Goal: Task Accomplishment & Management: Use online tool/utility

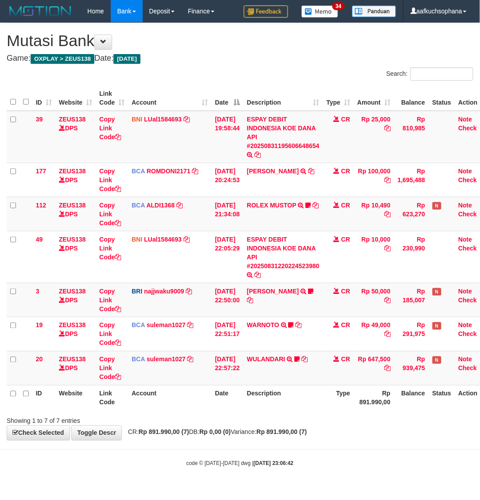
click at [51, 468] on div "code © 2012-2018 dwg | 2025/08/31 23:06:42" at bounding box center [240, 463] width 480 height 9
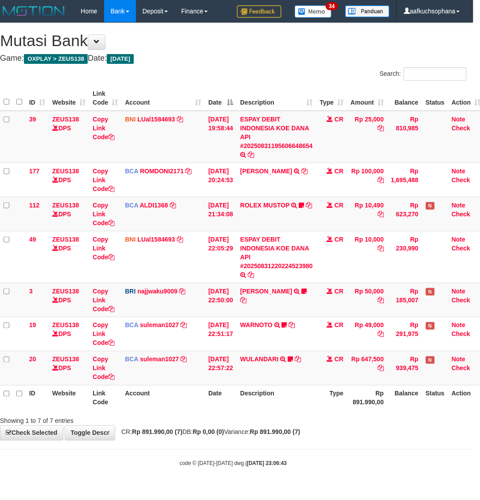
drag, startPoint x: 0, startPoint y: 0, endPoint x: 107, endPoint y: 460, distance: 472.7
click at [118, 464] on div "code © 2012-2018 dwg | 2025/08/31 23:06:43" at bounding box center [233, 463] width 480 height 9
click at [106, 460] on div "code © 2012-2018 dwg | 2025/08/31 23:06:43" at bounding box center [233, 463] width 480 height 9
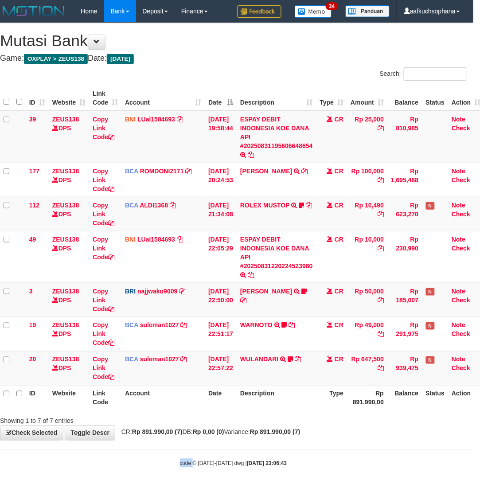
click at [114, 460] on div "code © 2012-2018 dwg | 2025/08/31 23:06:43" at bounding box center [233, 463] width 480 height 9
drag, startPoint x: 142, startPoint y: 461, endPoint x: 152, endPoint y: 461, distance: 9.8
click at [143, 461] on div "code © 2012-2018 dwg | 2025/08/31 23:06:43" at bounding box center [233, 463] width 480 height 9
click at [174, 462] on div "code © 2012-2018 dwg | 2025/08/31 23:06:43" at bounding box center [233, 463] width 480 height 9
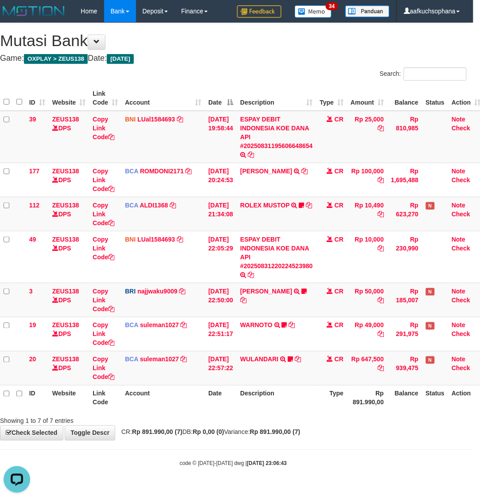
click at [169, 464] on div "code © 2012-2018 dwg | 2025/08/31 23:06:43" at bounding box center [233, 463] width 480 height 9
click at [169, 460] on div "code © 2012-2018 dwg | 2025/08/31 23:06:43" at bounding box center [233, 463] width 480 height 9
click at [135, 470] on body "Toggle navigation Home Bank Account List Load By Website Group [OXPLAY] ZEUS138…" at bounding box center [233, 245] width 480 height 490
click at [145, 476] on body "Toggle navigation Home Bank Account List Load By Website Group [OXPLAY] ZEUS138…" at bounding box center [233, 245] width 480 height 490
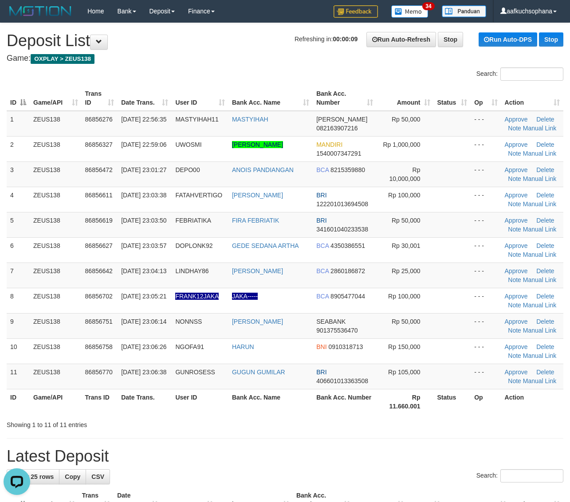
drag, startPoint x: 478, startPoint y: 444, endPoint x: 576, endPoint y: 449, distance: 97.7
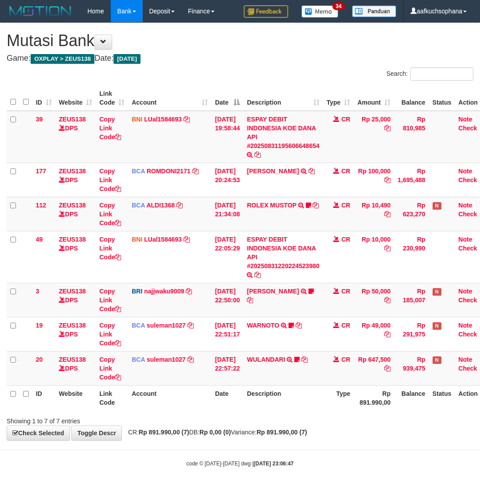
click at [200, 482] on body "Toggle navigation Home Bank Account List Load By Website Group [OXPLAY] ZEUS138…" at bounding box center [240, 245] width 480 height 490
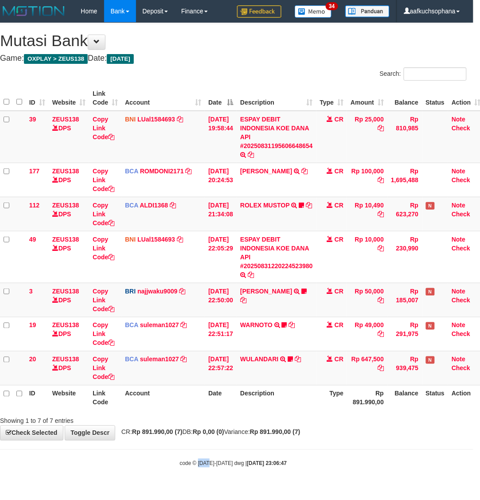
click at [200, 482] on body "Toggle navigation Home Bank Account List Load By Website Group [OXPLAY] ZEUS138…" at bounding box center [233, 245] width 480 height 490
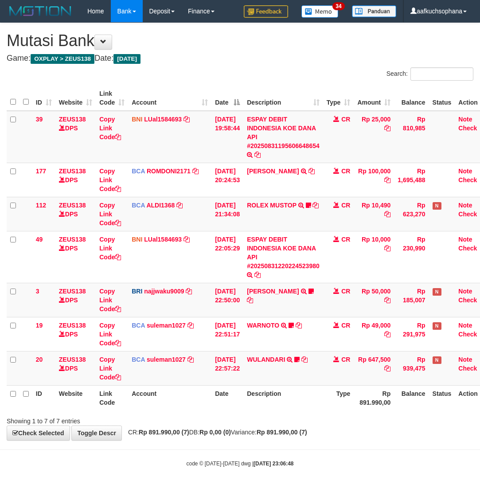
scroll to position [0, 7]
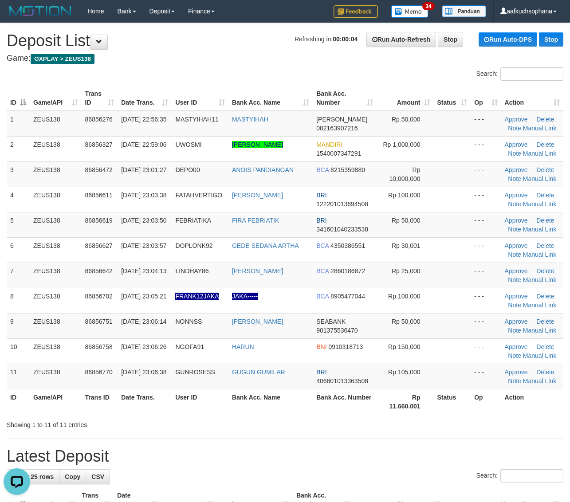
drag, startPoint x: 497, startPoint y: 436, endPoint x: 578, endPoint y: 435, distance: 80.7
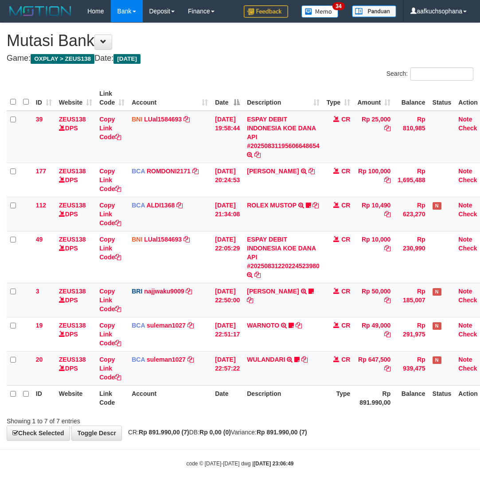
scroll to position [0, 7]
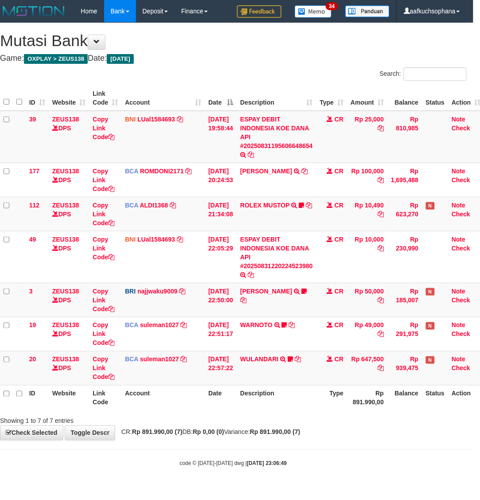
click at [163, 464] on div "code © 2012-2018 dwg | 2025/08/31 23:06:49" at bounding box center [233, 463] width 480 height 9
click at [152, 462] on div "code © 2012-2018 dwg | 2025/08/31 23:06:49" at bounding box center [233, 463] width 480 height 9
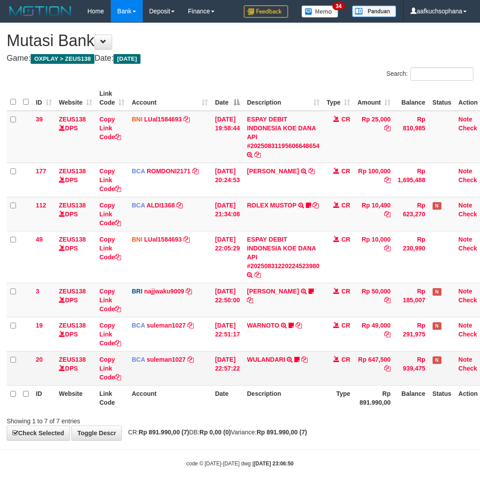
scroll to position [0, 7]
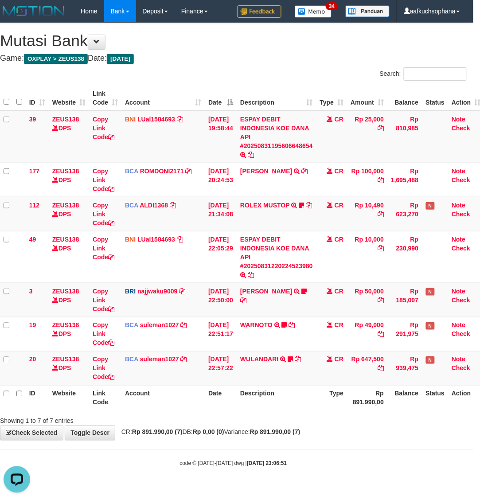
click at [129, 450] on body "Toggle navigation Home Bank Account List Load By Website Group [OXPLAY] ZEUS138…" at bounding box center [233, 245] width 480 height 490
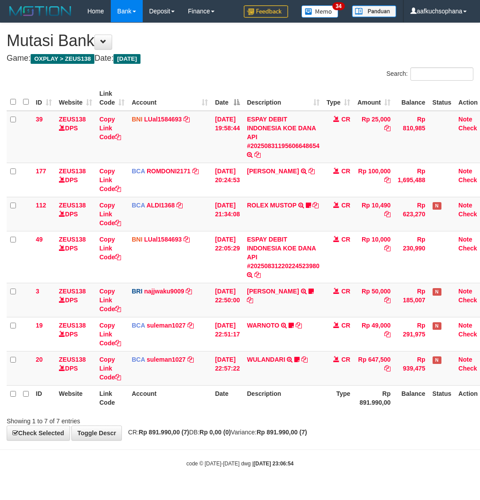
scroll to position [0, 7]
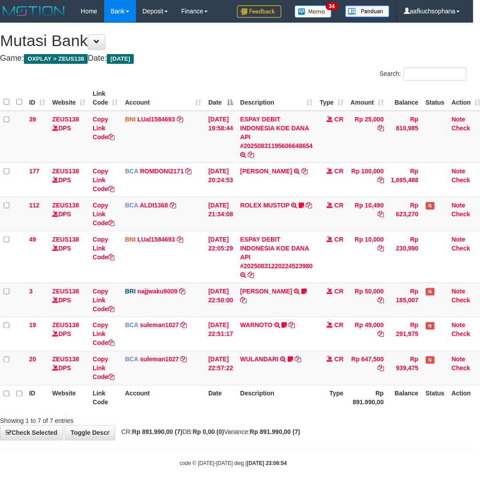
click at [98, 462] on div "code © [DATE]-[DATE] dwg | [DATE] 23:06:54" at bounding box center [233, 463] width 480 height 9
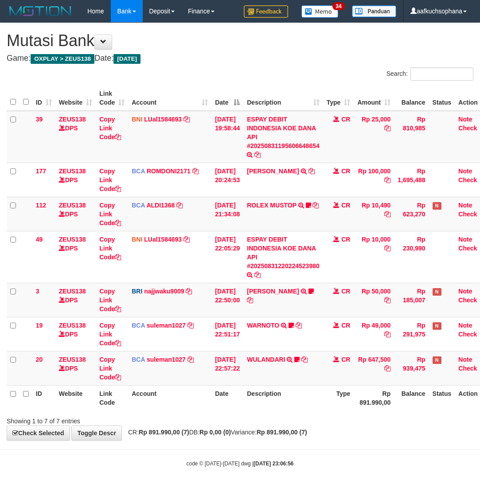
scroll to position [0, 7]
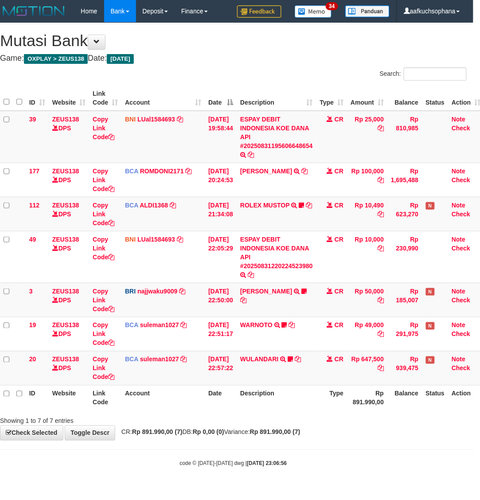
click at [141, 468] on div "code © 2012-2018 dwg | 2025/08/31 23:06:56" at bounding box center [233, 463] width 480 height 9
drag, startPoint x: 141, startPoint y: 468, endPoint x: 8, endPoint y: 455, distance: 133.3
click at [138, 470] on body "Toggle navigation Home Bank Account List Load By Website Group [OXPLAY] ZEUS138…" at bounding box center [233, 245] width 480 height 490
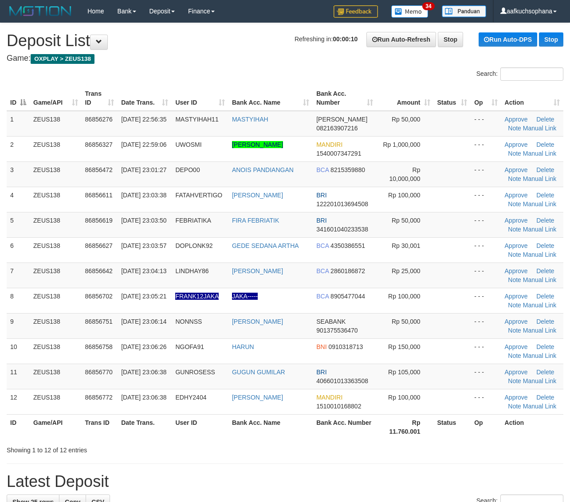
click at [449, 447] on div "Showing 1 to 12 of 12 entries" at bounding box center [285, 448] width 570 height 12
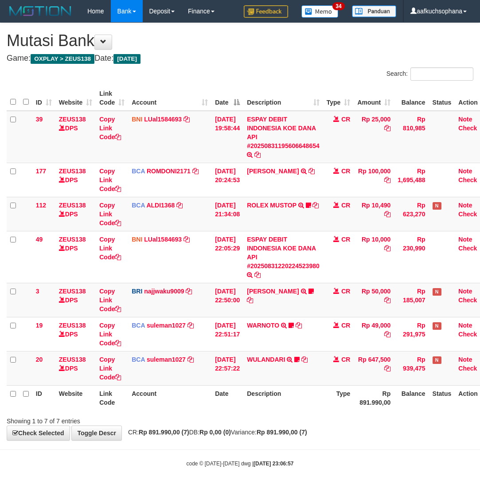
scroll to position [0, 7]
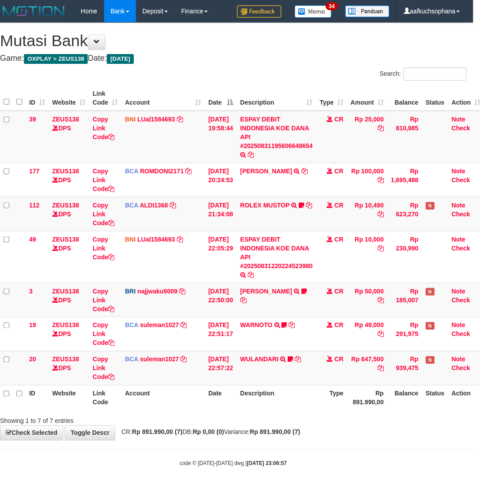
drag, startPoint x: 164, startPoint y: 464, endPoint x: 172, endPoint y: 462, distance: 8.0
click at [164, 464] on div "code © 2012-2018 dwg | 2025/08/31 23:06:57" at bounding box center [233, 463] width 480 height 9
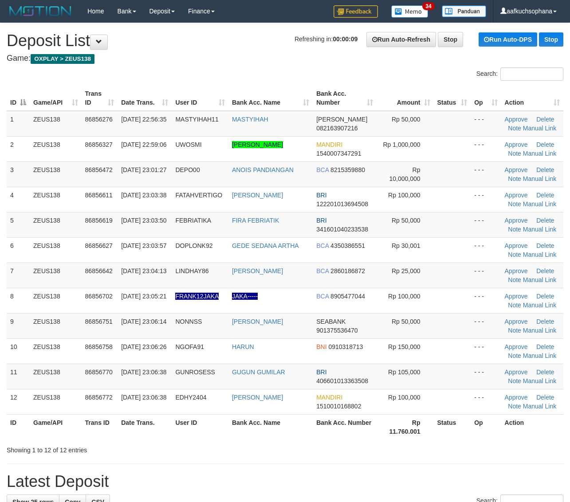
drag, startPoint x: 471, startPoint y: 451, endPoint x: 577, endPoint y: 450, distance: 106.0
click at [472, 451] on div "Showing 1 to 12 of 12 entries" at bounding box center [285, 448] width 570 height 12
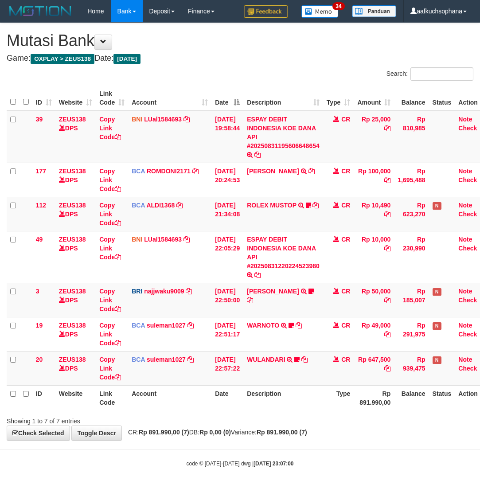
scroll to position [0, 7]
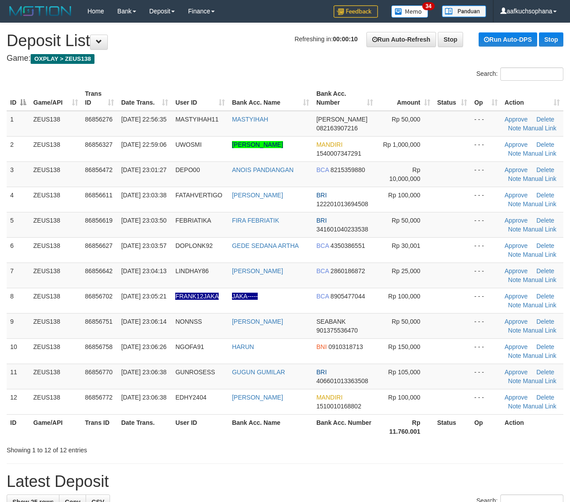
drag, startPoint x: 495, startPoint y: 453, endPoint x: 503, endPoint y: 451, distance: 8.3
click at [498, 451] on div "Showing 1 to 12 of 12 entries" at bounding box center [285, 448] width 570 height 12
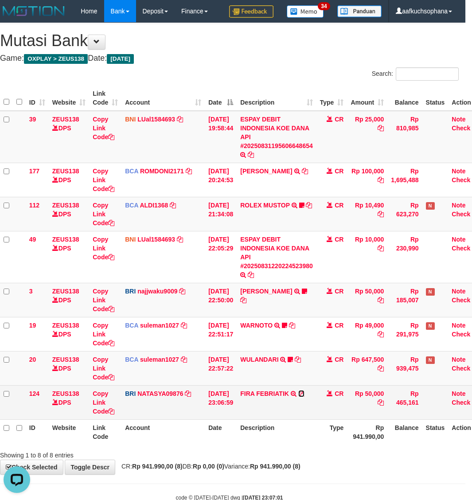
click at [305, 393] on icon at bounding box center [302, 394] width 6 height 6
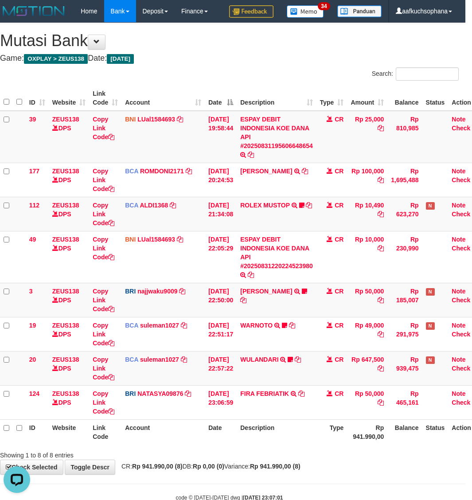
click at [216, 446] on div "ID Website Link Code Account Date Description Type Amount Balance Status Action…" at bounding box center [229, 265] width 472 height 365
click at [362, 442] on th "Rp 941.990,00" at bounding box center [367, 432] width 40 height 25
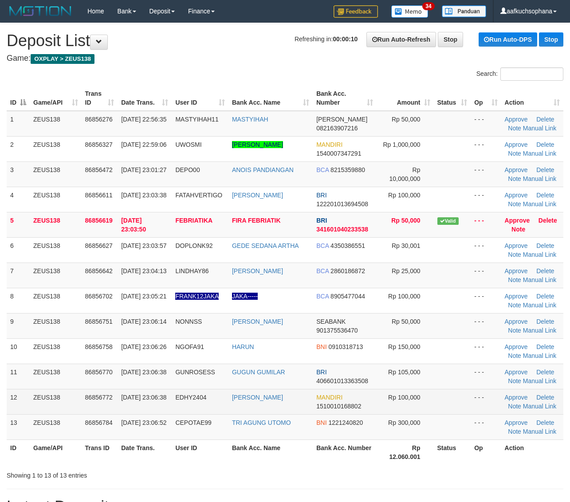
click at [488, 409] on td "- - -" at bounding box center [486, 401] width 30 height 25
drag, startPoint x: 472, startPoint y: 403, endPoint x: 577, endPoint y: 396, distance: 104.9
click at [472, 403] on td "- - -" at bounding box center [486, 401] width 30 height 25
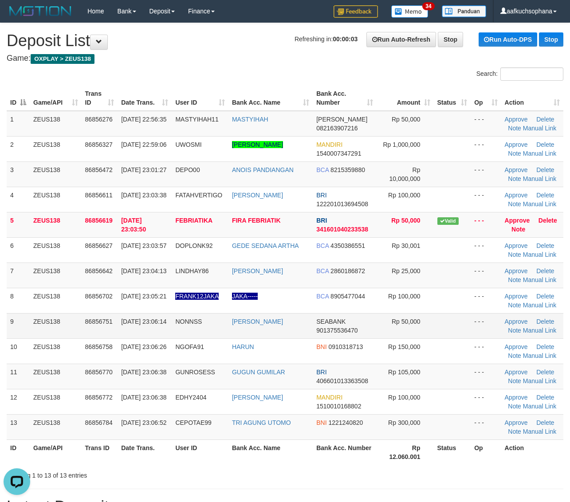
click at [450, 333] on td at bounding box center [452, 325] width 37 height 25
click at [469, 326] on td at bounding box center [452, 325] width 37 height 25
click at [455, 314] on td at bounding box center [452, 325] width 37 height 25
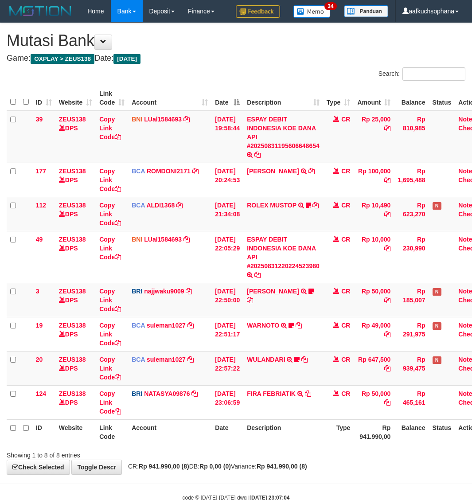
scroll to position [0, 7]
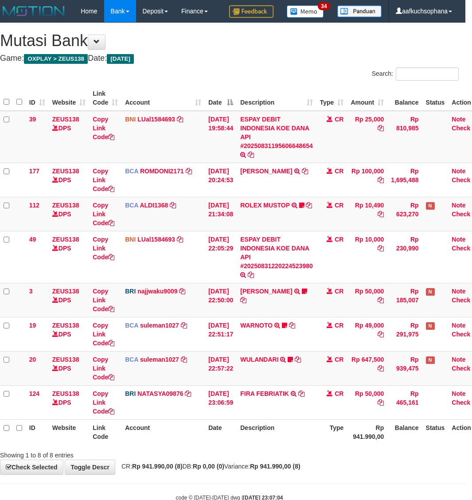
drag, startPoint x: 313, startPoint y: 438, endPoint x: 240, endPoint y: 432, distance: 72.5
click at [313, 439] on th "Description" at bounding box center [277, 432] width 80 height 25
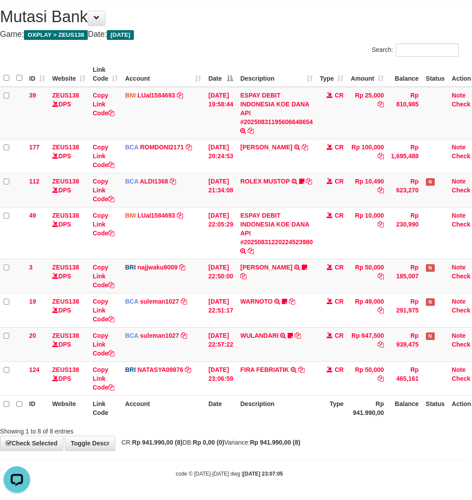
click at [327, 440] on div "**********" at bounding box center [229, 225] width 472 height 452
click at [100, 477] on div "code © [DATE]-[DATE] dwg | [DATE] 23:07:05" at bounding box center [229, 473] width 472 height 9
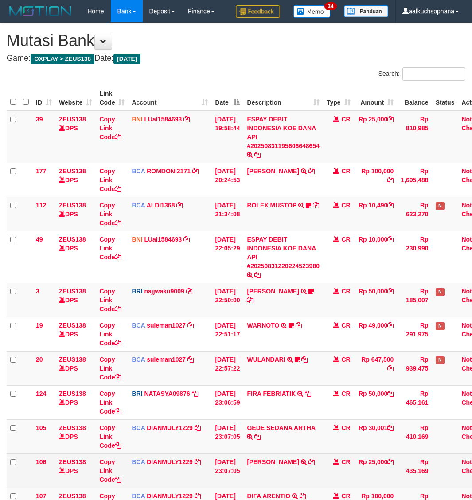
click at [354, 454] on td "Rp 25,000" at bounding box center [375, 471] width 43 height 34
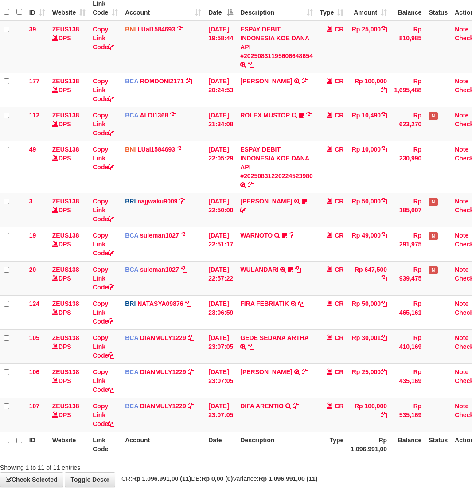
scroll to position [127, 7]
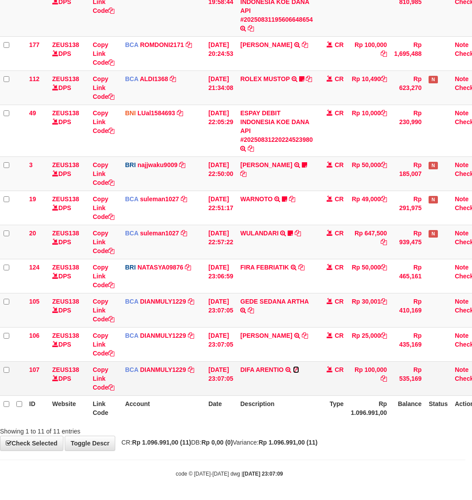
click at [299, 369] on icon at bounding box center [296, 370] width 6 height 6
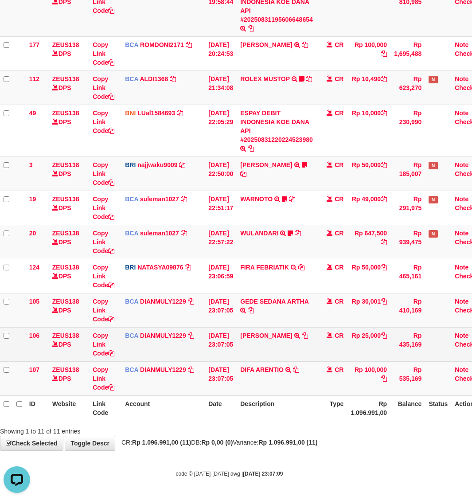
scroll to position [0, 0]
click at [248, 348] on td "MUHAMMAD YUNUS TRSF E-BANKING CR 3108/FTSCY/WS95031 25000.00MUHAMMAD YUNUS" at bounding box center [277, 344] width 80 height 34
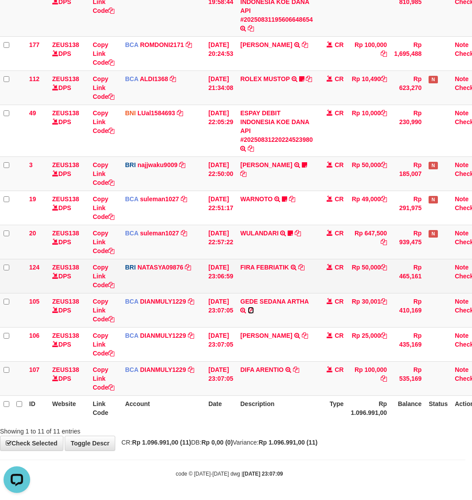
drag, startPoint x: 257, startPoint y: 310, endPoint x: 58, endPoint y: 286, distance: 200.7
click at [254, 310] on icon at bounding box center [251, 310] width 6 height 6
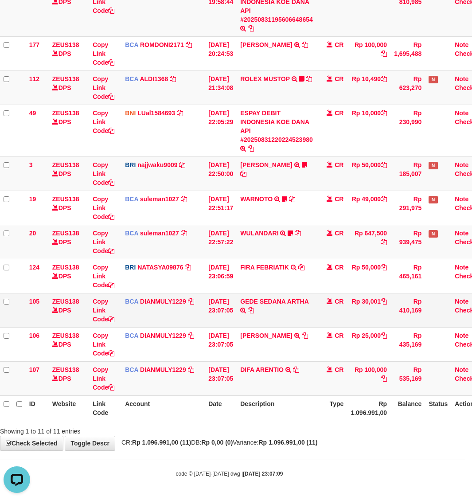
drag, startPoint x: 200, startPoint y: 401, endPoint x: 11, endPoint y: 317, distance: 206.5
click at [198, 400] on th "Account" at bounding box center [163, 408] width 83 height 25
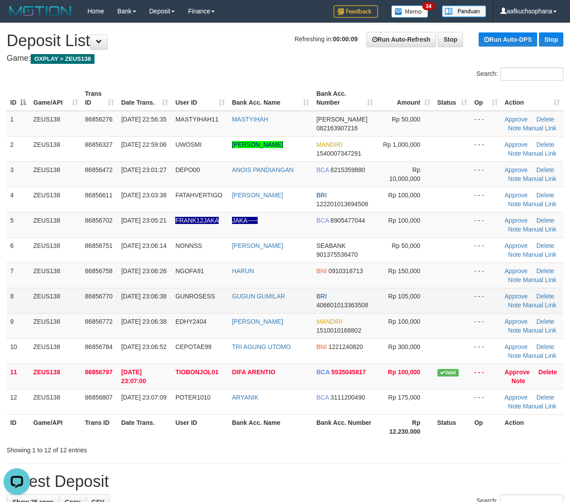
click at [460, 296] on td at bounding box center [452, 300] width 37 height 25
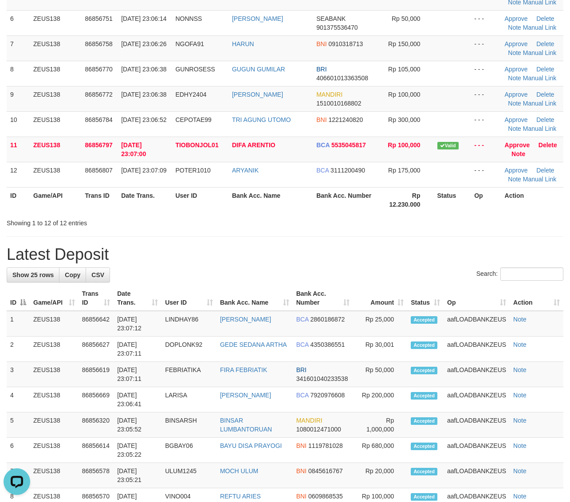
scroll to position [155, 0]
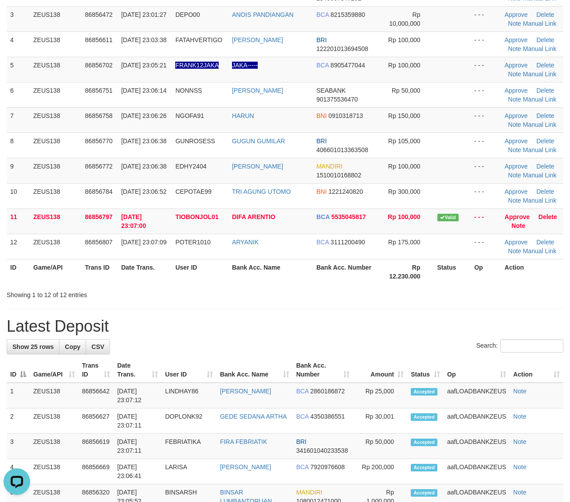
drag, startPoint x: 438, startPoint y: 304, endPoint x: 577, endPoint y: 326, distance: 140.7
click at [439, 304] on div "**********" at bounding box center [285, 471] width 570 height 1207
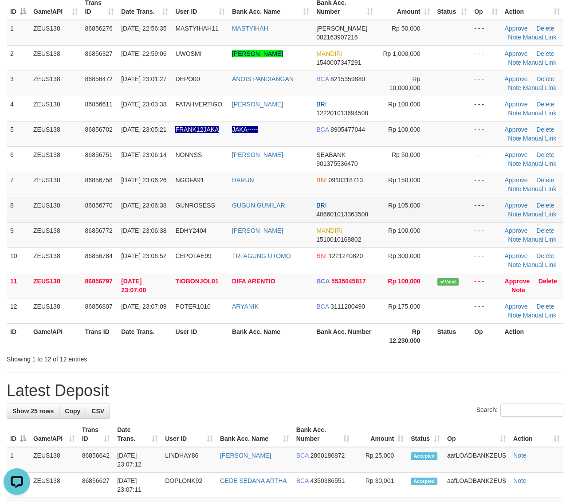
scroll to position [0, 0]
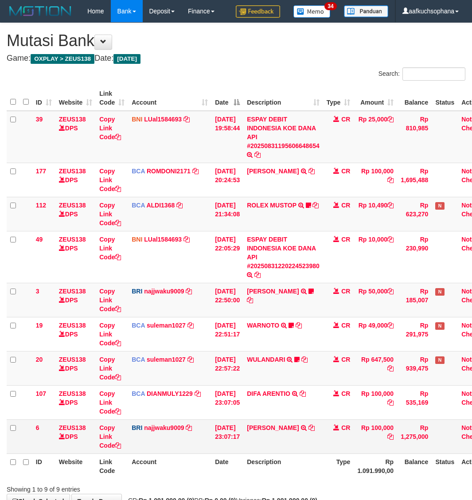
click at [415, 425] on td "Rp 1,275,000" at bounding box center [414, 437] width 35 height 34
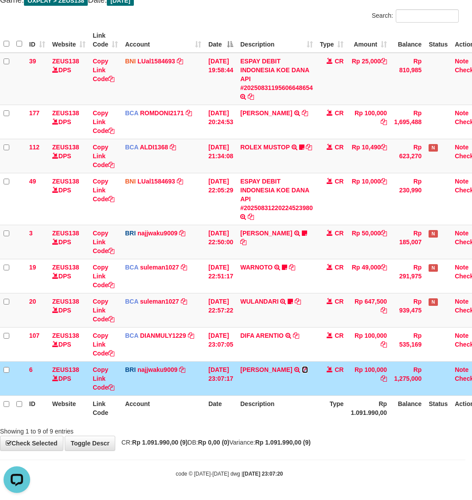
drag, startPoint x: 311, startPoint y: 369, endPoint x: 1, endPoint y: 325, distance: 313.1
click at [308, 368] on icon at bounding box center [305, 370] width 6 height 6
drag, startPoint x: 302, startPoint y: 335, endPoint x: 169, endPoint y: 318, distance: 133.6
click at [299, 335] on icon at bounding box center [296, 336] width 6 height 6
click at [330, 416] on th "Type" at bounding box center [332, 408] width 31 height 25
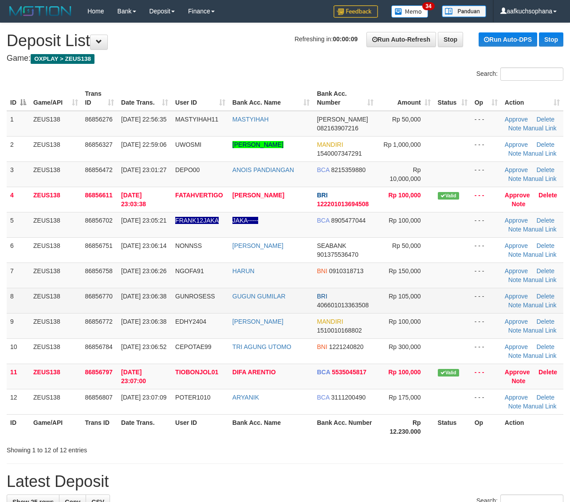
click at [511, 310] on td "Approve Delete Note Manual Link" at bounding box center [532, 300] width 62 height 25
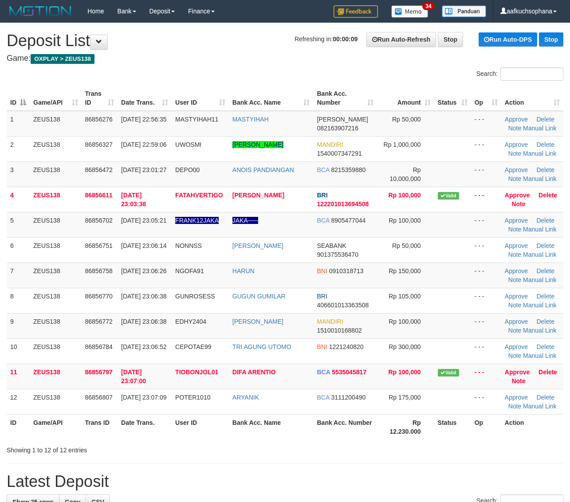
drag, startPoint x: 471, startPoint y: 301, endPoint x: 577, endPoint y: 310, distance: 106.5
click at [471, 301] on td "- - -" at bounding box center [486, 300] width 30 height 25
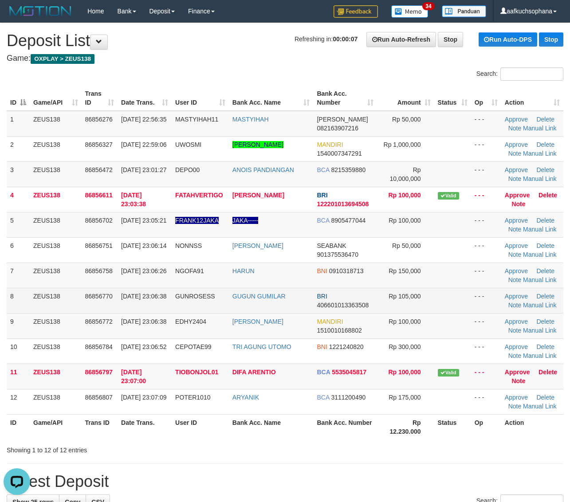
click at [460, 288] on td at bounding box center [452, 300] width 37 height 25
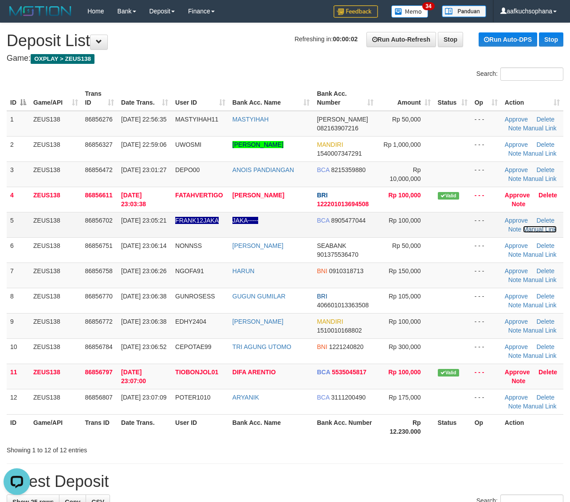
click at [536, 229] on link "Manual Link" at bounding box center [540, 229] width 34 height 7
click at [523, 226] on link "Manual Link" at bounding box center [540, 229] width 34 height 7
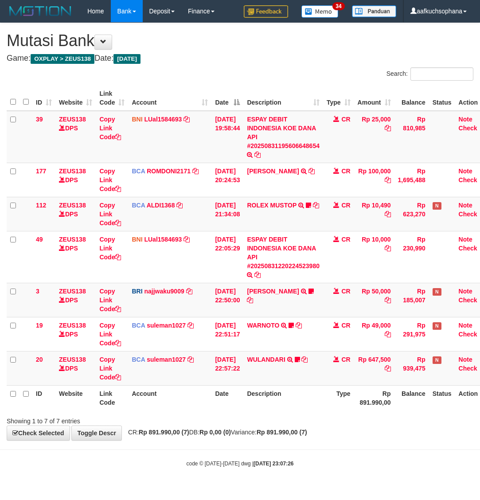
click at [355, 446] on body "Toggle navigation Home Bank Account List Load By Website Group [OXPLAY] ZEUS138…" at bounding box center [240, 245] width 480 height 490
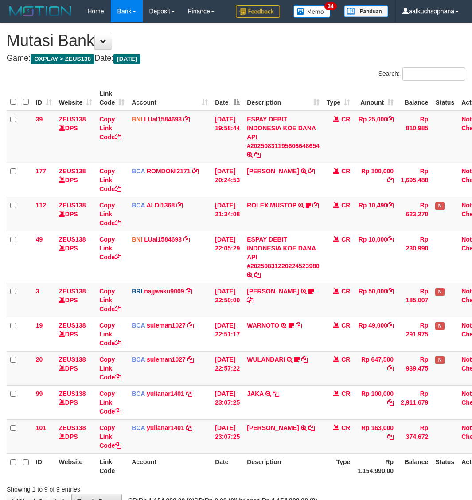
scroll to position [59, 7]
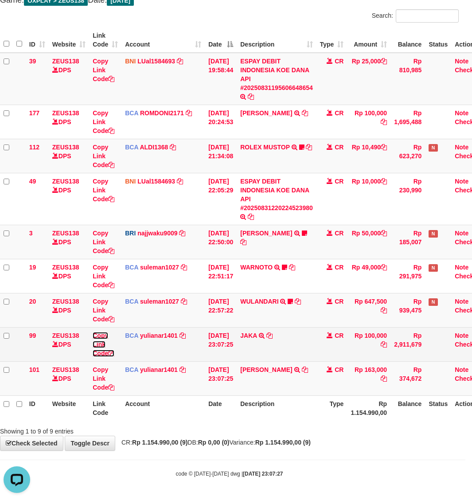
click at [112, 354] on icon at bounding box center [111, 353] width 6 height 6
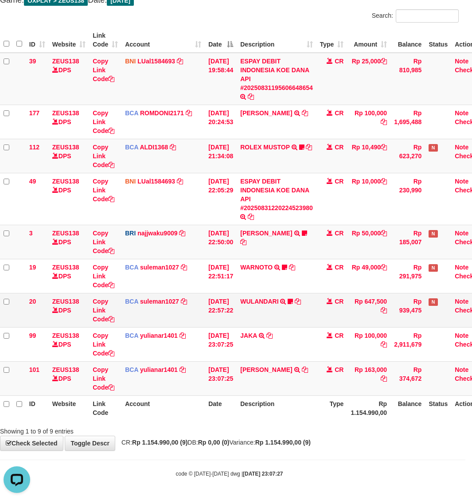
scroll to position [111, 0]
drag, startPoint x: 238, startPoint y: 392, endPoint x: 16, endPoint y: 370, distance: 222.4
click at [223, 389] on td "31/08/2025 23:07:25" at bounding box center [221, 379] width 32 height 34
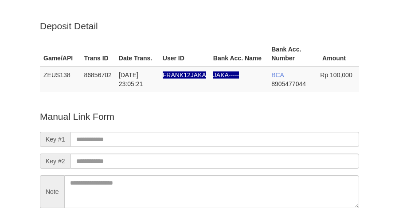
scroll to position [78, 0]
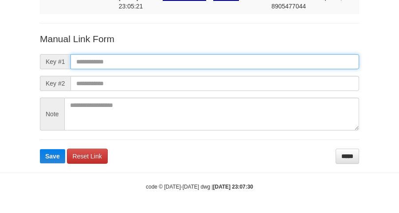
click at [208, 57] on input "text" at bounding box center [215, 61] width 289 height 15
paste input "**********"
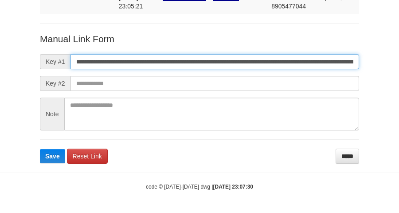
type input "**********"
click at [40, 149] on button "Save" at bounding box center [52, 156] width 25 height 14
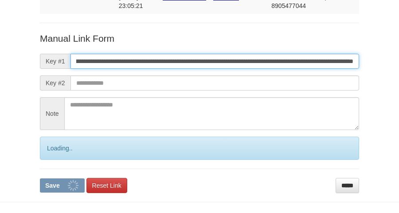
click at [40, 178] on button "Save" at bounding box center [62, 185] width 45 height 14
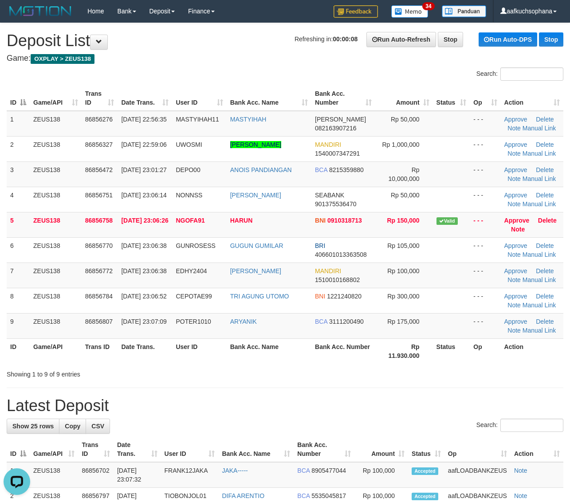
drag, startPoint x: 418, startPoint y: 347, endPoint x: 428, endPoint y: 348, distance: 10.7
click at [419, 347] on th "Rp 11.930.000" at bounding box center [403, 350] width 57 height 25
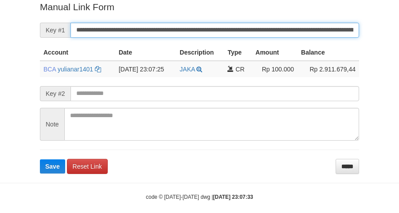
click at [40, 159] on button "Save" at bounding box center [52, 166] width 25 height 14
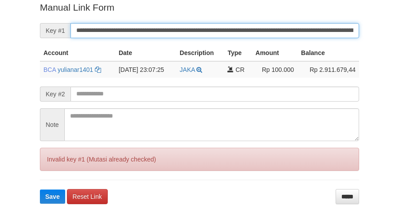
click at [276, 31] on input "**********" at bounding box center [215, 30] width 289 height 15
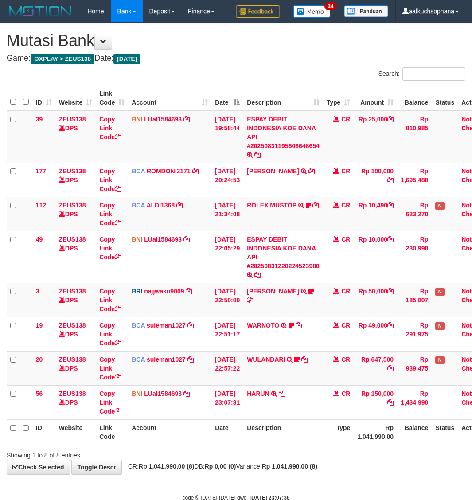
scroll to position [24, 7]
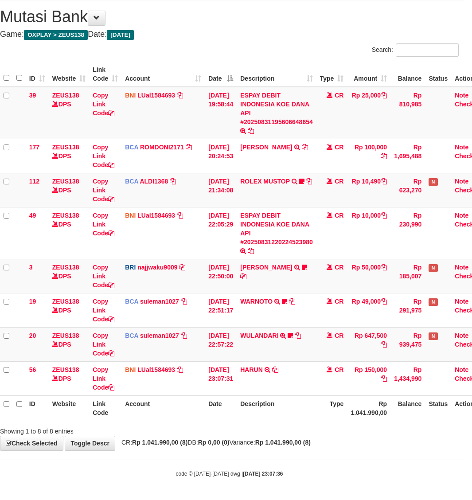
click at [408, 426] on div "Showing 1 to 8 of 8 entries" at bounding box center [229, 430] width 472 height 12
click at [406, 426] on div "Showing 1 to 8 of 8 entries" at bounding box center [229, 430] width 472 height 12
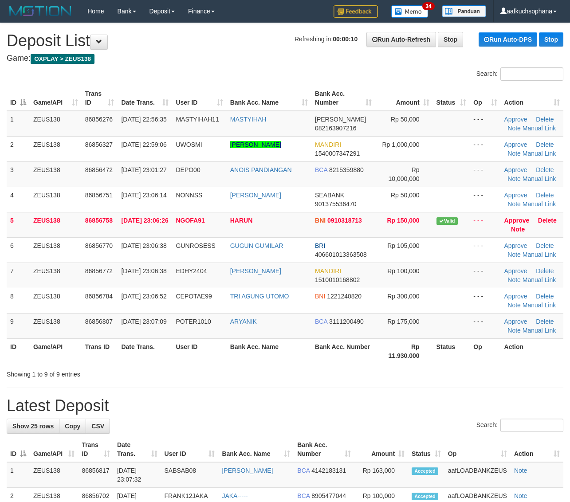
drag, startPoint x: 474, startPoint y: 380, endPoint x: 574, endPoint y: 381, distance: 99.8
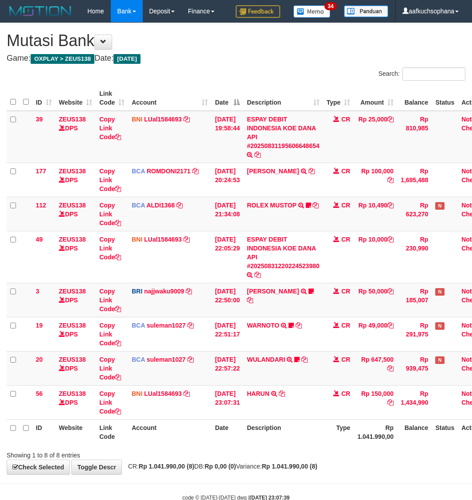
scroll to position [24, 7]
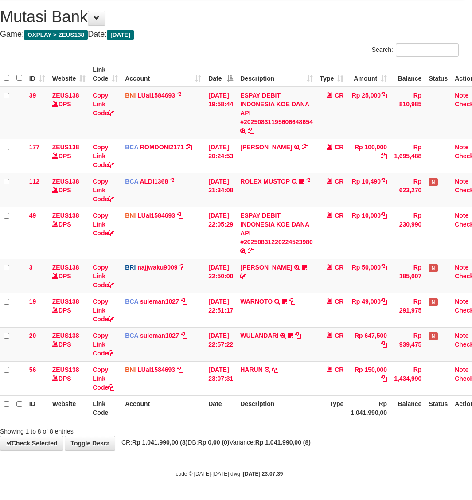
click at [358, 435] on div "Showing 1 to 8 of 8 entries" at bounding box center [229, 430] width 472 height 12
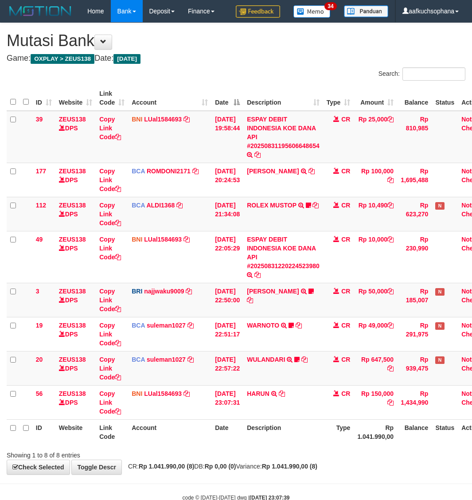
scroll to position [24, 7]
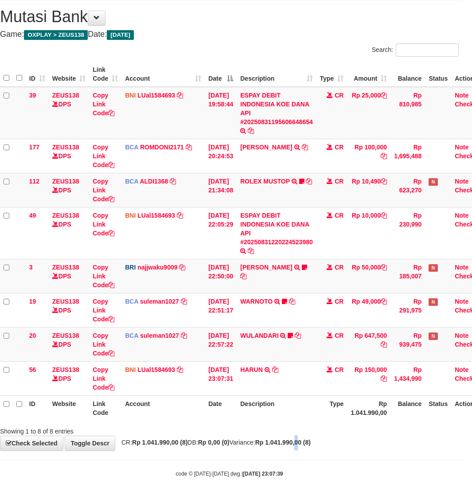
drag, startPoint x: 320, startPoint y: 451, endPoint x: 310, endPoint y: 449, distance: 9.8
click at [322, 451] on div "**********" at bounding box center [229, 225] width 472 height 452
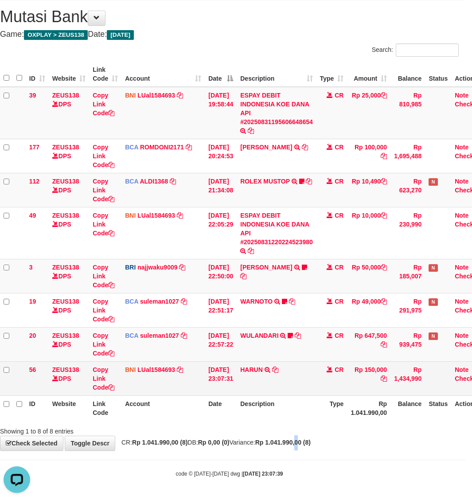
scroll to position [0, 0]
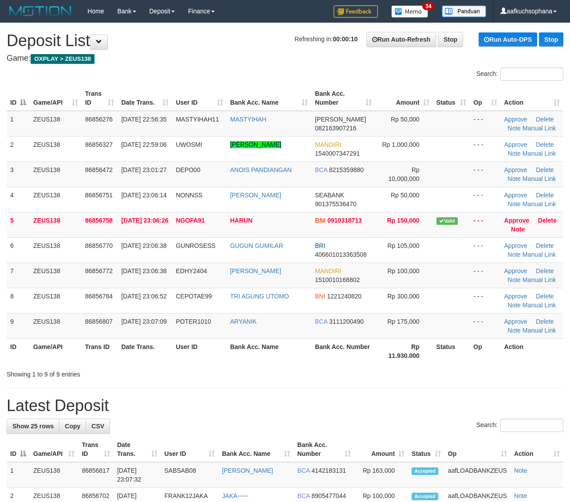
drag, startPoint x: 477, startPoint y: 380, endPoint x: 487, endPoint y: 380, distance: 10.2
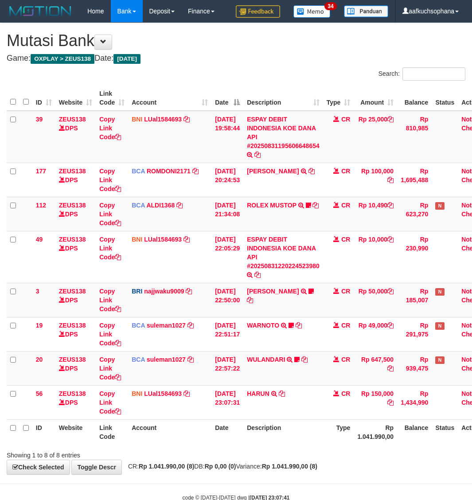
scroll to position [24, 7]
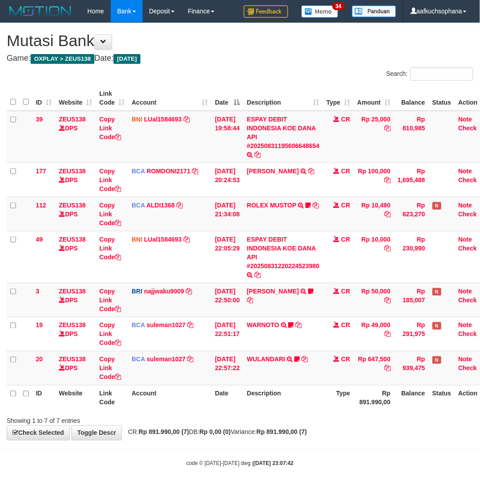
drag, startPoint x: 0, startPoint y: 0, endPoint x: 344, endPoint y: 438, distance: 556.9
click at [349, 444] on body "Toggle navigation Home Bank Account List Load By Website Group [OXPLAY] ZEUS138…" at bounding box center [240, 245] width 480 height 490
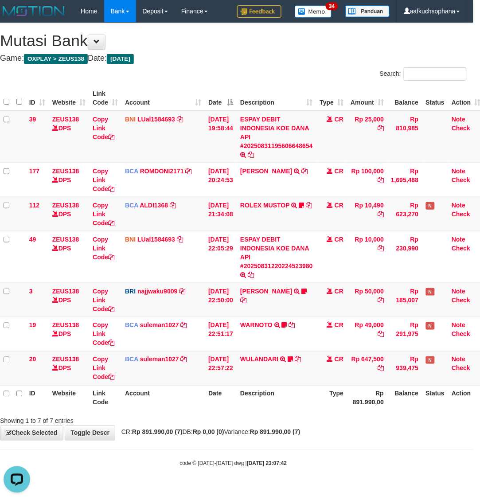
click at [356, 474] on body "Toggle navigation Home Bank Account List Load By Website Group [OXPLAY] ZEUS138…" at bounding box center [233, 245] width 480 height 490
drag, startPoint x: 211, startPoint y: 439, endPoint x: 94, endPoint y: 430, distance: 116.6
click at [187, 444] on body "Toggle navigation Home Bank Account List Load By Website Group [OXPLAY] ZEUS138…" at bounding box center [233, 245] width 480 height 490
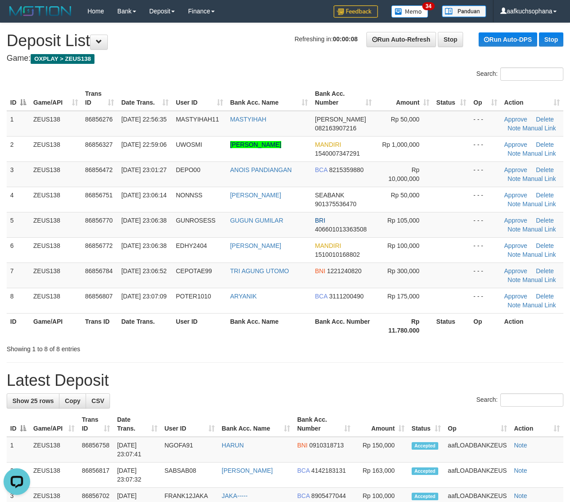
drag, startPoint x: 455, startPoint y: 358, endPoint x: 461, endPoint y: 357, distance: 6.3
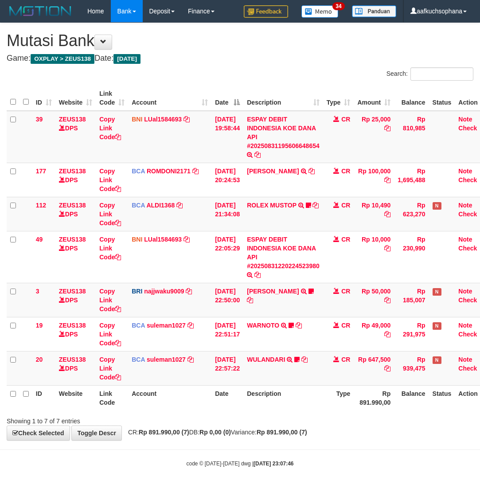
scroll to position [0, 7]
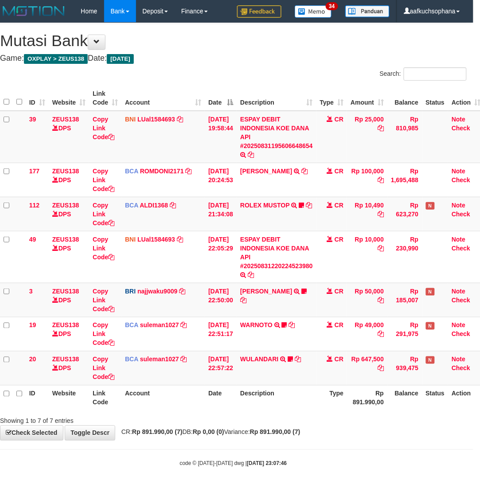
click at [411, 464] on div "code © 2012-2018 dwg | 2025/08/31 23:07:46" at bounding box center [233, 463] width 480 height 9
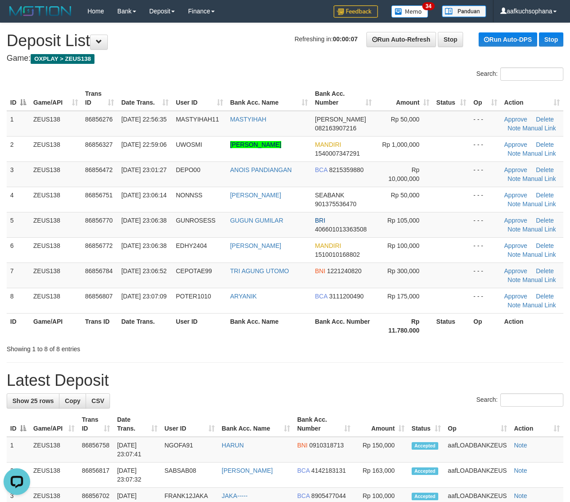
drag, startPoint x: 438, startPoint y: 376, endPoint x: 576, endPoint y: 383, distance: 138.1
click at [448, 376] on h1 "Latest Deposit" at bounding box center [285, 381] width 557 height 18
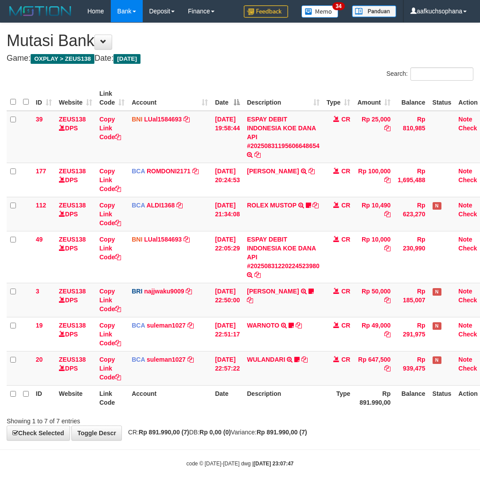
scroll to position [0, 7]
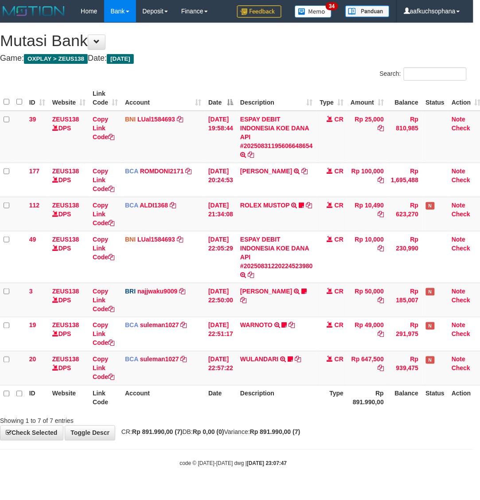
click at [221, 431] on strong "Rp 0,00 (0)" at bounding box center [208, 432] width 31 height 7
drag, startPoint x: 366, startPoint y: 464, endPoint x: 330, endPoint y: 453, distance: 37.5
click at [366, 462] on div "code © [DATE]-[DATE] dwg | [DATE] 23:07:49" at bounding box center [233, 463] width 480 height 9
drag, startPoint x: 113, startPoint y: 473, endPoint x: 250, endPoint y: 422, distance: 145.8
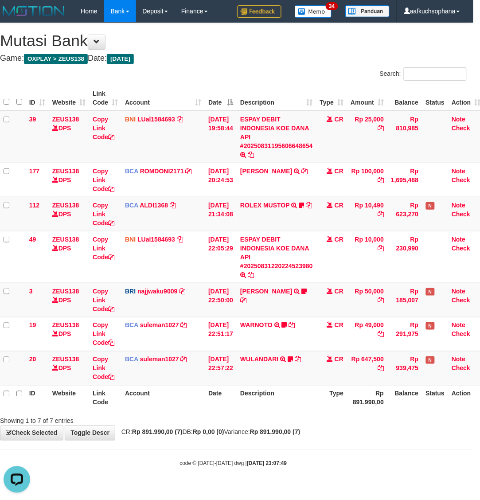
click at [120, 473] on body "Toggle navigation Home Bank Account List Load By Website Group [OXPLAY] ZEUS138…" at bounding box center [233, 245] width 480 height 490
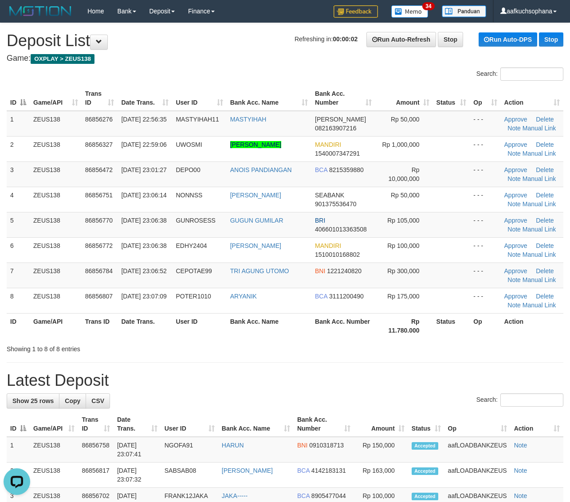
drag, startPoint x: 488, startPoint y: 373, endPoint x: 527, endPoint y: 373, distance: 38.6
click at [517, 373] on h1 "Latest Deposit" at bounding box center [285, 381] width 557 height 18
drag, startPoint x: 429, startPoint y: 383, endPoint x: 576, endPoint y: 381, distance: 146.8
click at [435, 383] on h1 "Latest Deposit" at bounding box center [285, 381] width 557 height 18
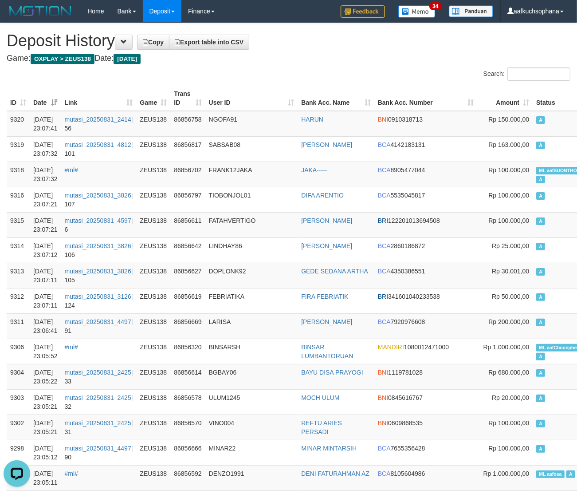
drag, startPoint x: 337, startPoint y: 61, endPoint x: 331, endPoint y: 62, distance: 6.3
click at [335, 61] on h4 "Game: OXPLAY > ZEUS138 Date: Today" at bounding box center [289, 58] width 564 height 9
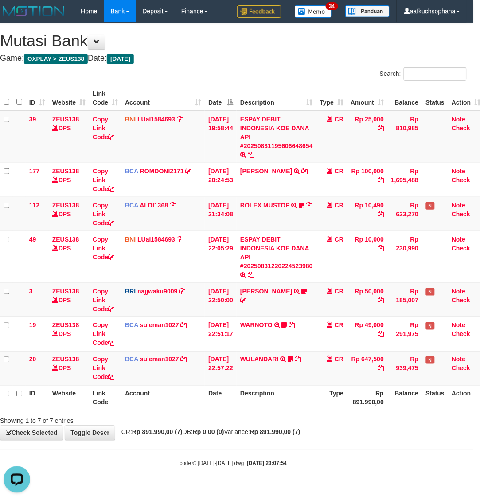
drag, startPoint x: 373, startPoint y: 439, endPoint x: 309, endPoint y: 432, distance: 63.8
click at [367, 440] on div "**********" at bounding box center [233, 231] width 480 height 417
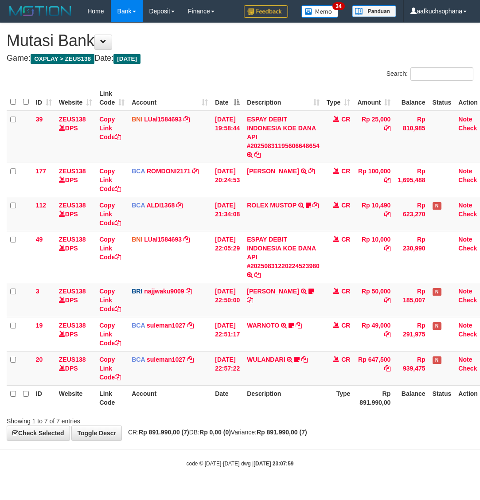
scroll to position [0, 7]
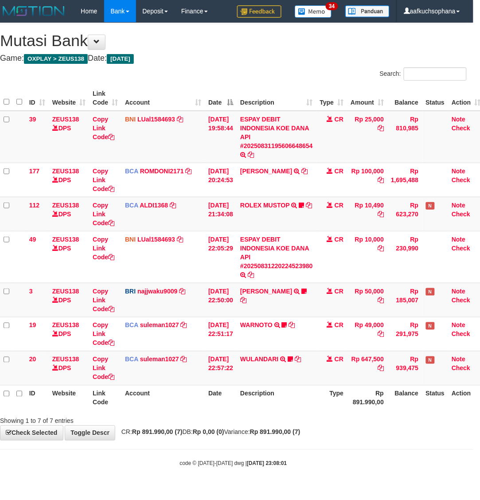
click at [359, 429] on div "**********" at bounding box center [233, 231] width 480 height 417
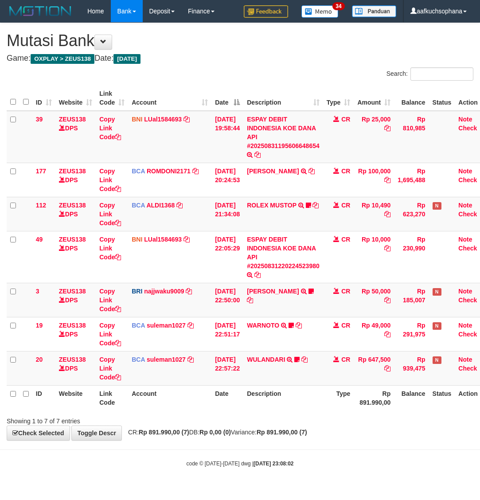
scroll to position [0, 7]
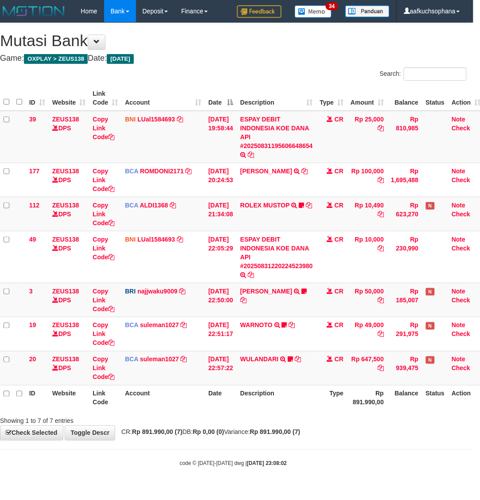
click at [309, 437] on div "**********" at bounding box center [233, 231] width 480 height 417
click at [301, 436] on strong "Rp 891.990,00 (7)" at bounding box center [275, 432] width 51 height 7
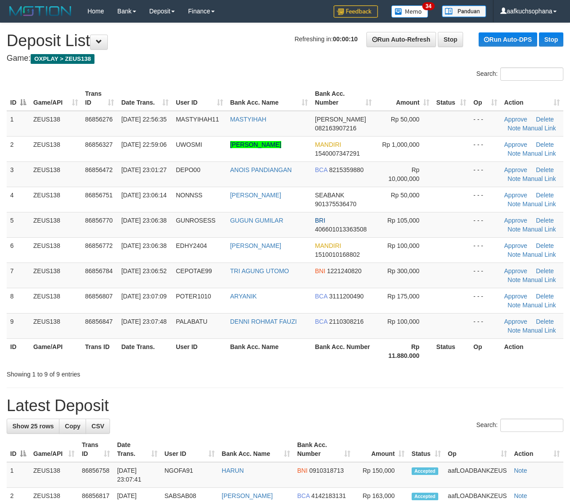
drag, startPoint x: 382, startPoint y: 385, endPoint x: 396, endPoint y: 384, distance: 14.2
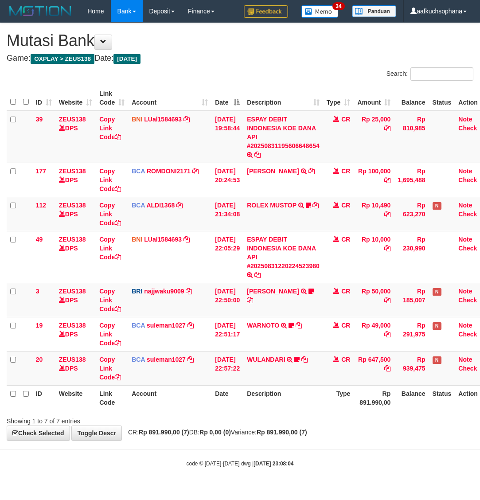
scroll to position [0, 7]
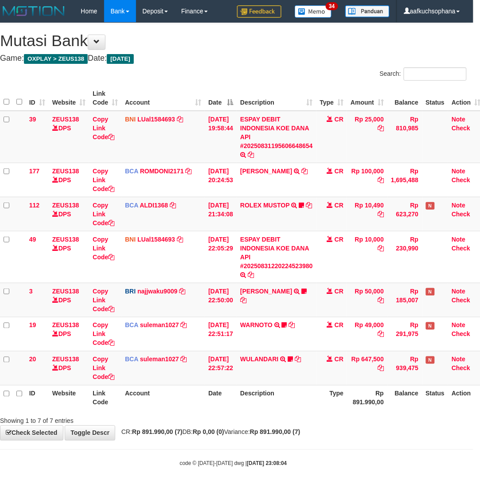
click at [118, 468] on div "code © 2012-2018 dwg | 2025/08/31 23:08:04" at bounding box center [233, 463] width 480 height 9
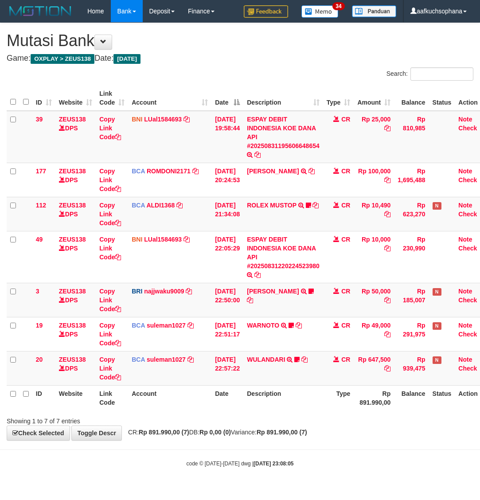
scroll to position [0, 7]
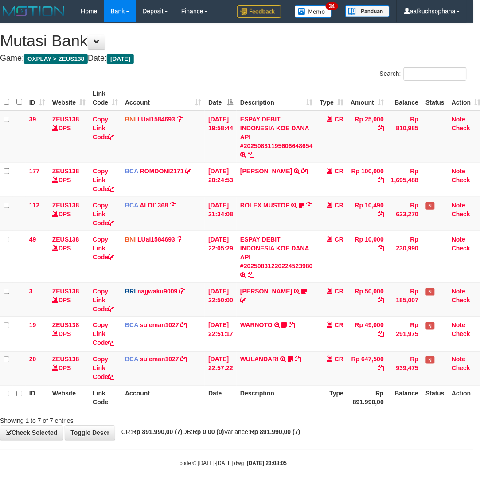
click at [136, 456] on body "Toggle navigation Home Bank Account List Load By Website Group [OXPLAY] ZEUS138…" at bounding box center [233, 245] width 480 height 490
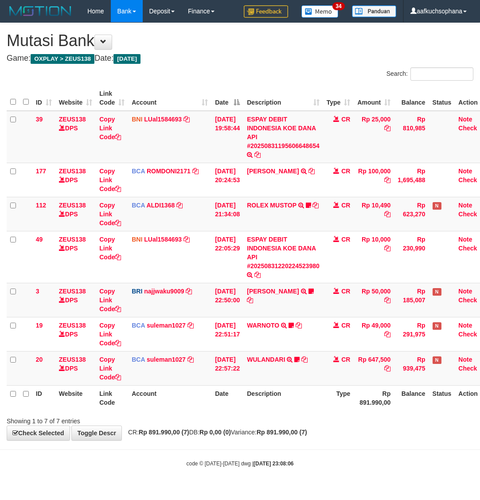
scroll to position [0, 7]
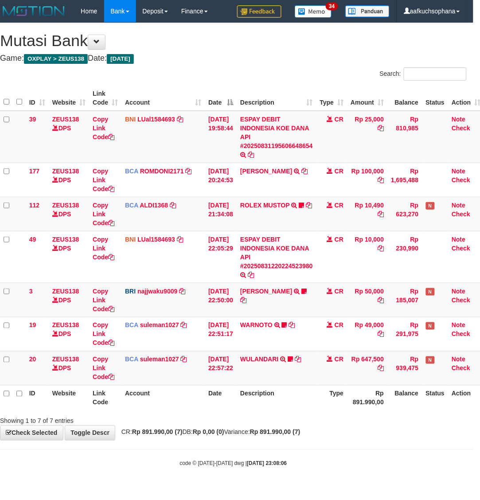
click at [121, 447] on body "Toggle navigation Home Bank Account List Load By Website Group [OXPLAY] ZEUS138…" at bounding box center [233, 245] width 480 height 490
click at [112, 464] on div "code © 2012-2018 dwg | 2025/08/31 23:08:06" at bounding box center [233, 463] width 480 height 9
drag, startPoint x: 117, startPoint y: 462, endPoint x: 261, endPoint y: 426, distance: 148.6
click at [119, 462] on div "code © 2012-2018 dwg | 2025/08/31 23:08:06" at bounding box center [233, 463] width 480 height 9
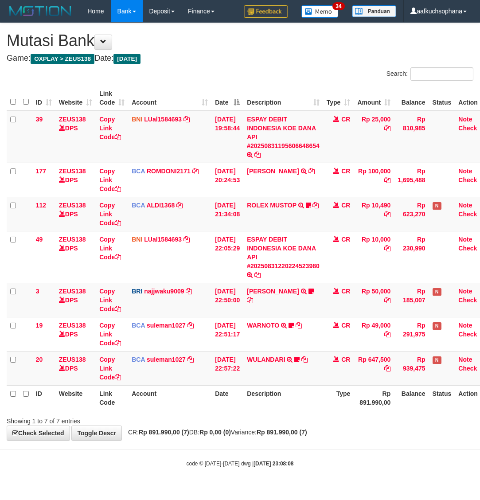
scroll to position [0, 7]
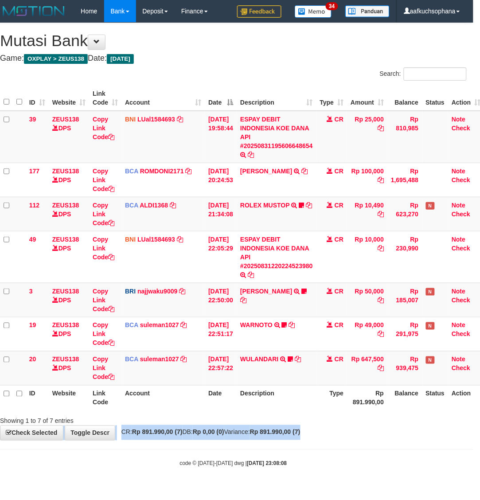
click at [364, 429] on div "**********" at bounding box center [233, 231] width 480 height 417
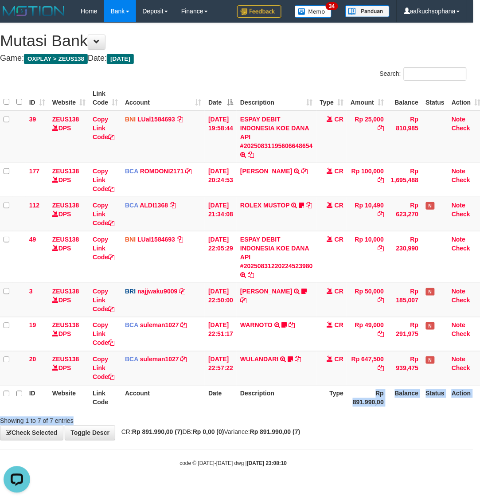
click at [344, 421] on div "Search: ID Website Link Code Account Date Description Type Amount Balance Statu…" at bounding box center [233, 246] width 467 height 358
click at [338, 438] on div "**********" at bounding box center [233, 231] width 480 height 417
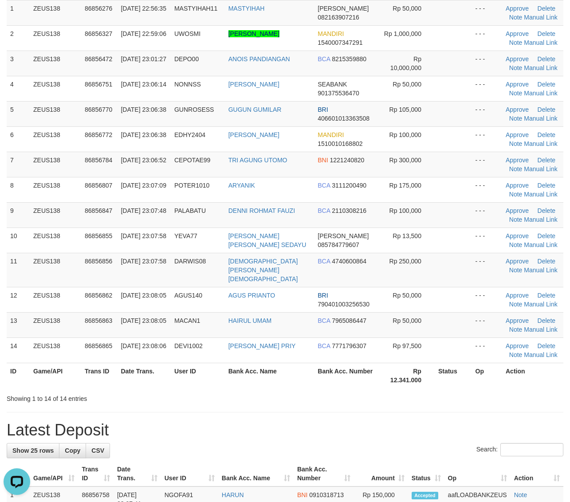
drag, startPoint x: 449, startPoint y: 403, endPoint x: 577, endPoint y: 402, distance: 128.2
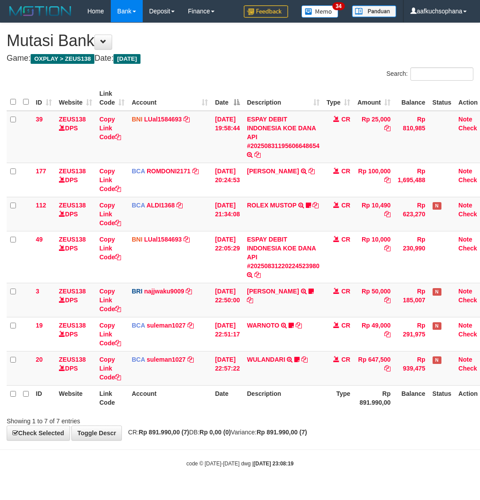
scroll to position [0, 7]
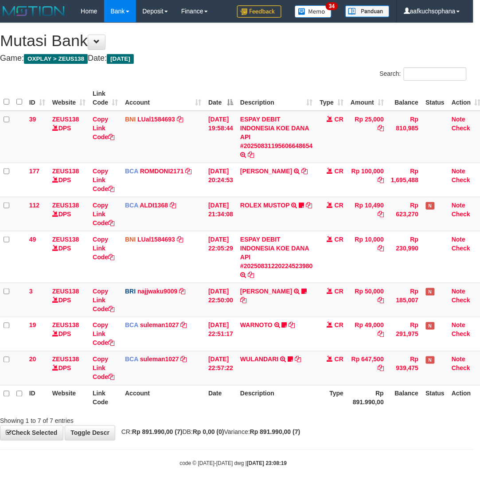
drag, startPoint x: 283, startPoint y: 441, endPoint x: 1, endPoint y: 408, distance: 283.6
click at [279, 442] on body "Toggle navigation Home Bank Account List Load By Website Group [OXPLAY] ZEUS138…" at bounding box center [233, 245] width 480 height 490
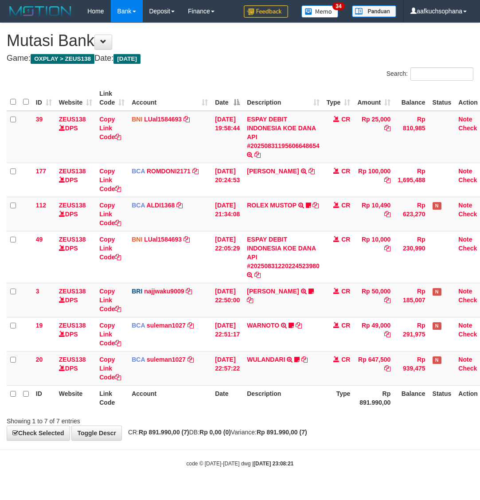
scroll to position [0, 7]
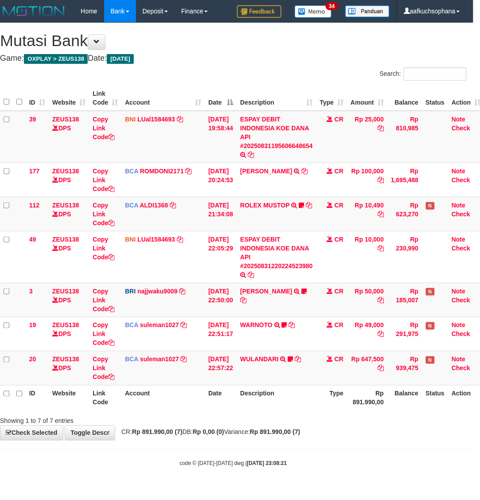
drag, startPoint x: 384, startPoint y: 447, endPoint x: 378, endPoint y: 447, distance: 5.3
click at [383, 447] on body "Toggle navigation Home Bank Account List Load By Website Group [OXPLAY] ZEUS138…" at bounding box center [233, 245] width 480 height 490
click at [172, 460] on body "Toggle navigation Home Bank Account List Load By Website Group [OXPLAY] ZEUS138…" at bounding box center [233, 245] width 480 height 490
drag, startPoint x: 279, startPoint y: 480, endPoint x: 318, endPoint y: 482, distance: 40.0
click at [284, 482] on body "Toggle navigation Home Bank Account List Load By Website Group [OXPLAY] ZEUS138…" at bounding box center [233, 245] width 480 height 490
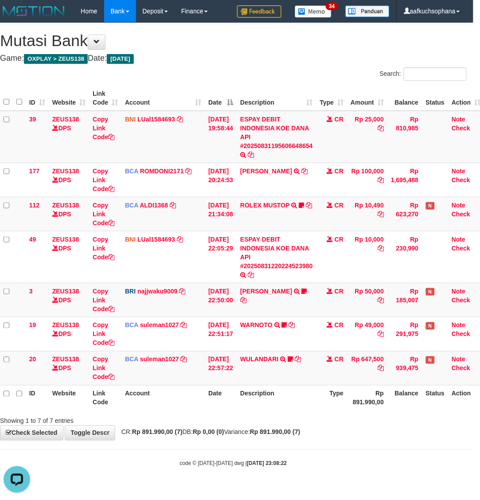
click at [371, 476] on body "Toggle navigation Home Bank Account List Load By Website Group [OXPLAY] ZEUS138…" at bounding box center [233, 245] width 480 height 490
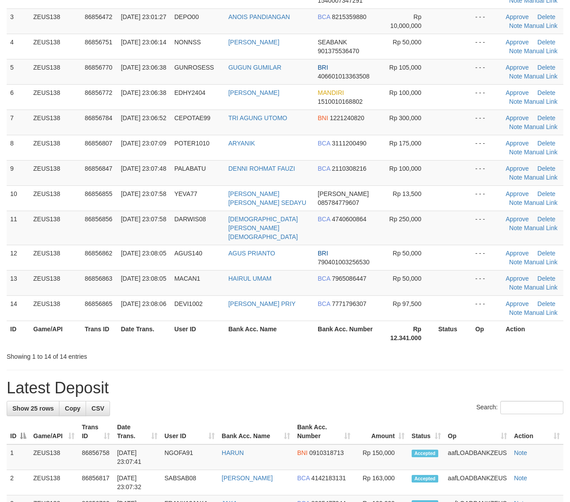
click at [406, 386] on h1 "Latest Deposit" at bounding box center [285, 388] width 557 height 18
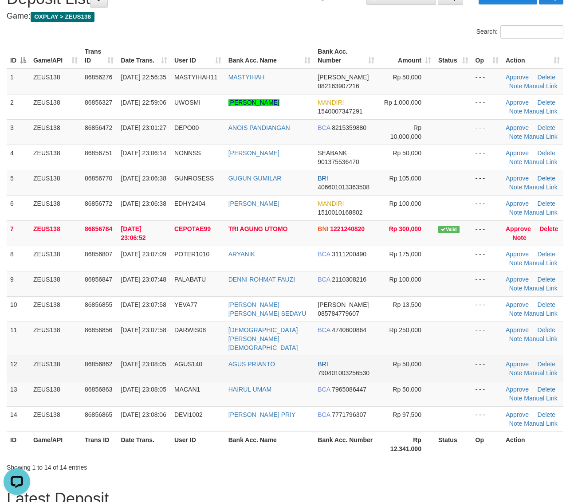
click at [464, 364] on td at bounding box center [453, 368] width 37 height 25
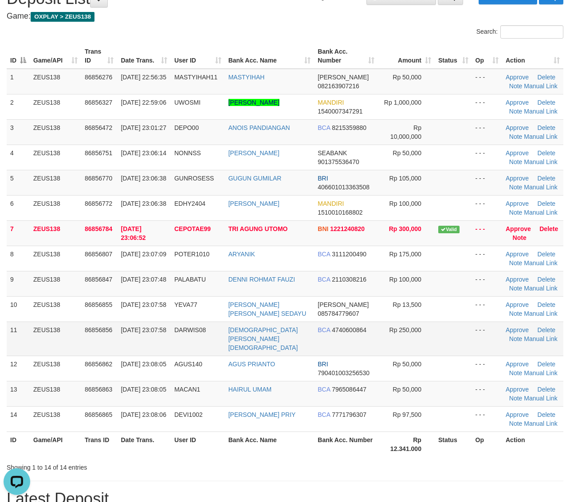
click at [467, 335] on td at bounding box center [453, 339] width 37 height 34
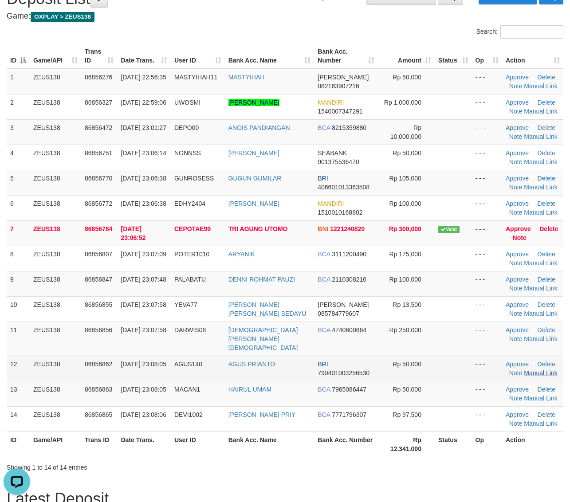
click at [527, 369] on link "Manual Link" at bounding box center [541, 372] width 34 height 7
click at [526, 369] on link "Manual Link" at bounding box center [541, 372] width 34 height 7
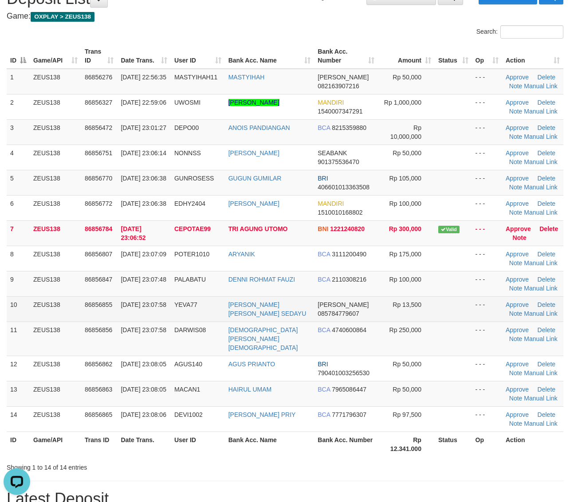
click at [484, 306] on td "- - -" at bounding box center [487, 308] width 30 height 25
click at [456, 318] on td at bounding box center [453, 308] width 37 height 25
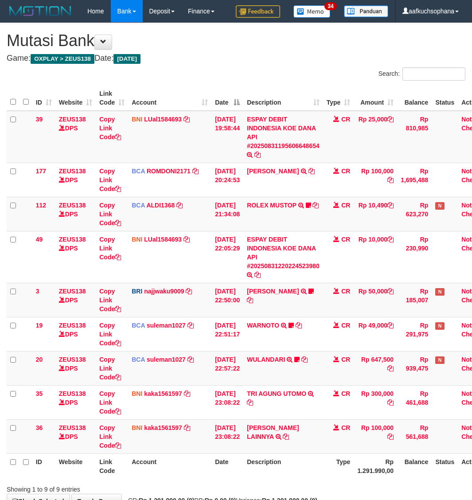
scroll to position [0, 7]
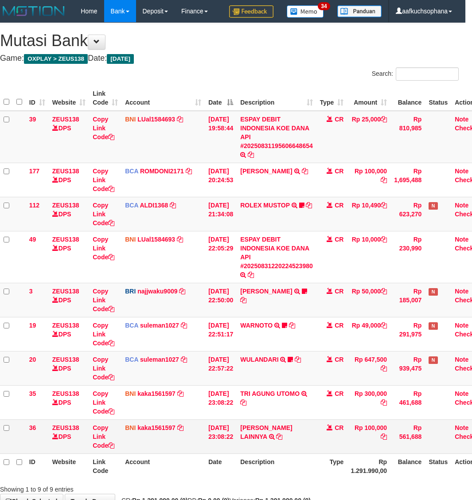
click at [256, 433] on td "EDI SUSANTO LAINNYA TRF/PAY/TOP-UP ECHANNEL EDI SUSANTO LAINNYA" at bounding box center [277, 437] width 80 height 34
drag, startPoint x: 254, startPoint y: 436, endPoint x: 245, endPoint y: 435, distance: 9.0
click at [276, 436] on icon at bounding box center [279, 437] width 6 height 6
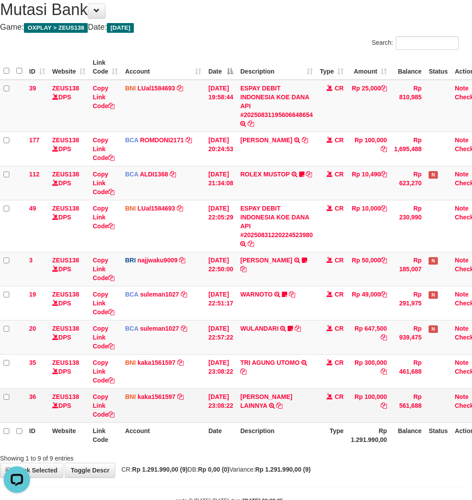
scroll to position [59, 7]
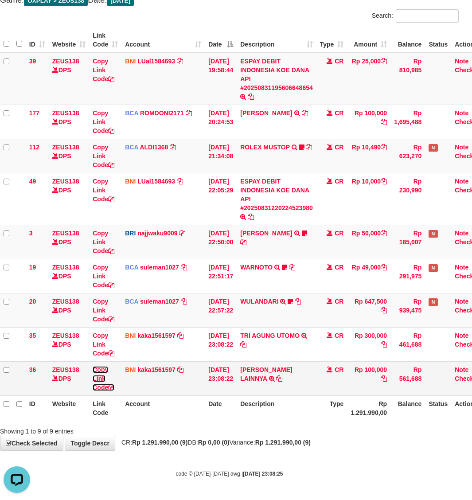
click at [113, 387] on icon at bounding box center [111, 388] width 6 height 6
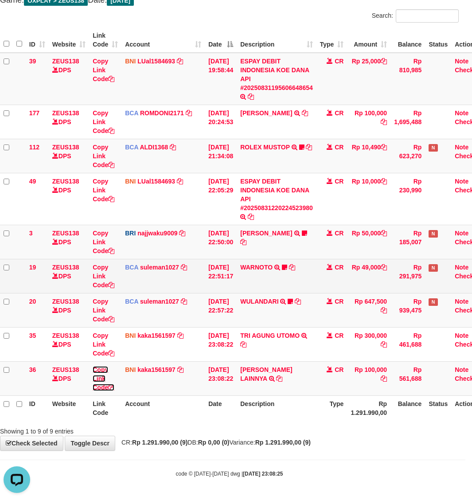
drag, startPoint x: 113, startPoint y: 387, endPoint x: 10, endPoint y: 273, distance: 153.9
click at [111, 383] on td "Copy Link Code" at bounding box center [105, 379] width 32 height 34
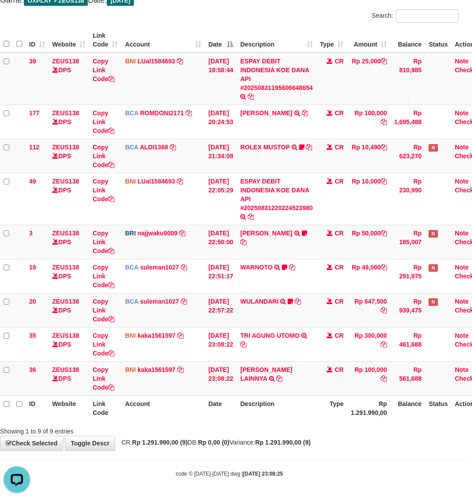
click at [330, 413] on th "Type" at bounding box center [332, 408] width 31 height 25
click at [320, 437] on div "**********" at bounding box center [229, 208] width 472 height 486
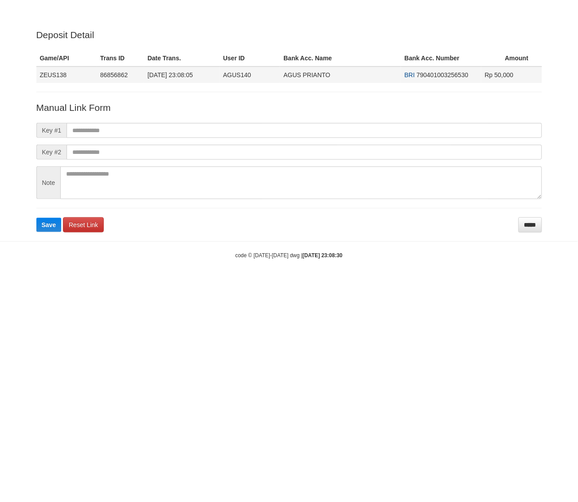
drag, startPoint x: 429, startPoint y: 334, endPoint x: 413, endPoint y: 80, distance: 254.7
click at [430, 282] on html "Deposit Detail Game/API Trans ID Date Trans. User ID Bank Acc. Name Bank Acc. N…" at bounding box center [289, 141] width 578 height 282
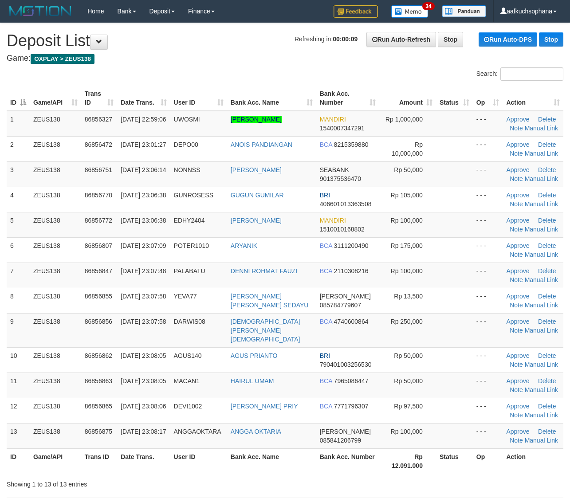
drag, startPoint x: 462, startPoint y: 330, endPoint x: 575, endPoint y: 342, distance: 113.3
click at [463, 330] on td at bounding box center [454, 330] width 37 height 34
click at [533, 230] on link "Manual Link" at bounding box center [542, 229] width 34 height 7
drag, startPoint x: 440, startPoint y: 307, endPoint x: 576, endPoint y: 312, distance: 135.4
click at [443, 308] on td at bounding box center [454, 300] width 37 height 25
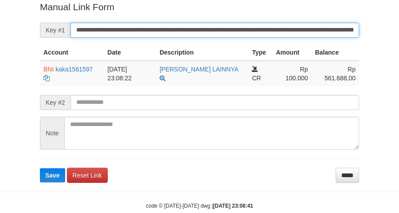
click at [40, 168] on button "Save" at bounding box center [52, 175] width 25 height 14
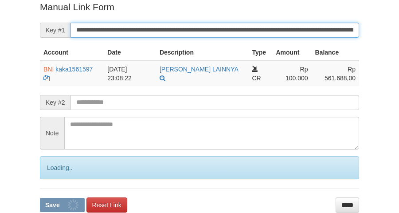
scroll to position [182, 0]
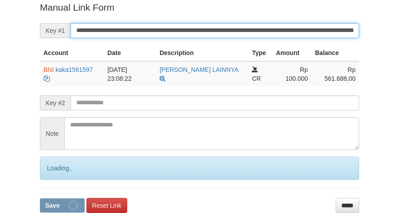
click at [40, 198] on button "Save" at bounding box center [62, 205] width 45 height 14
click at [214, 26] on input "**********" at bounding box center [215, 30] width 289 height 15
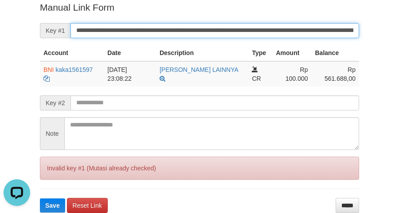
scroll to position [0, 0]
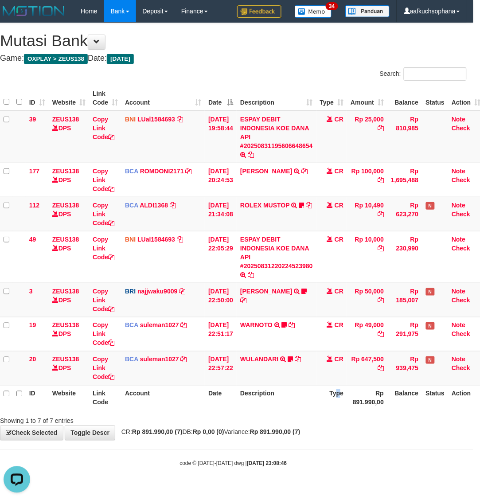
click at [345, 409] on th "Type" at bounding box center [332, 397] width 31 height 25
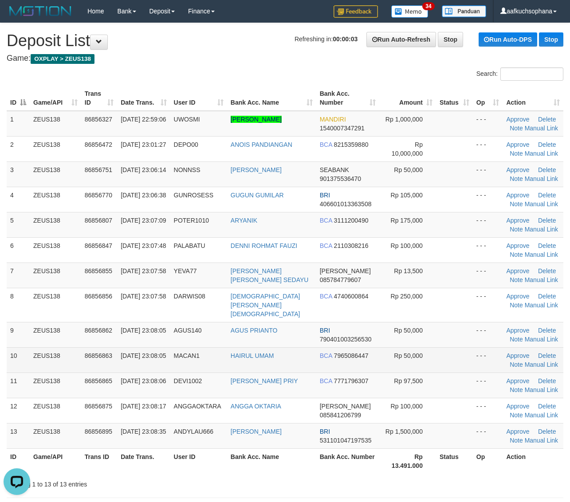
click at [463, 354] on td at bounding box center [454, 359] width 37 height 25
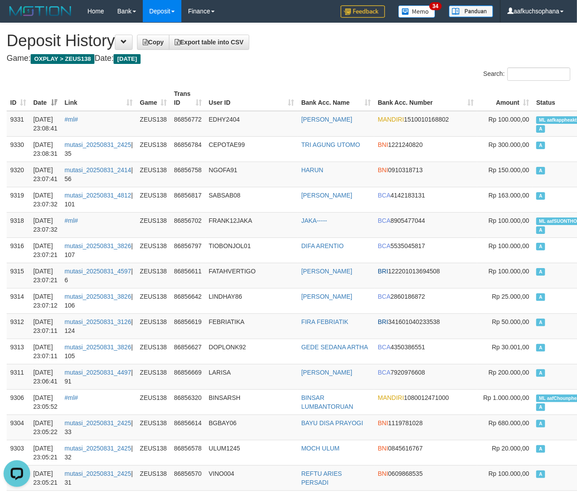
click at [289, 82] on div "Search:" at bounding box center [433, 75] width 289 height 16
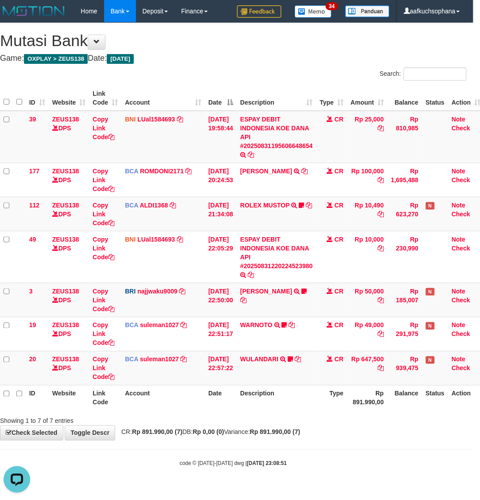
click at [351, 436] on div "**********" at bounding box center [233, 231] width 480 height 417
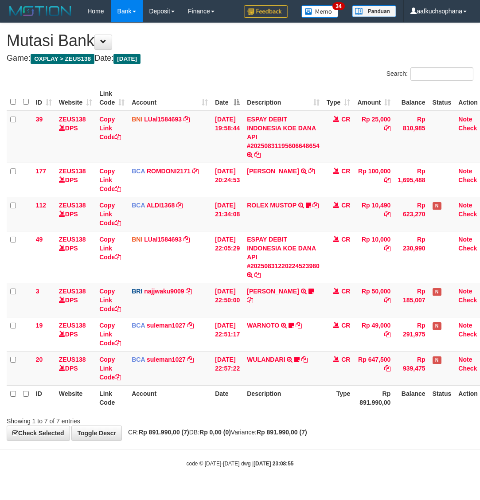
scroll to position [0, 7]
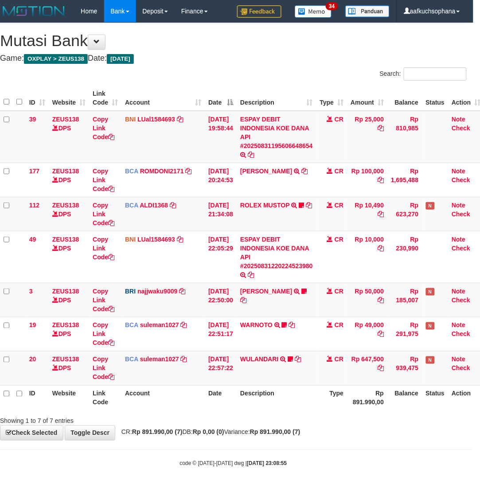
drag, startPoint x: 347, startPoint y: 443, endPoint x: 353, endPoint y: 441, distance: 5.9
click at [348, 443] on body "Toggle navigation Home Bank Account List Load By Website Group [OXPLAY] ZEUS138…" at bounding box center [233, 245] width 480 height 490
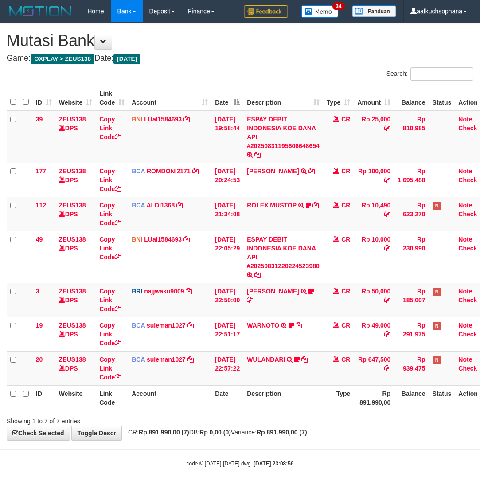
scroll to position [0, 7]
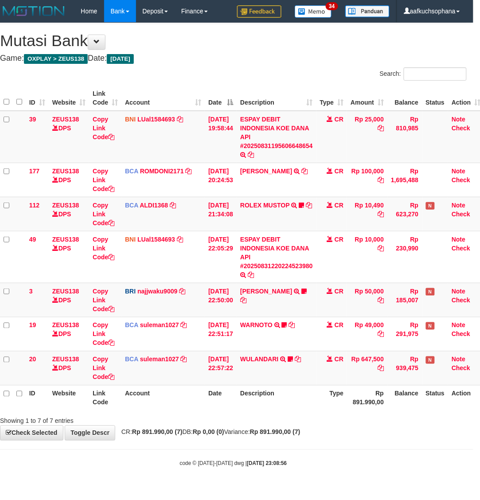
click at [348, 447] on body "Toggle navigation Home Bank Account List Load By Website Group [OXPLAY] ZEUS138…" at bounding box center [233, 245] width 480 height 490
drag, startPoint x: 320, startPoint y: 429, endPoint x: 409, endPoint y: 393, distance: 96.1
click at [330, 425] on div "**********" at bounding box center [233, 231] width 480 height 417
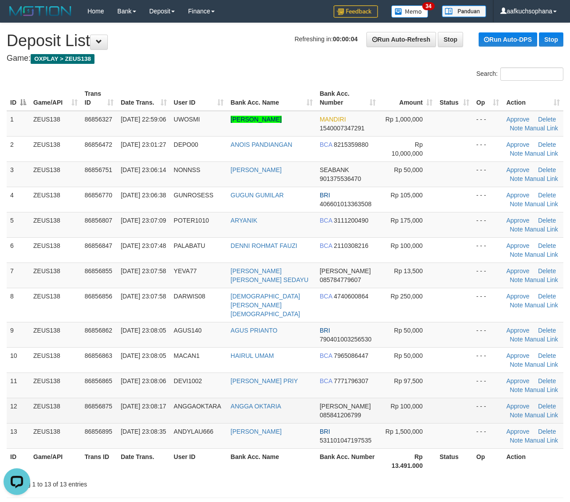
drag, startPoint x: 448, startPoint y: 388, endPoint x: 539, endPoint y: 413, distance: 94.4
click at [448, 388] on td at bounding box center [454, 385] width 37 height 25
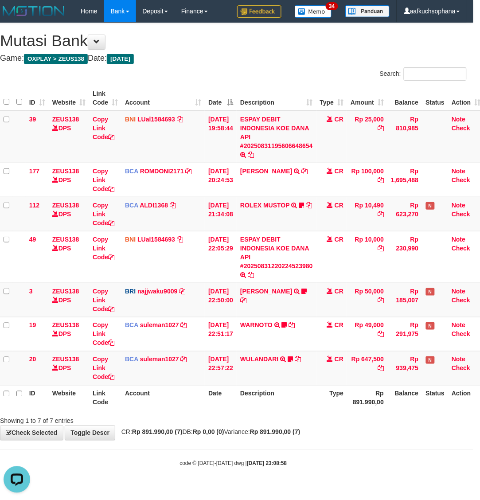
drag, startPoint x: 320, startPoint y: 424, endPoint x: 252, endPoint y: 409, distance: 70.0
click at [318, 422] on div "Showing 1 to 7 of 7 entries" at bounding box center [233, 419] width 480 height 12
click at [138, 469] on body "Toggle navigation Home Bank Account List Load By Website Group [OXPLAY] ZEUS138…" at bounding box center [233, 245] width 480 height 490
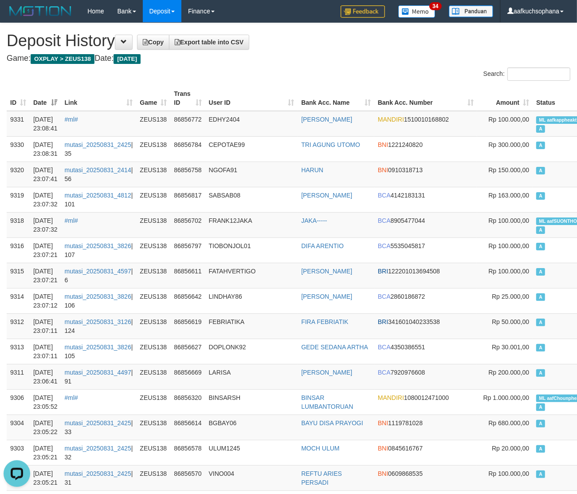
click at [252, 77] on div "Search:" at bounding box center [288, 75] width 577 height 16
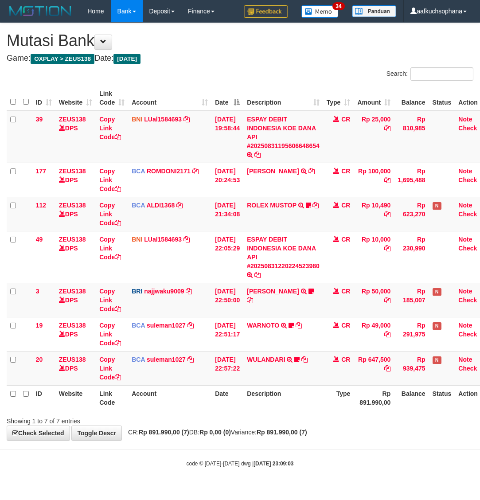
scroll to position [0, 7]
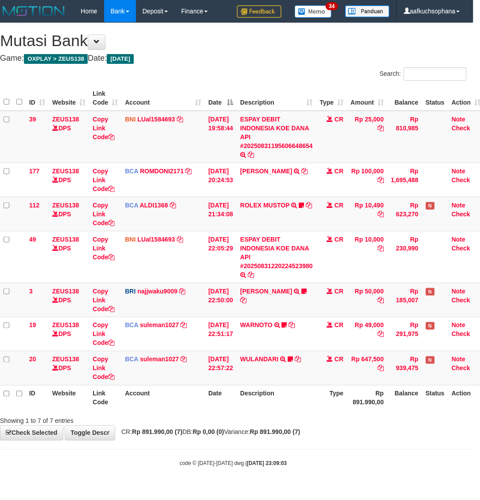
click at [366, 459] on body "Toggle navigation Home Bank Account List Load By Website Group [OXPLAY] ZEUS138…" at bounding box center [233, 245] width 480 height 490
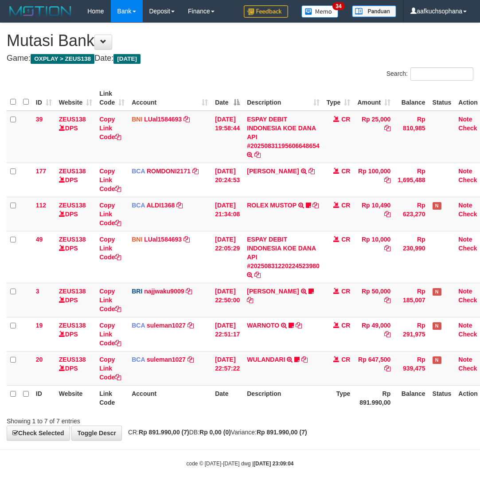
scroll to position [0, 7]
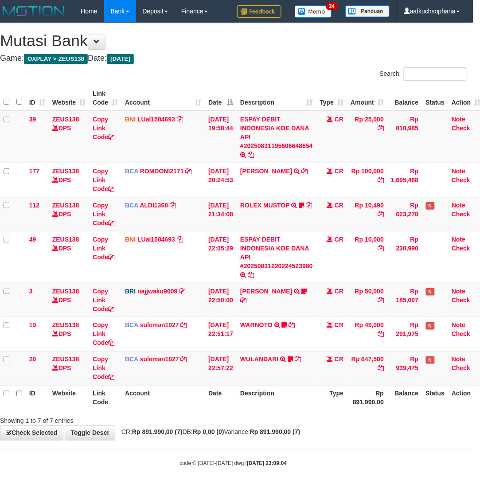
click at [152, 478] on body "Toggle navigation Home Bank Account List Load By Website Group [OXPLAY] ZEUS138…" at bounding box center [233, 245] width 480 height 490
click at [183, 469] on body "Toggle navigation Home Bank Account List Load By Website Group [OXPLAY] ZEUS138…" at bounding box center [233, 245] width 480 height 490
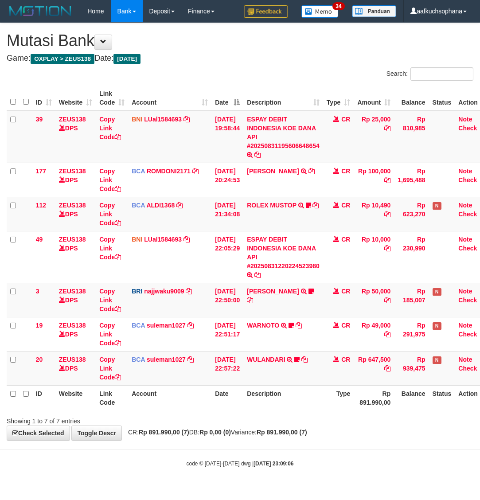
scroll to position [0, 7]
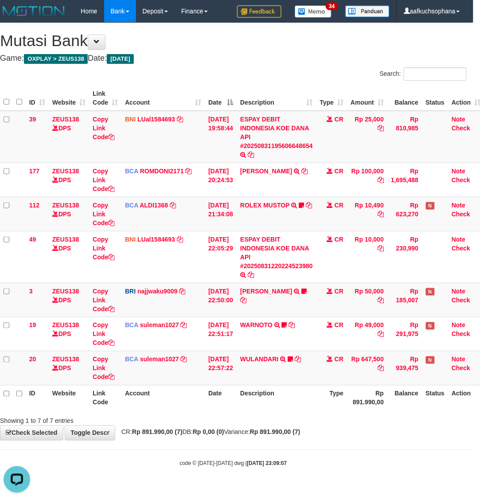
drag, startPoint x: 377, startPoint y: 428, endPoint x: 441, endPoint y: 411, distance: 66.2
click at [376, 428] on div "**********" at bounding box center [233, 231] width 480 height 417
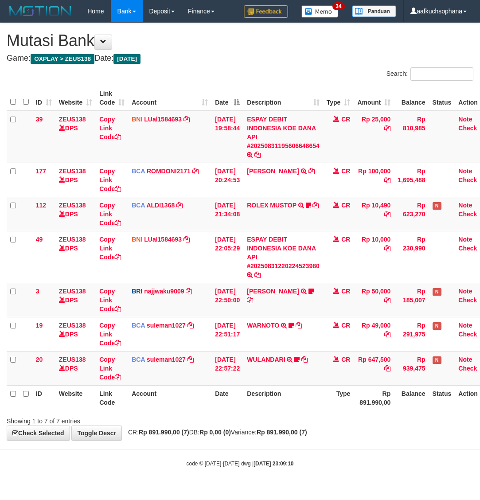
scroll to position [0, 7]
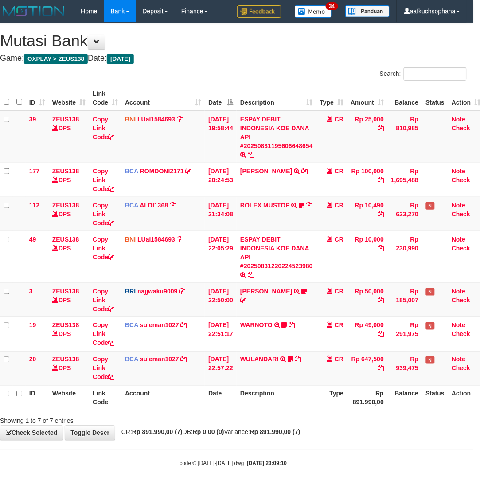
click at [185, 466] on small "code © 2012-2018 dwg | 2025/08/31 23:09:10" at bounding box center [233, 464] width 107 height 6
click at [387, 422] on div "Showing 1 to 7 of 7 entries" at bounding box center [233, 419] width 480 height 12
click at [426, 399] on div "Search: ID Website Link Code Account Date Description Type Amount Balance Statu…" at bounding box center [233, 246] width 467 height 358
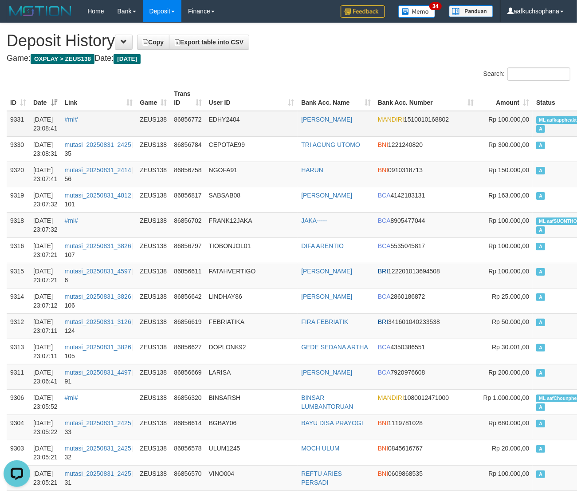
click at [536, 122] on span "ML aafkappheaktra" at bounding box center [560, 120] width 48 height 8
copy td "ML aafkappheaktra A"
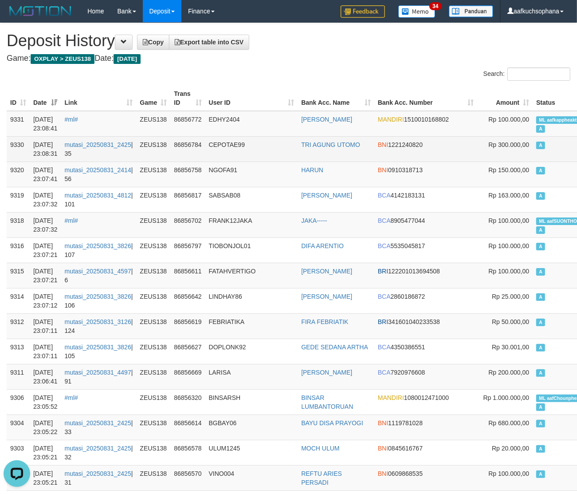
click at [546, 160] on td "A" at bounding box center [564, 148] width 62 height 25
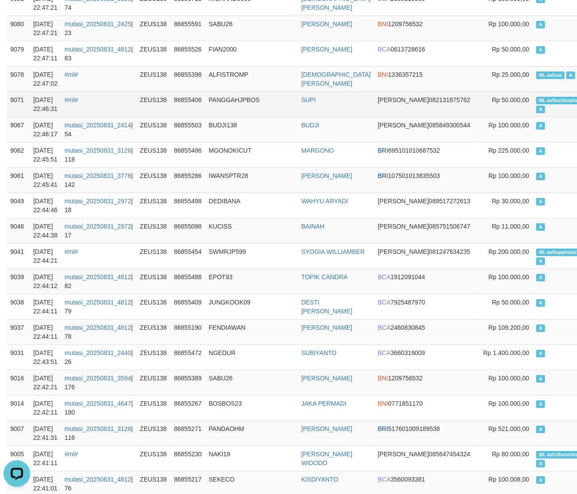
click at [536, 97] on span "ML aafkuchsophana" at bounding box center [561, 101] width 50 height 8
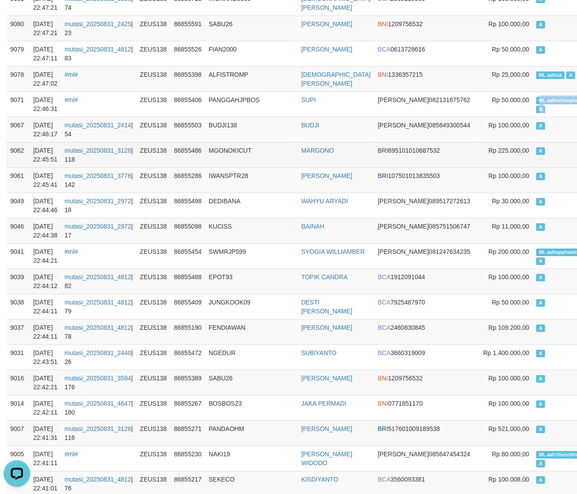
copy td "ML aafkuchsophana A"
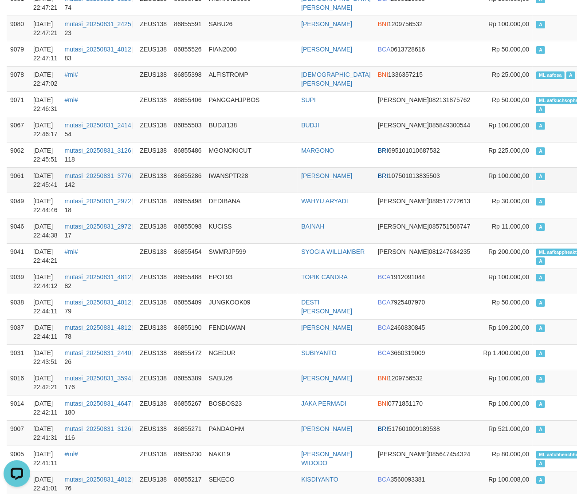
click at [537, 174] on td "A" at bounding box center [564, 179] width 62 height 25
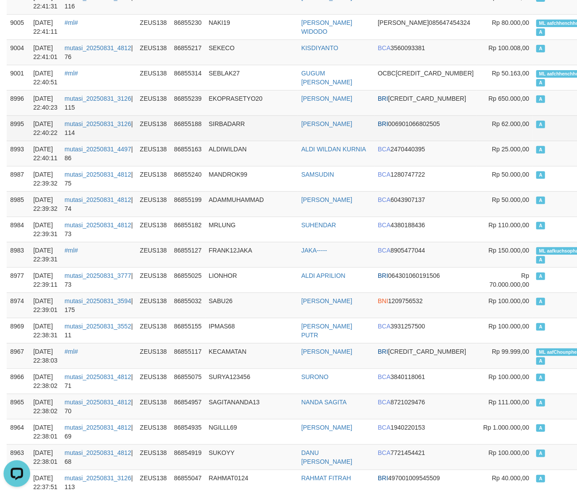
click at [373, 115] on td "SIR BADAR LINT" at bounding box center [336, 127] width 77 height 25
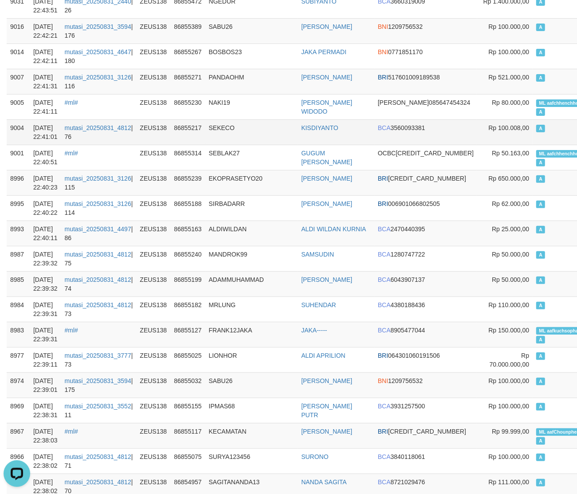
scroll to position [2350, 0]
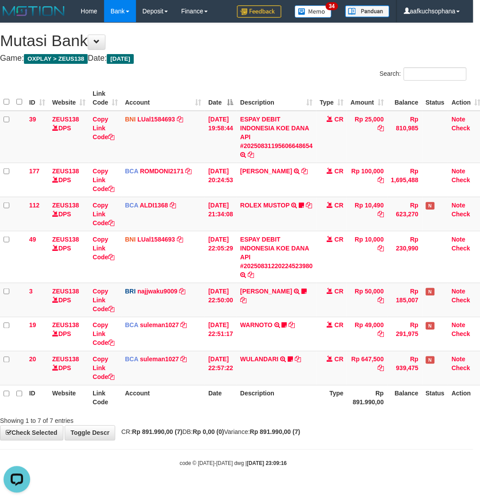
click at [253, 401] on th "Description" at bounding box center [277, 397] width 80 height 25
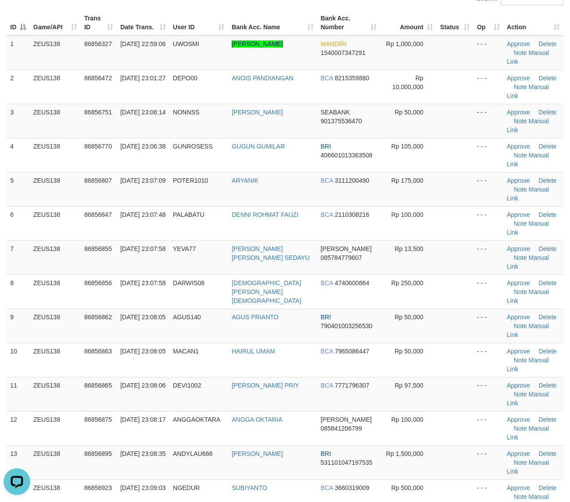
scroll to position [166, 0]
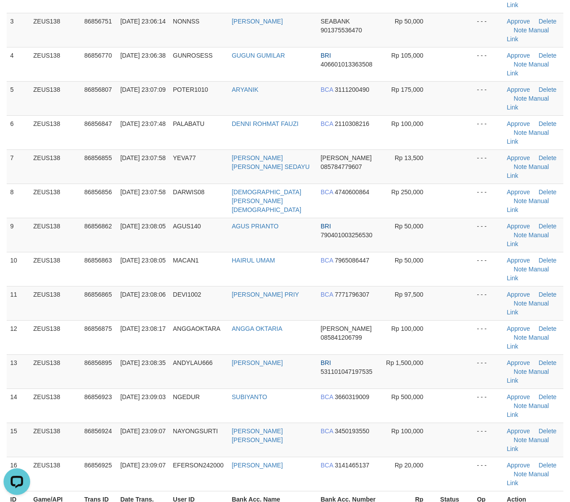
drag, startPoint x: 431, startPoint y: 386, endPoint x: 578, endPoint y: 405, distance: 147.9
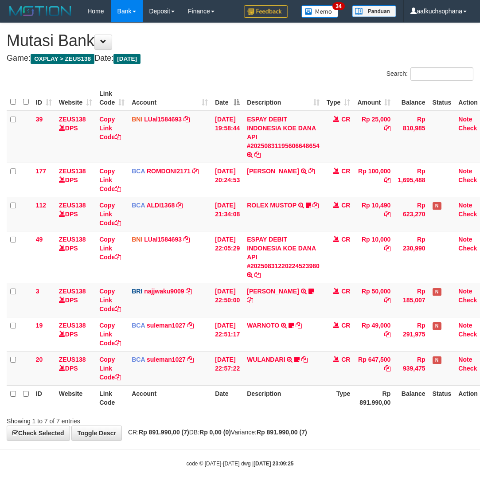
scroll to position [0, 6]
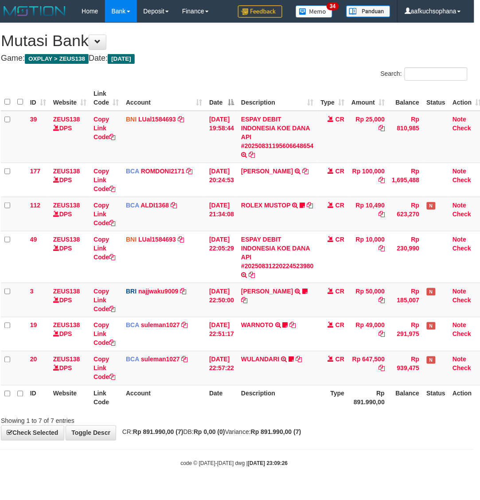
drag, startPoint x: 338, startPoint y: 498, endPoint x: 312, endPoint y: 491, distance: 26.8
click at [338, 490] on html "Toggle navigation Home Bank Account List Load By Website Group [OXPLAY] ZEUS138…" at bounding box center [234, 245] width 480 height 490
drag, startPoint x: 364, startPoint y: 460, endPoint x: 320, endPoint y: 456, distance: 44.5
click at [364, 460] on div "code © 2012-2018 dwg | 2025/08/31 23:09:26" at bounding box center [234, 463] width 480 height 9
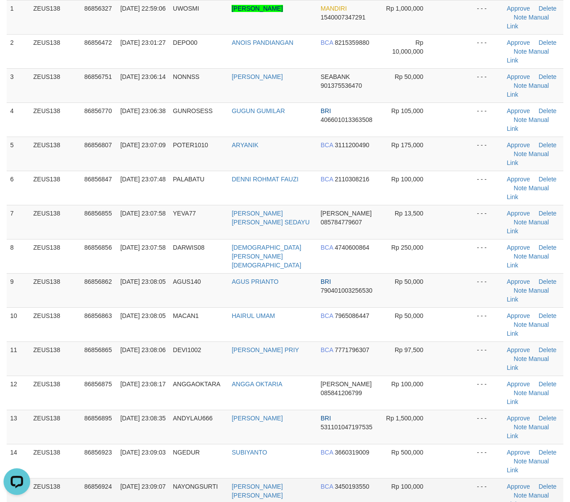
click at [440, 478] on td at bounding box center [454, 495] width 37 height 34
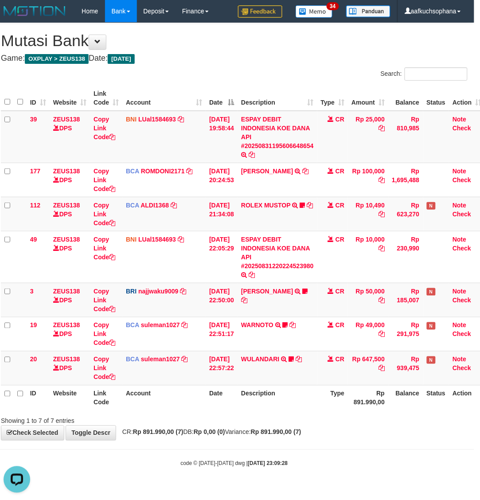
drag, startPoint x: 303, startPoint y: 456, endPoint x: 334, endPoint y: 455, distance: 31.1
click at [304, 456] on body "Toggle navigation Home Bank Account List Load By Website Group [OXPLAY] ZEUS138…" at bounding box center [234, 245] width 480 height 490
click at [378, 454] on body "Toggle navigation Home Bank Account List Load By Website Group [OXPLAY] ZEUS138…" at bounding box center [234, 245] width 480 height 490
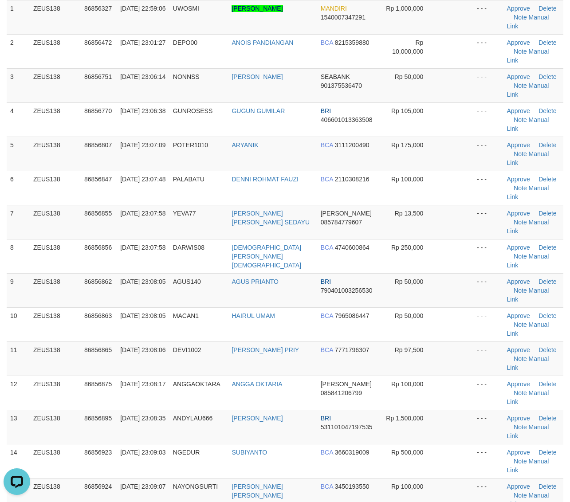
drag, startPoint x: 450, startPoint y: 316, endPoint x: 575, endPoint y: 348, distance: 129.2
click at [458, 410] on td at bounding box center [454, 427] width 37 height 34
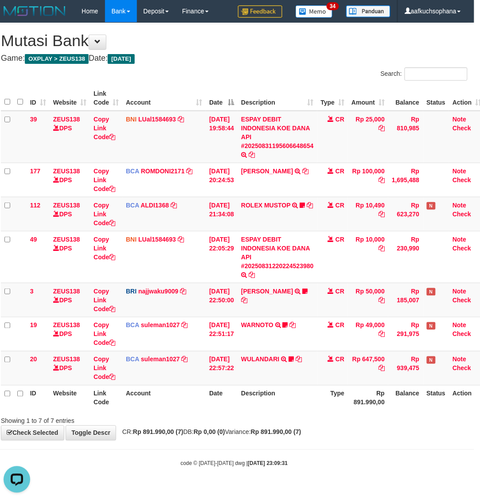
click at [389, 450] on hr at bounding box center [234, 450] width 480 height 0
drag, startPoint x: 379, startPoint y: 450, endPoint x: 347, endPoint y: 444, distance: 32.6
click at [378, 449] on body "Toggle navigation Home Bank Account List Load By Website Group [OXPLAY] ZEUS138…" at bounding box center [234, 245] width 480 height 490
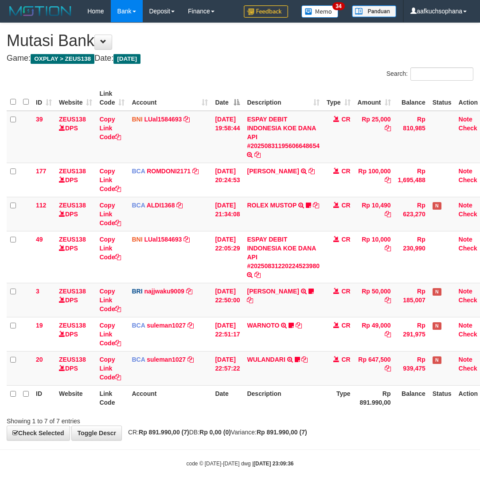
click at [408, 440] on div "**********" at bounding box center [240, 231] width 480 height 417
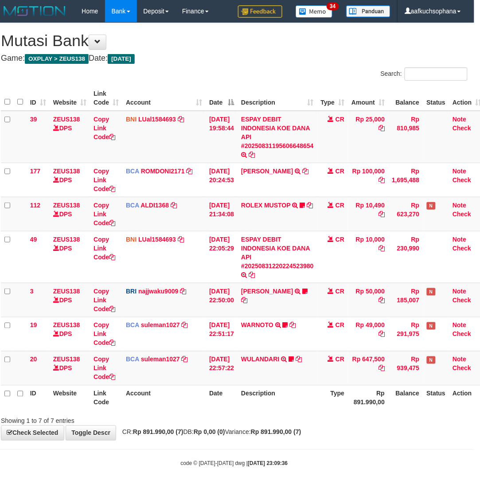
click at [260, 434] on span "CR: Rp 891.990,00 (7) DB: Rp 0,00 (0) Variance: Rp 891.990,00 (7)" at bounding box center [210, 432] width 184 height 7
click at [284, 433] on strong "Rp 891.990,00 (7)" at bounding box center [276, 432] width 51 height 7
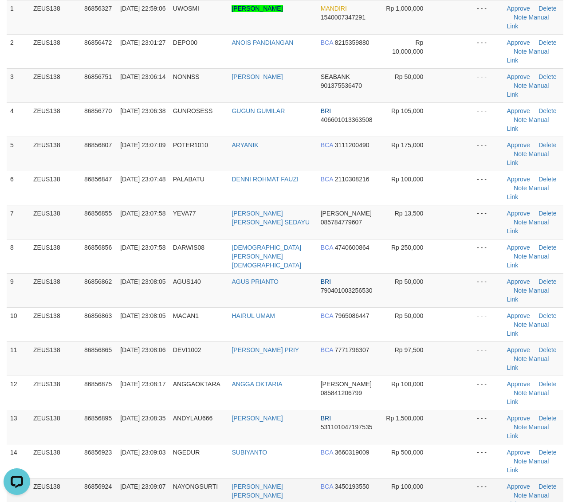
click at [467, 478] on td at bounding box center [454, 495] width 37 height 34
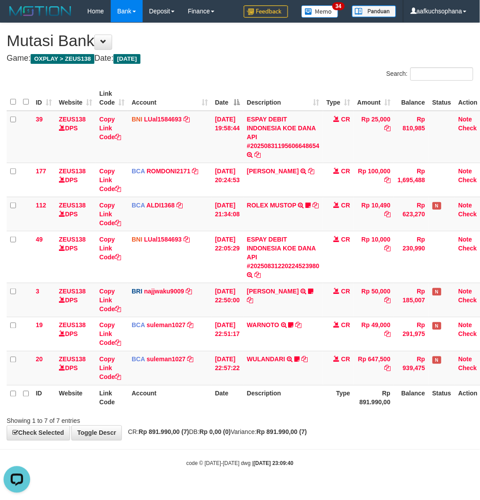
drag, startPoint x: 265, startPoint y: 437, endPoint x: 283, endPoint y: 440, distance: 18.4
click at [265, 437] on div "**********" at bounding box center [240, 231] width 480 height 417
click at [406, 464] on div "code © 2012-2018 dwg | 2025/08/31 23:09:42" at bounding box center [240, 463] width 480 height 9
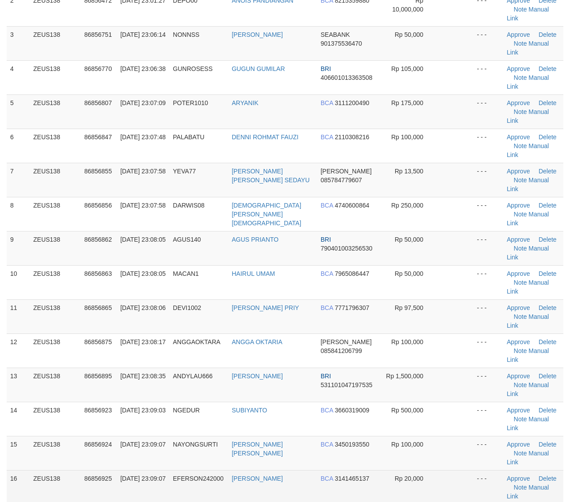
scroll to position [111, 0]
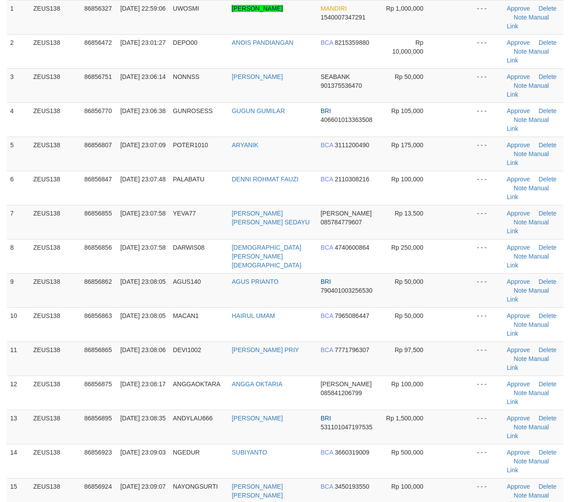
drag, startPoint x: 468, startPoint y: 436, endPoint x: 577, endPoint y: 422, distance: 109.5
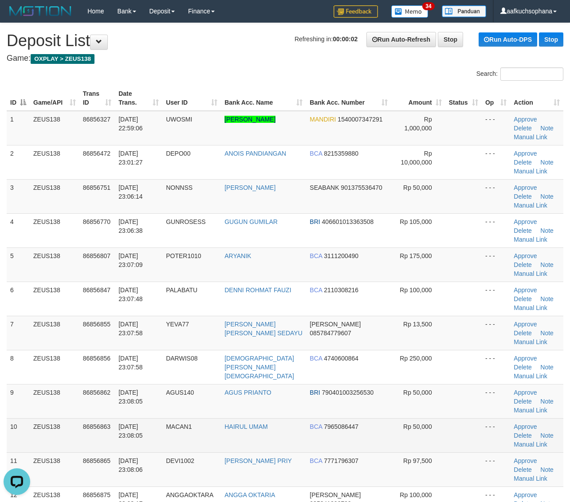
click at [410, 418] on td "Rp 50,000" at bounding box center [418, 435] width 54 height 34
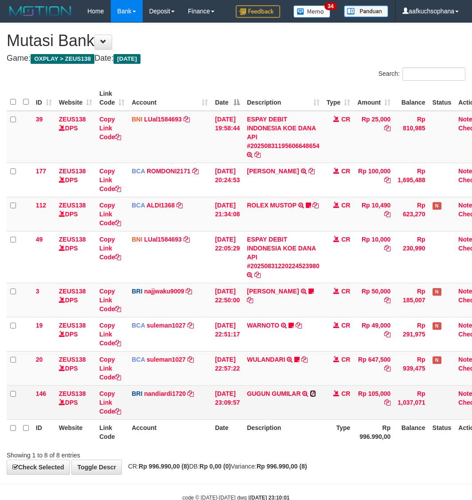
click at [316, 391] on icon at bounding box center [313, 394] width 6 height 6
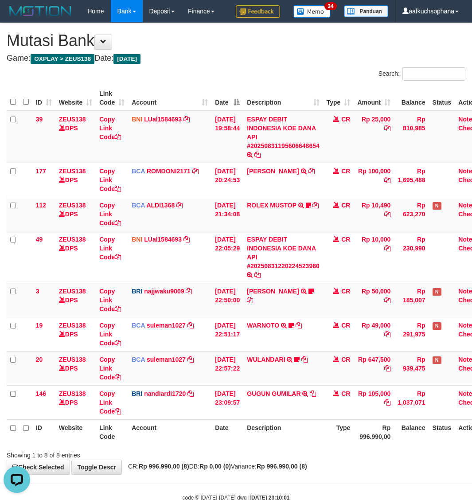
click at [218, 428] on th "Date" at bounding box center [228, 432] width 32 height 25
click at [338, 454] on div "Showing 1 to 8 of 8 entries" at bounding box center [236, 454] width 472 height 12
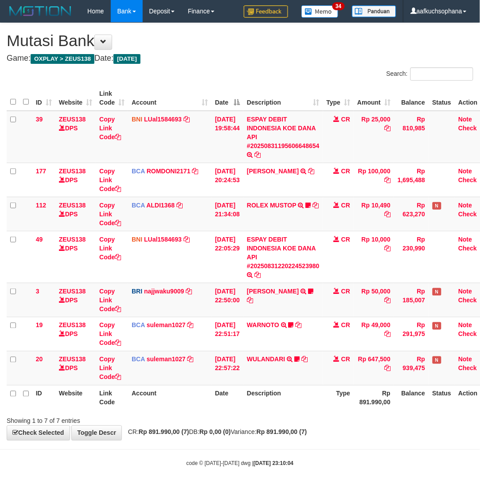
drag, startPoint x: 318, startPoint y: 427, endPoint x: 2, endPoint y: 405, distance: 316.2
click at [316, 427] on div "**********" at bounding box center [240, 231] width 480 height 417
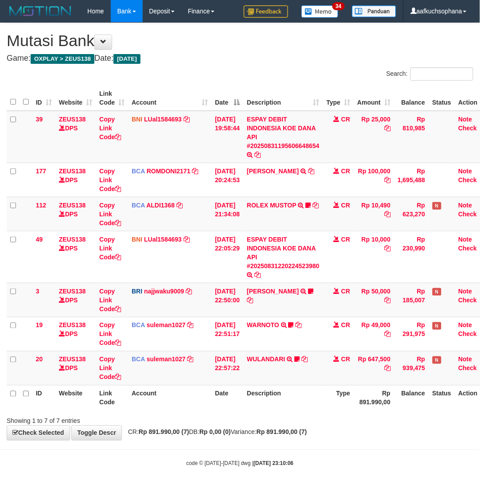
drag, startPoint x: 334, startPoint y: 454, endPoint x: 184, endPoint y: 455, distance: 149.9
click at [316, 456] on body "Toggle navigation Home Bank Account List Load By Website Group [OXPLAY] ZEUS138…" at bounding box center [240, 245] width 480 height 490
click at [378, 442] on body "Toggle navigation Home Bank Account List Load By Website Group [OXPLAY] ZEUS138…" at bounding box center [240, 245] width 480 height 490
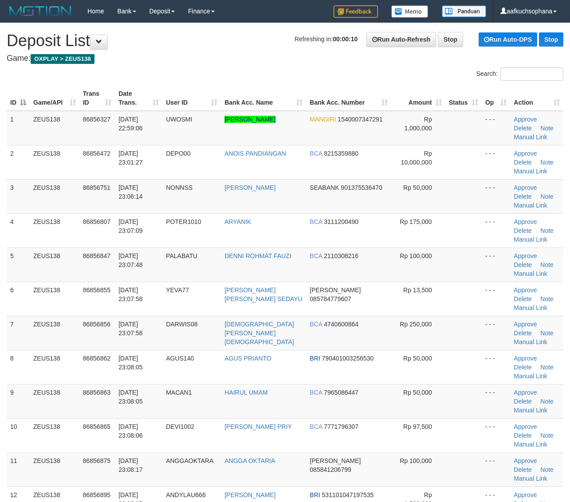
scroll to position [56, 0]
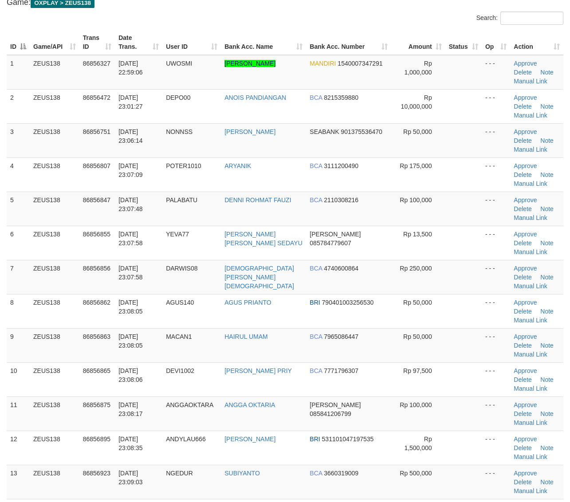
drag, startPoint x: 446, startPoint y: 370, endPoint x: 573, endPoint y: 375, distance: 127.0
click at [445, 465] on td at bounding box center [463, 482] width 36 height 34
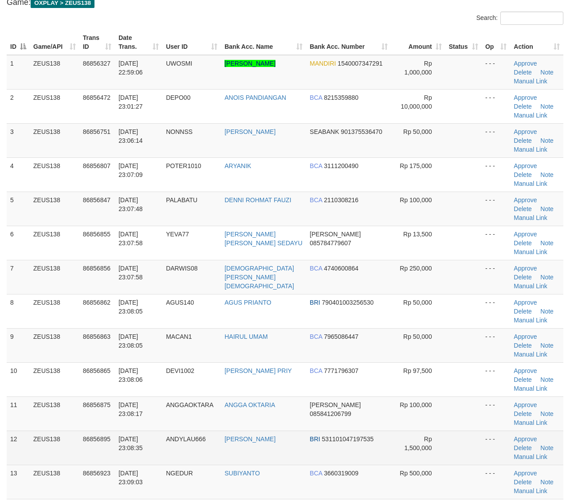
click at [482, 431] on td "- - -" at bounding box center [496, 448] width 28 height 34
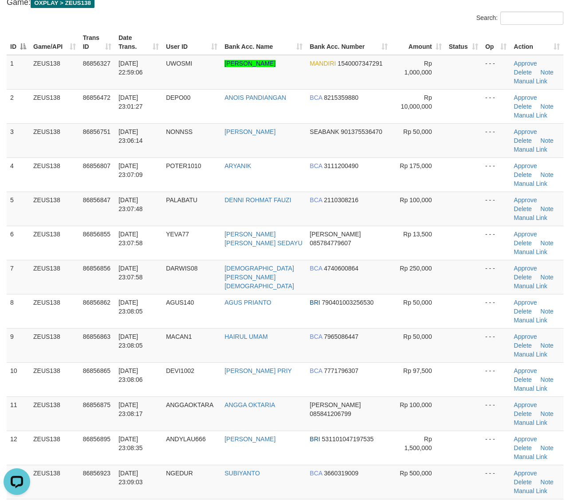
scroll to position [0, 0]
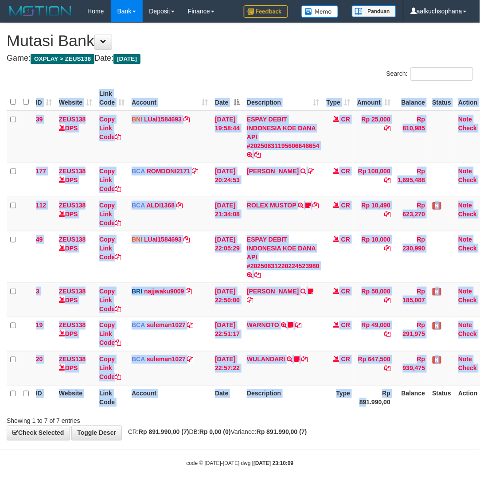
click at [370, 412] on div "ID Website Link Code Account Date Description Type Amount Balance Status Action…" at bounding box center [240, 248] width 480 height 330
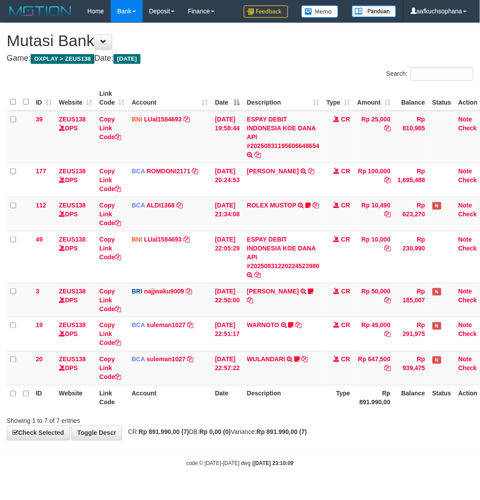
drag, startPoint x: 359, startPoint y: 420, endPoint x: 356, endPoint y: 424, distance: 6.0
click at [358, 421] on div "Showing 1 to 7 of 7 entries" at bounding box center [240, 419] width 480 height 12
click at [427, 447] on body "Toggle navigation Home Bank Account List Load By Website Group [OXPLAY] ZEUS138…" at bounding box center [240, 245] width 480 height 490
click at [142, 465] on div "code © 2012-2018 dwg | 2025/08/31 23:10:09" at bounding box center [240, 463] width 480 height 9
drag, startPoint x: 175, startPoint y: 456, endPoint x: 360, endPoint y: 367, distance: 205.1
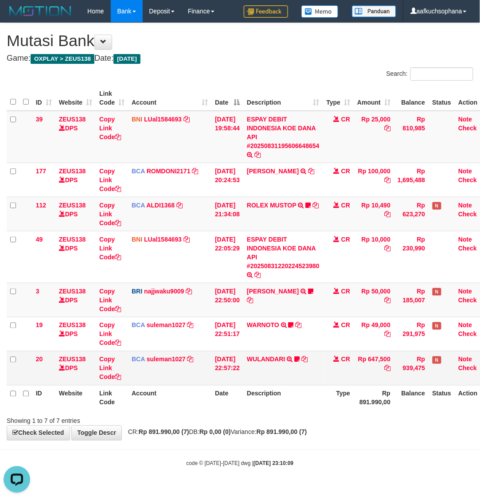
click at [178, 455] on body "Toggle navigation Home Bank Account List Load By Website Group [OXPLAY] ZEUS138…" at bounding box center [240, 245] width 480 height 490
click at [142, 437] on div "**********" at bounding box center [240, 231] width 480 height 417
drag, startPoint x: 151, startPoint y: 444, endPoint x: 53, endPoint y: 415, distance: 102.0
click at [150, 445] on body "Toggle navigation Home Bank Account List Load By Website Group [OXPLAY] ZEUS138…" at bounding box center [240, 245] width 480 height 490
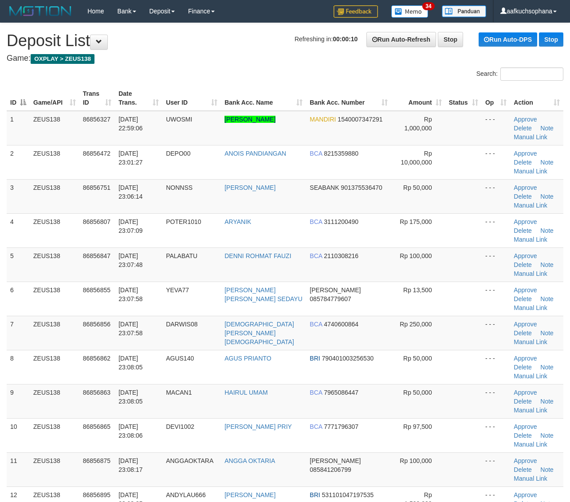
scroll to position [56, 0]
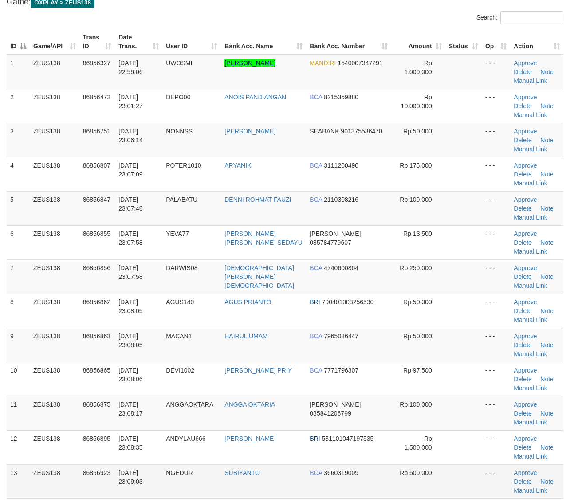
click at [482, 464] on td "- - -" at bounding box center [496, 481] width 28 height 34
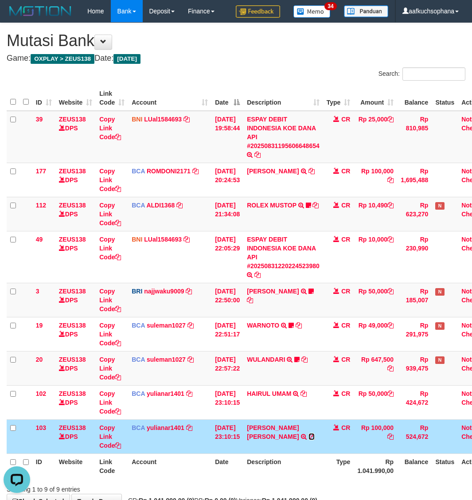
click at [309, 438] on icon at bounding box center [312, 437] width 6 height 6
click at [335, 475] on th "Type" at bounding box center [338, 466] width 31 height 25
drag, startPoint x: 334, startPoint y: 453, endPoint x: 329, endPoint y: 445, distance: 9.7
click at [331, 446] on td "CR" at bounding box center [338, 437] width 31 height 34
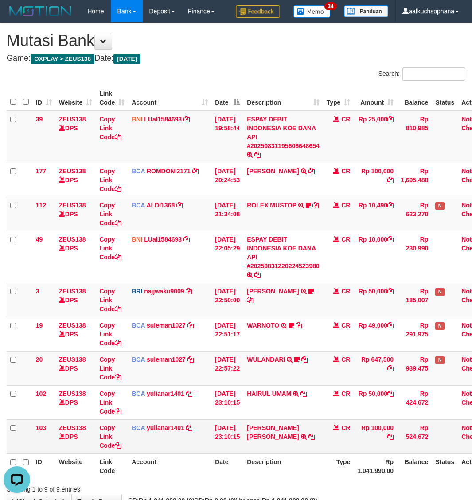
scroll to position [18, 0]
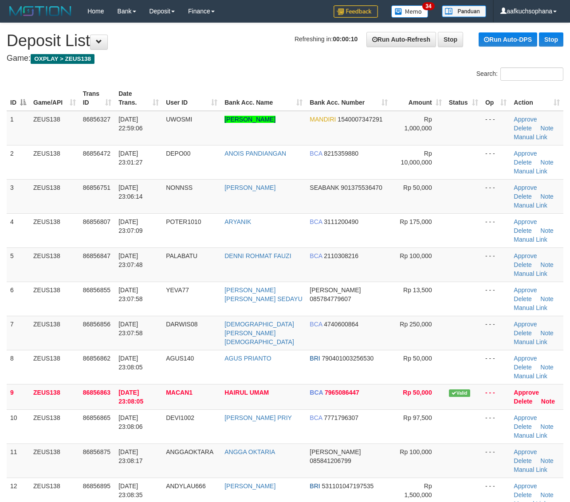
scroll to position [57, 0]
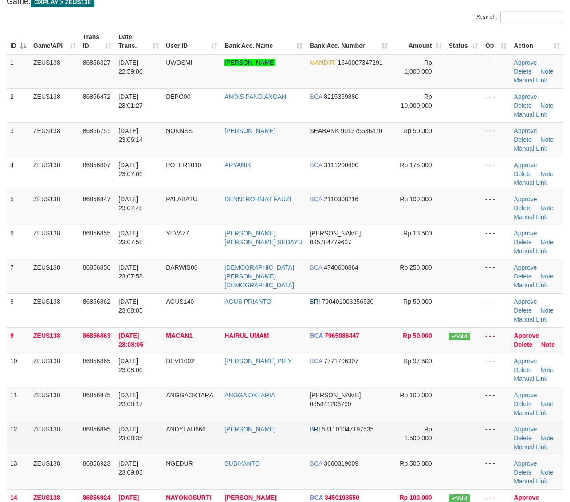
click at [482, 421] on td "- - -" at bounding box center [496, 438] width 28 height 34
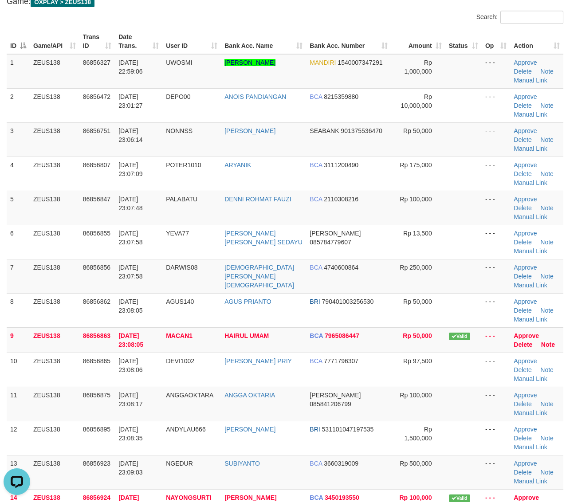
scroll to position [0, 0]
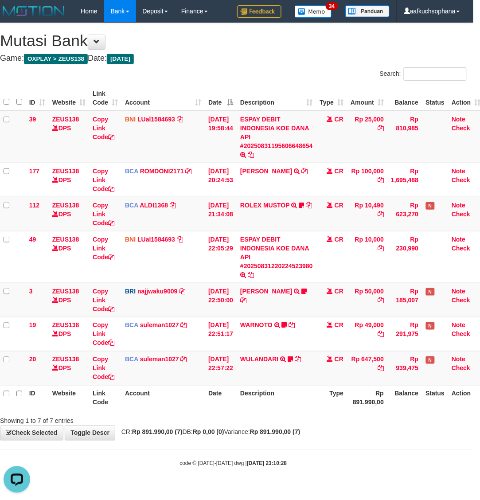
click at [314, 413] on div "ID Website Link Code Account Date Description Type Amount Balance Status Action…" at bounding box center [233, 248] width 480 height 330
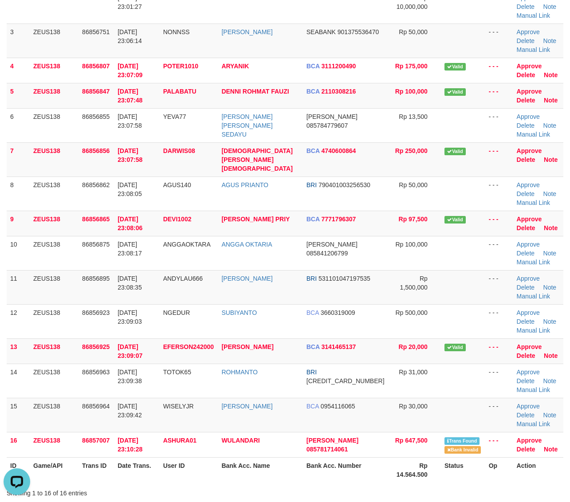
scroll to position [55, 0]
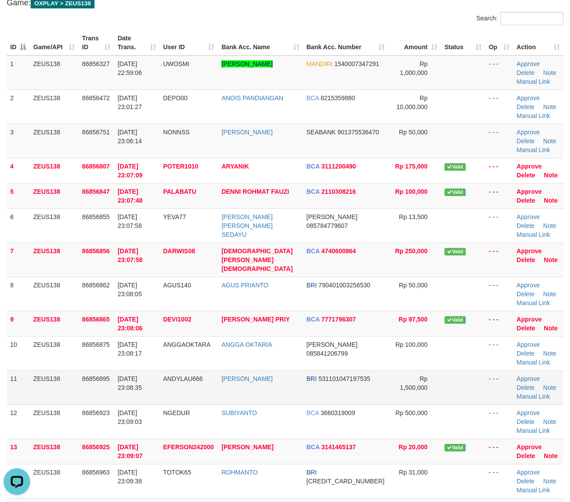
click at [452, 370] on td at bounding box center [463, 387] width 44 height 34
click at [453, 370] on td at bounding box center [463, 387] width 44 height 34
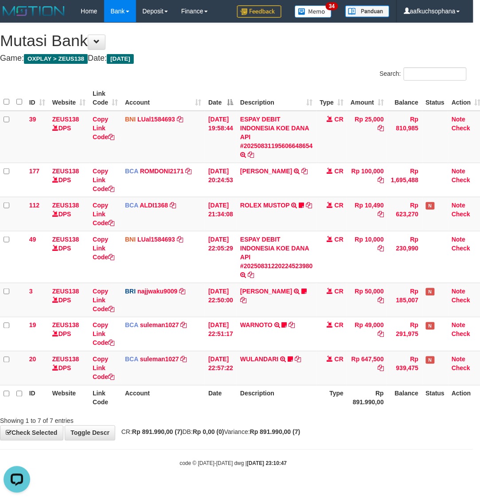
drag, startPoint x: 311, startPoint y: 431, endPoint x: 300, endPoint y: 424, distance: 12.7
click at [301, 431] on strong "Rp 891.990,00 (7)" at bounding box center [275, 432] width 51 height 7
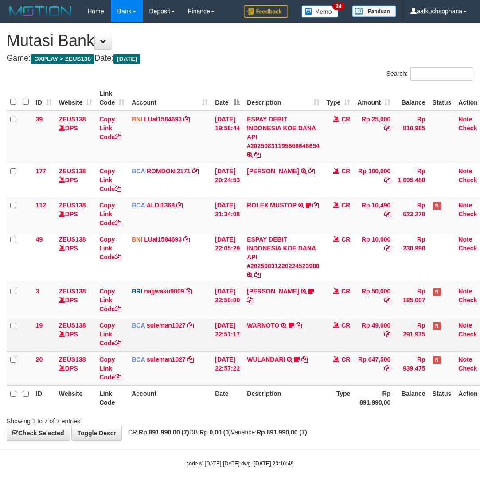
scroll to position [0, 7]
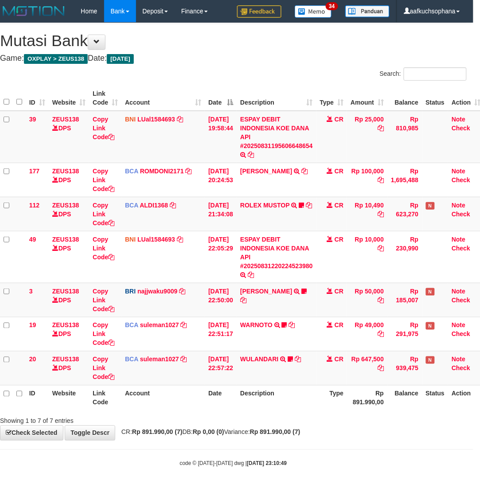
drag, startPoint x: 384, startPoint y: 462, endPoint x: 301, endPoint y: 432, distance: 88.5
click at [381, 460] on div "code © 2012-2018 dwg | 2025/08/31 23:10:49" at bounding box center [233, 463] width 480 height 9
click at [158, 460] on div "code © [DATE]-[DATE] dwg | [DATE] 23:10:51" at bounding box center [233, 463] width 480 height 9
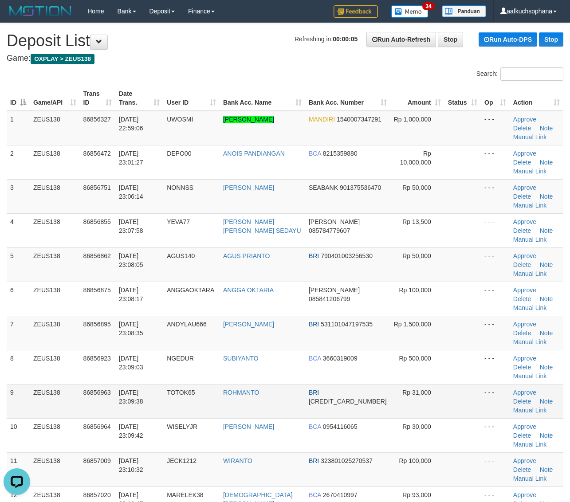
click at [446, 384] on td at bounding box center [462, 401] width 36 height 34
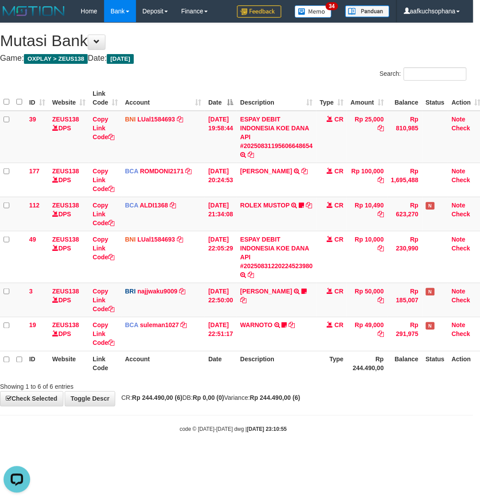
click at [147, 456] on html "Toggle navigation Home Bank Account List Load By Website Group [OXPLAY] ZEUS138…" at bounding box center [233, 228] width 480 height 456
drag, startPoint x: 220, startPoint y: 453, endPoint x: 347, endPoint y: 379, distance: 146.5
click at [223, 451] on body "Toggle navigation Home Bank Account List Load By Website Group [OXPLAY] ZEUS138…" at bounding box center [233, 228] width 480 height 456
click at [320, 429] on div "code © 2012-2018 dwg | 2025/08/31 23:11:00" at bounding box center [233, 429] width 480 height 9
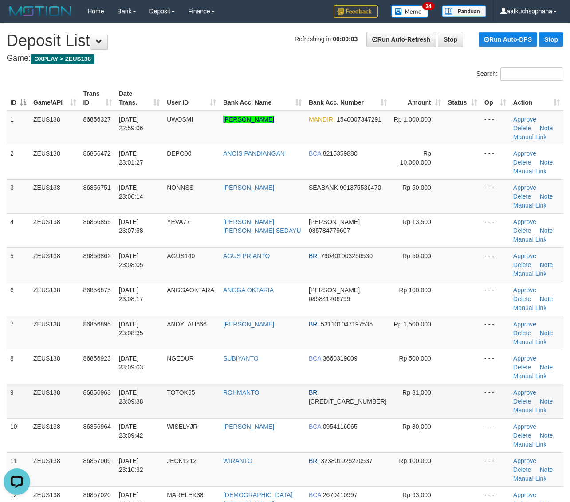
click at [455, 384] on td at bounding box center [462, 401] width 36 height 34
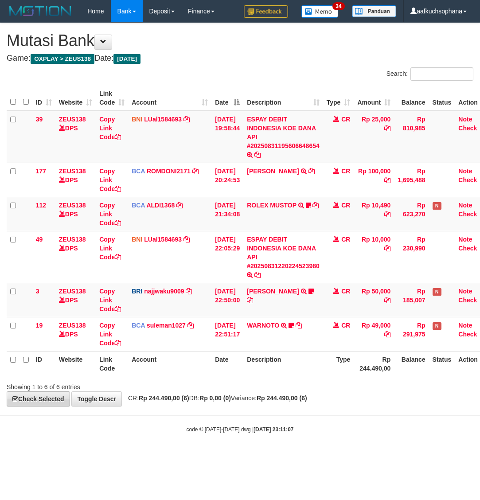
scroll to position [0, 7]
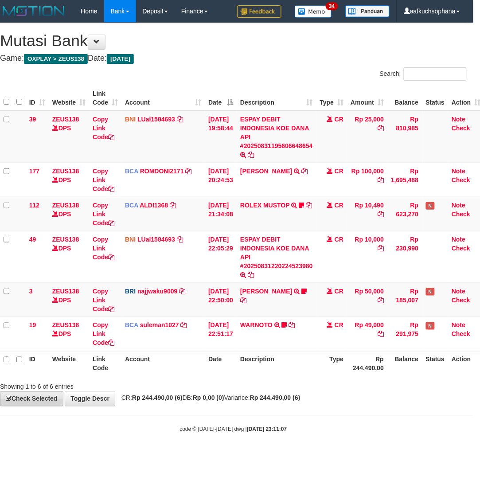
click at [161, 446] on body "Toggle navigation Home Bank Account List Load By Website Group [OXPLAY] ZEUS138…" at bounding box center [233, 228] width 480 height 456
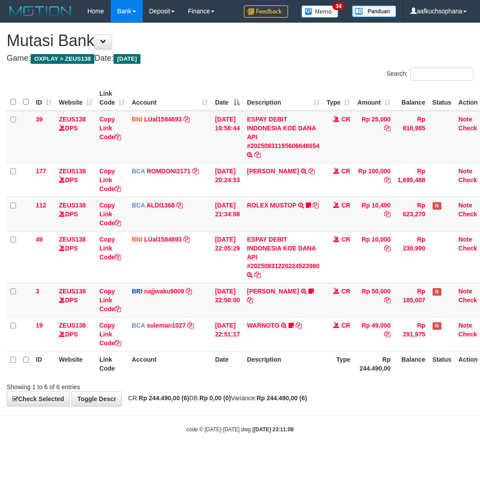
scroll to position [0, 7]
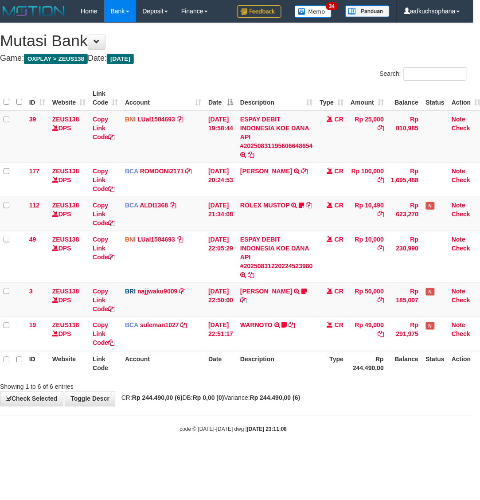
click at [284, 453] on body "Toggle navigation Home Bank Account List Load By Website Group [OXPLAY] ZEUS138…" at bounding box center [233, 228] width 480 height 456
click at [142, 447] on body "Toggle navigation Home Bank Account List Load By Website Group [OXPLAY] ZEUS138…" at bounding box center [233, 228] width 480 height 456
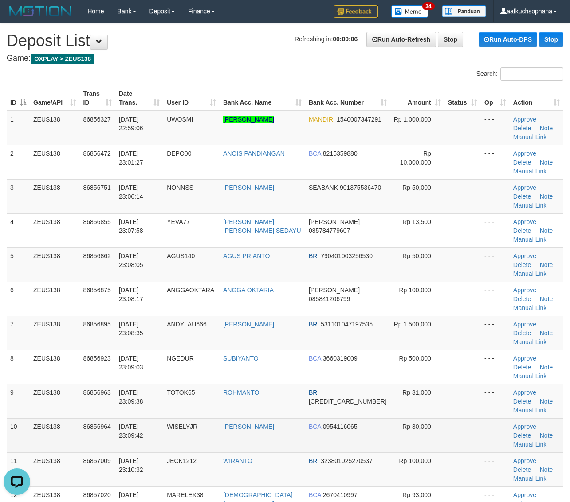
click at [469, 418] on td at bounding box center [462, 435] width 36 height 34
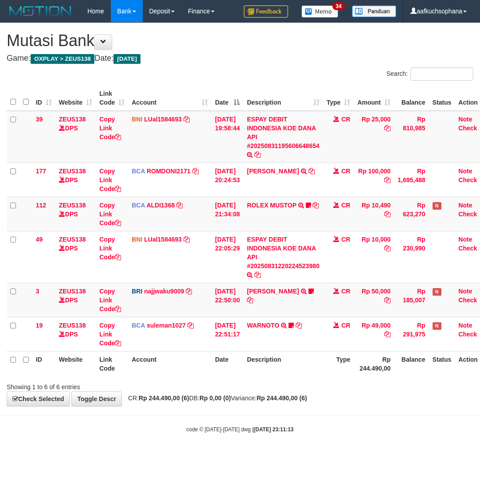
scroll to position [0, 7]
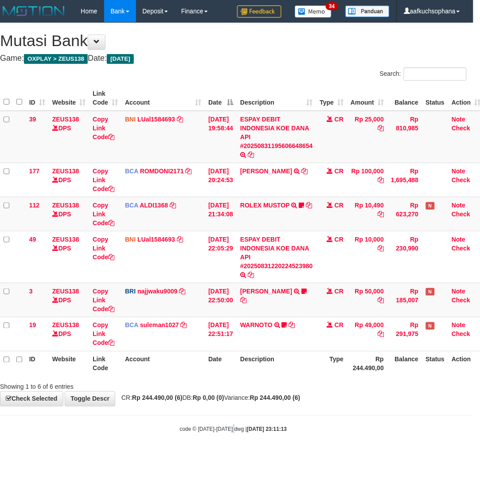
click at [235, 442] on body "Toggle navigation Home Bank Account List Load By Website Group [OXPLAY] ZEUS138…" at bounding box center [233, 228] width 480 height 456
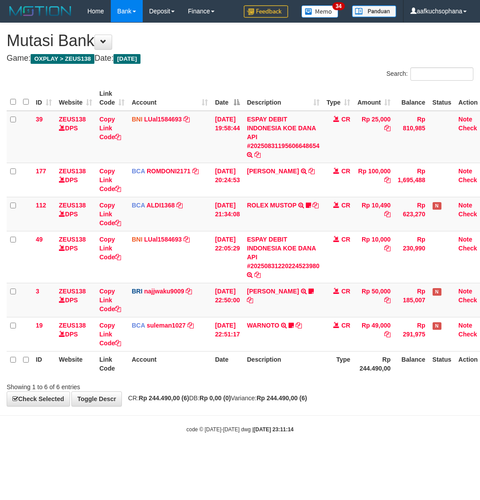
scroll to position [0, 7]
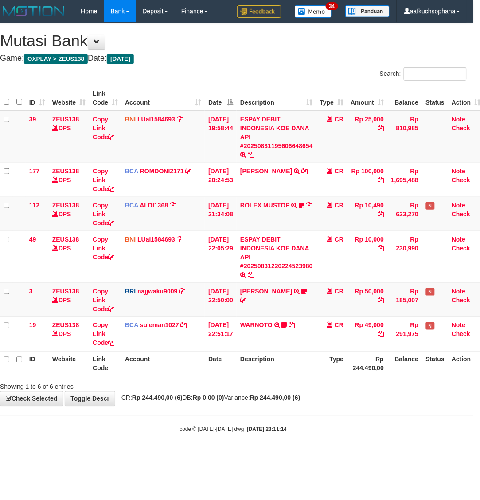
drag, startPoint x: 107, startPoint y: 447, endPoint x: 83, endPoint y: 398, distance: 54.4
click at [107, 447] on body "Toggle navigation Home Bank Account List Load By Website Group [OXPLAY] ZEUS138…" at bounding box center [233, 228] width 480 height 456
click at [276, 456] on html "Toggle navigation Home Bank Account List Load By Website Group [OXPLAY] ZEUS138…" at bounding box center [233, 228] width 480 height 456
click at [275, 456] on html "Toggle navigation Home Bank Account List Load By Website Group [OXPLAY] ZEUS138…" at bounding box center [233, 228] width 480 height 456
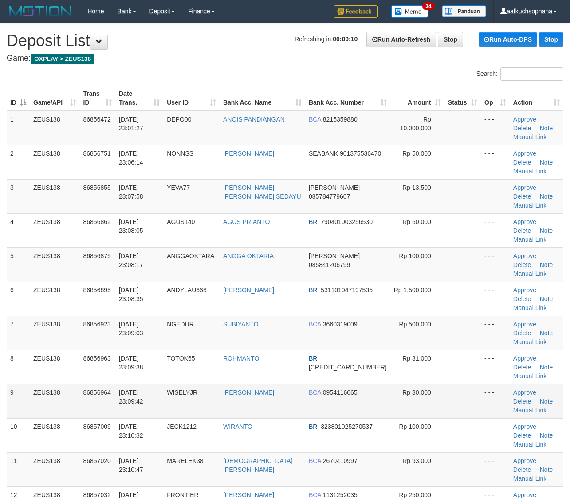
click at [487, 384] on td "- - -" at bounding box center [495, 401] width 29 height 34
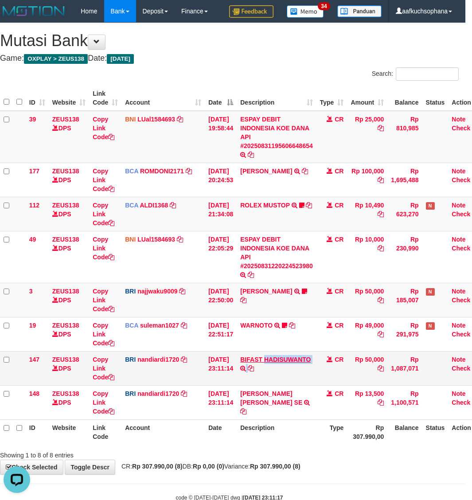
drag, startPoint x: 324, startPoint y: 359, endPoint x: 270, endPoint y: 362, distance: 54.6
click at [270, 362] on tr "147 ZEUS138 DPS Copy Link Code BRI nandiardi1720 DPS NANDI ARDIANSYAH mutasi_20…" at bounding box center [242, 368] width 485 height 34
click at [112, 378] on icon at bounding box center [111, 377] width 6 height 6
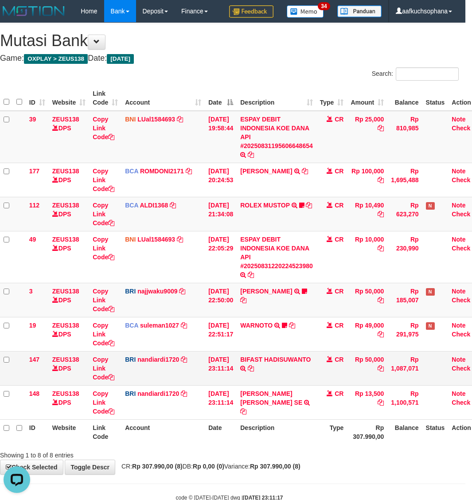
scroll to position [131, 0]
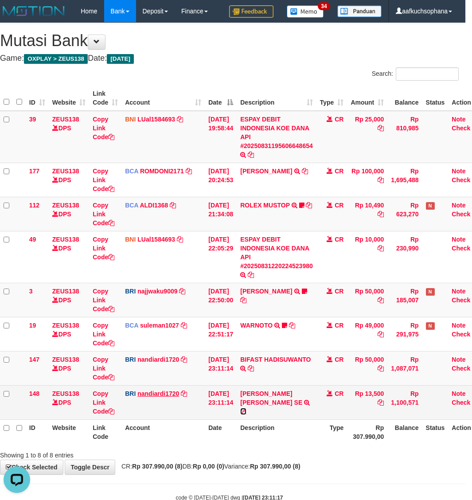
drag, startPoint x: 310, startPoint y: 393, endPoint x: 144, endPoint y: 391, distance: 166.3
click at [247, 409] on icon at bounding box center [243, 412] width 6 height 6
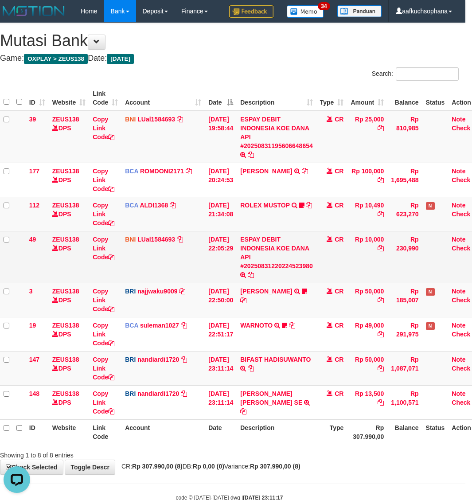
drag, startPoint x: 222, startPoint y: 422, endPoint x: 12, endPoint y: 270, distance: 259.4
click at [223, 424] on table "ID Website Link Code Account Date Description Type Amount Balance Status Action…" at bounding box center [242, 265] width 485 height 359
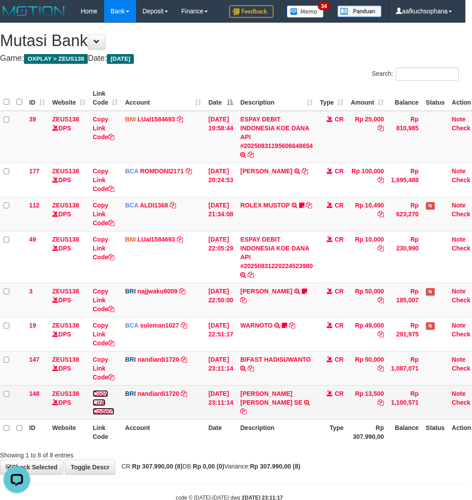
click at [112, 411] on icon at bounding box center [111, 412] width 6 height 6
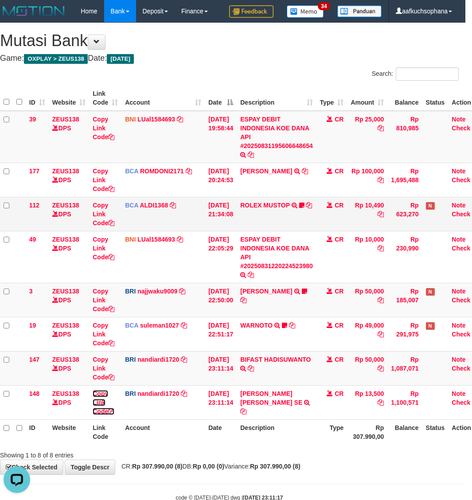
drag, startPoint x: 112, startPoint y: 411, endPoint x: 1, endPoint y: 230, distance: 212.6
click at [111, 409] on icon at bounding box center [111, 412] width 6 height 6
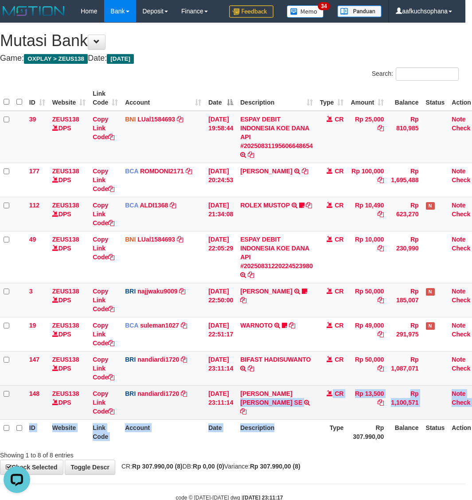
click at [308, 422] on table "ID Website Link Code Account Date Description Type Amount Balance Status Action…" at bounding box center [242, 265] width 485 height 359
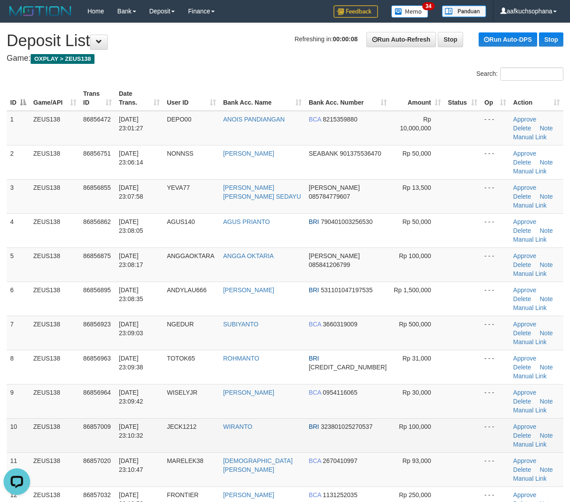
drag, startPoint x: 451, startPoint y: 356, endPoint x: 573, endPoint y: 350, distance: 121.7
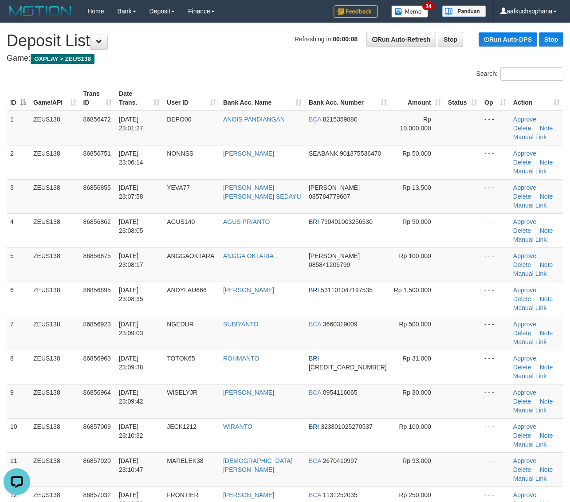
click at [452, 418] on td at bounding box center [462, 435] width 36 height 34
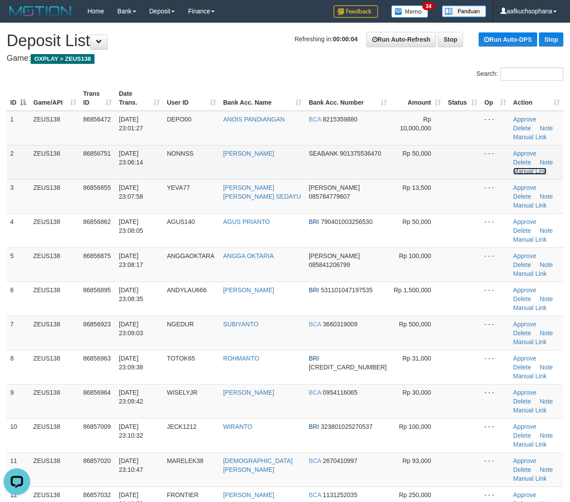
click at [528, 168] on link "Manual Link" at bounding box center [530, 171] width 34 height 7
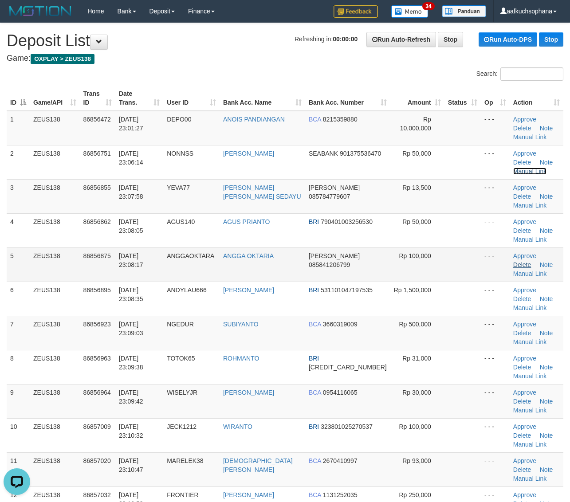
click at [513, 168] on link "Manual Link" at bounding box center [530, 171] width 34 height 7
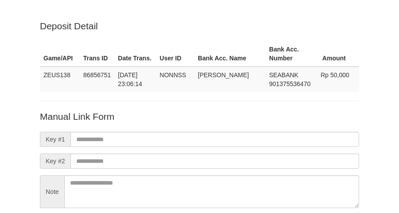
scroll to position [78, 0]
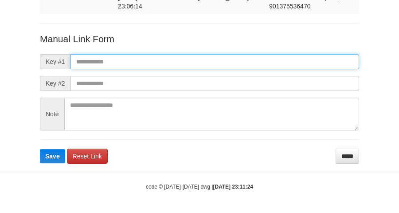
click at [205, 58] on input "text" at bounding box center [215, 61] width 289 height 15
paste input "**********"
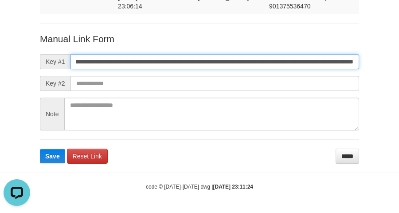
scroll to position [0, 0]
type input "**********"
click at [40, 149] on button "Save" at bounding box center [52, 156] width 25 height 14
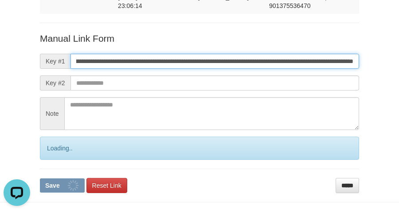
click at [40, 178] on button "Save" at bounding box center [62, 185] width 45 height 14
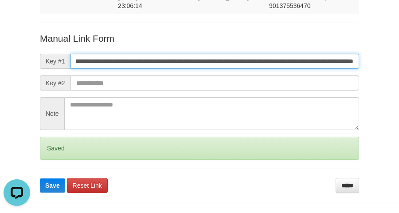
click at [40, 178] on button "Save" at bounding box center [52, 185] width 25 height 14
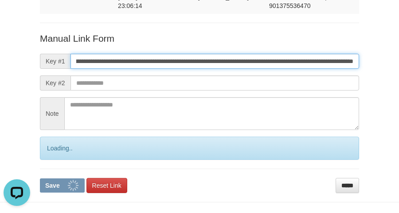
click at [40, 178] on button "Save" at bounding box center [62, 185] width 45 height 14
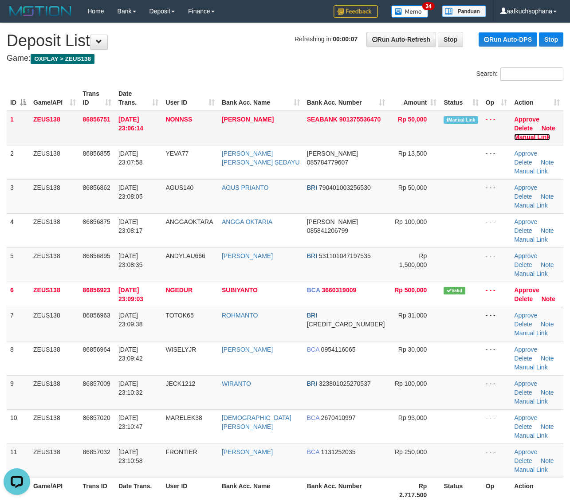
click at [537, 134] on link "Manual Link" at bounding box center [532, 137] width 36 height 7
drag, startPoint x: 454, startPoint y: 437, endPoint x: 455, endPoint y: 404, distance: 33.7
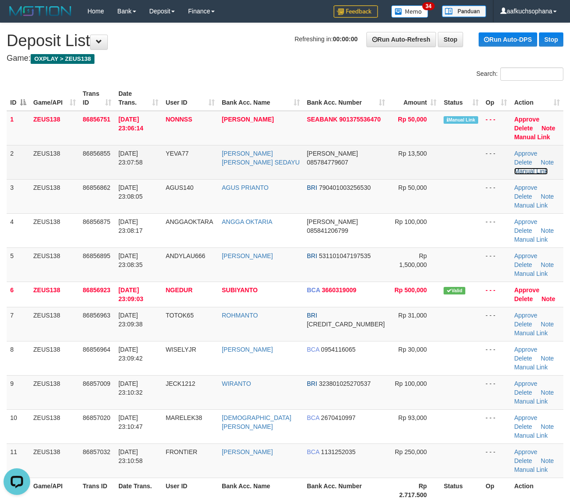
click at [531, 168] on link "Manual Link" at bounding box center [531, 171] width 34 height 7
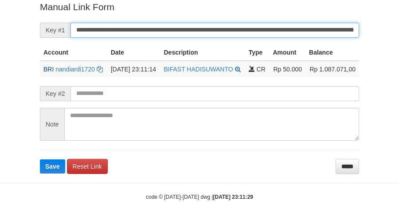
click at [40, 159] on button "Save" at bounding box center [52, 166] width 25 height 14
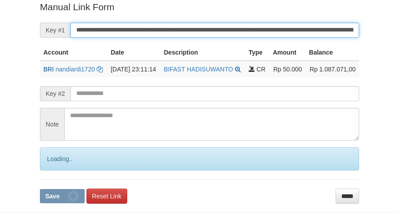
scroll to position [182, 0]
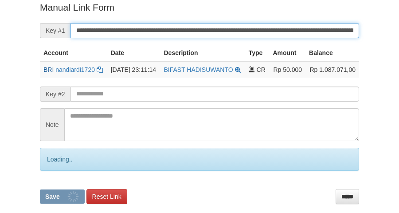
click at [40, 189] on button "Save" at bounding box center [62, 196] width 45 height 14
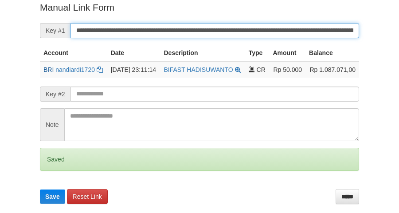
click at [40, 189] on button "Save" at bounding box center [52, 196] width 25 height 14
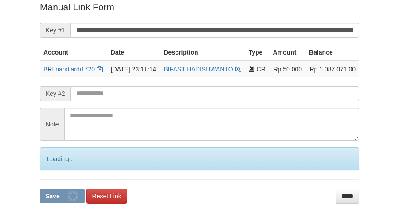
scroll to position [182, 0]
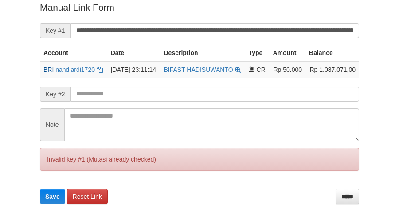
click at [40, 189] on button "Save" at bounding box center [52, 196] width 25 height 14
click at [217, 30] on input "**********" at bounding box center [215, 30] width 289 height 15
drag, startPoint x: 243, startPoint y: 188, endPoint x: 247, endPoint y: 183, distance: 6.3
click at [243, 180] on hr at bounding box center [199, 180] width 319 height 0
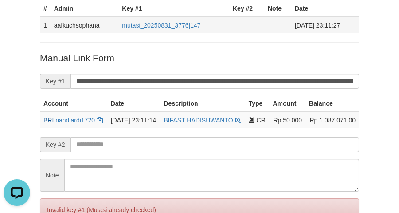
scroll to position [71, 0]
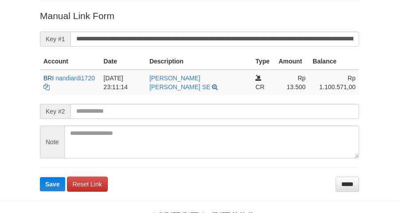
scroll to position [182, 0]
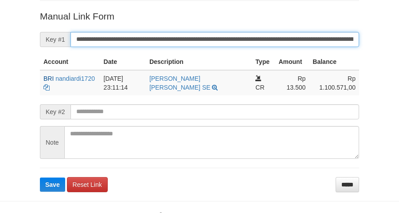
click at [40, 177] on button "Save" at bounding box center [52, 184] width 25 height 14
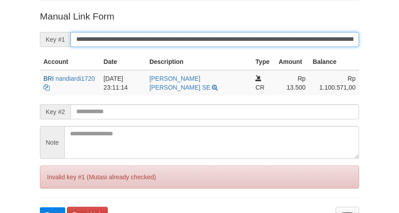
drag, startPoint x: 275, startPoint y: 22, endPoint x: 369, endPoint y: 0, distance: 95.8
click at [274, 32] on input "**********" at bounding box center [215, 39] width 289 height 15
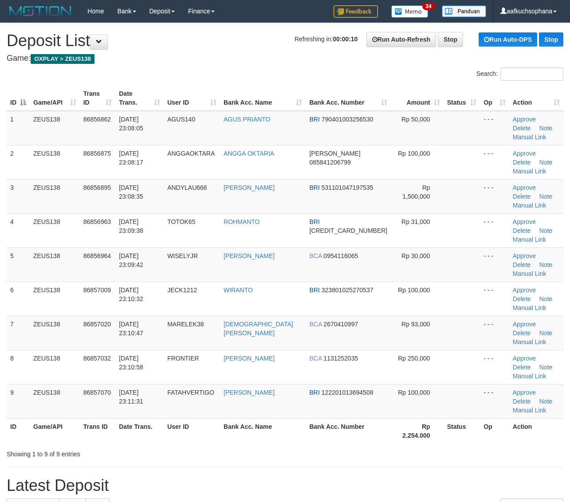
click at [542, 213] on td "Approve [GEOGRAPHIC_DATA] Note Manual Link" at bounding box center [536, 230] width 54 height 34
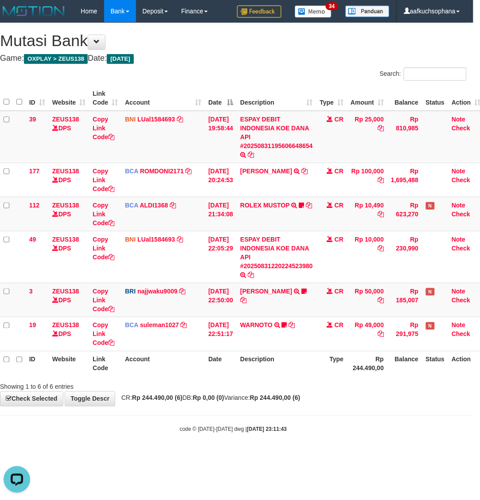
drag, startPoint x: 293, startPoint y: 396, endPoint x: 280, endPoint y: 400, distance: 13.3
click at [290, 396] on strong "Rp 244.490,00 (6)" at bounding box center [275, 398] width 51 height 7
drag, startPoint x: 89, startPoint y: 441, endPoint x: 55, endPoint y: 435, distance: 34.3
click at [91, 439] on body "Toggle navigation Home Bank Account List Load By Website Group [OXPLAY] ZEUS138…" at bounding box center [233, 228] width 480 height 456
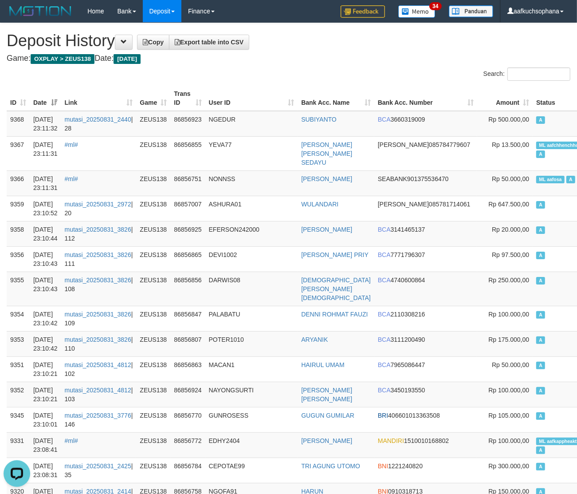
drag, startPoint x: 364, startPoint y: 79, endPoint x: 229, endPoint y: 127, distance: 142.8
click at [364, 79] on div "Search:" at bounding box center [432, 75] width 275 height 16
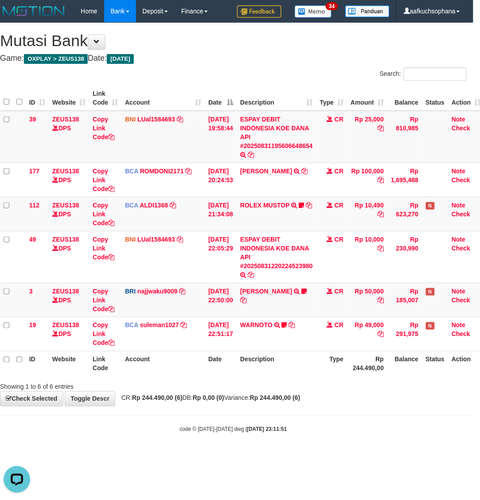
drag, startPoint x: 295, startPoint y: 466, endPoint x: 285, endPoint y: 460, distance: 11.7
click at [293, 456] on html "Toggle navigation Home Bank Account List Load By Website Group [OXPLAY] ZEUS138…" at bounding box center [233, 228] width 480 height 456
drag, startPoint x: 293, startPoint y: 433, endPoint x: 283, endPoint y: 432, distance: 10.4
click at [292, 433] on body "Toggle navigation Home Bank Account List Load By Website Group [OXPLAY] ZEUS138…" at bounding box center [233, 228] width 480 height 456
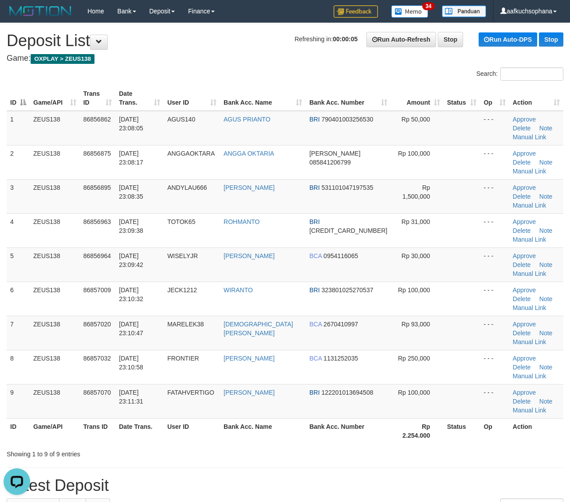
drag, startPoint x: 476, startPoint y: 373, endPoint x: 577, endPoint y: 382, distance: 101.0
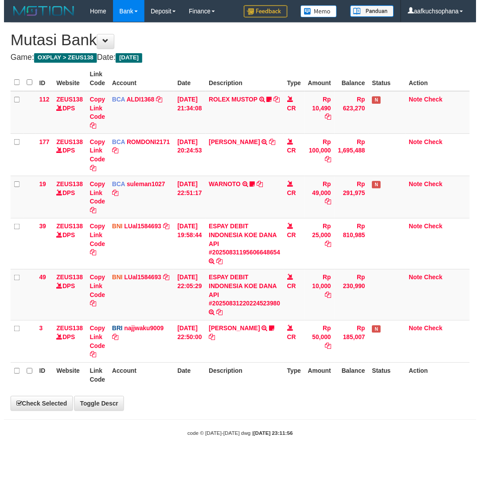
scroll to position [0, 7]
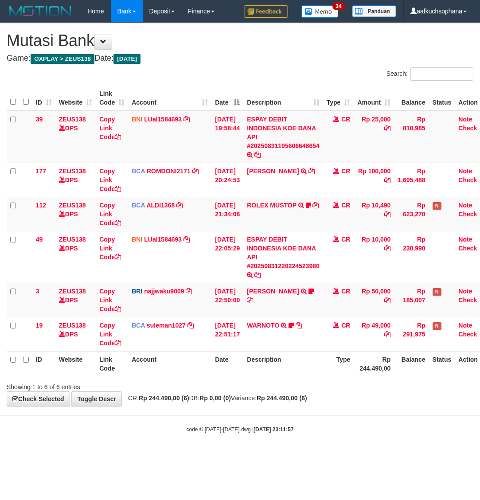
scroll to position [0, 7]
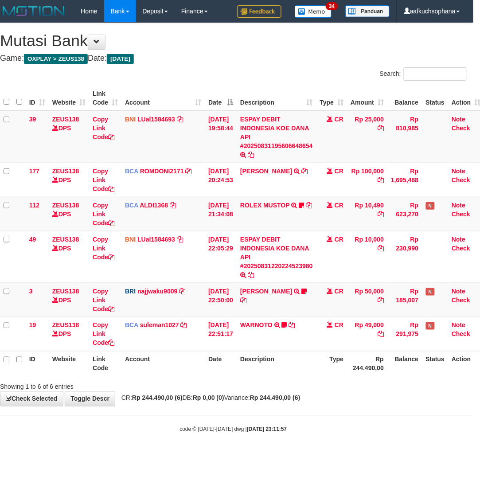
click at [166, 424] on body "Toggle navigation Home Bank Account List Load By Website Group [OXPLAY] ZEUS138…" at bounding box center [233, 228] width 480 height 456
drag, startPoint x: 166, startPoint y: 424, endPoint x: 170, endPoint y: 417, distance: 7.9
click at [166, 424] on body "Toggle navigation Home Bank Account List Load By Website Group [OXPLAY] ZEUS138…" at bounding box center [233, 228] width 480 height 456
click at [234, 423] on body "Toggle navigation Home Bank Account List Load By Website Group [OXPLAY] ZEUS138…" at bounding box center [233, 228] width 480 height 456
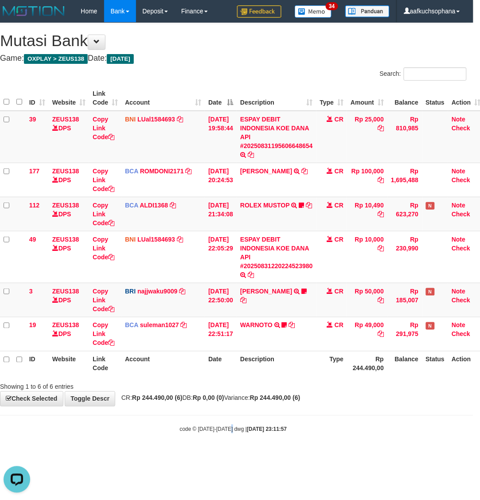
click at [238, 456] on html "Toggle navigation Home Bank Account List Load By Website Group [OXPLAY] ZEUS138…" at bounding box center [233, 228] width 480 height 456
click at [236, 456] on html "Toggle navigation Home Bank Account List Load By Website Group [OXPLAY] ZEUS138…" at bounding box center [233, 228] width 480 height 456
click at [217, 456] on html "Toggle navigation Home Bank Account List Load By Website Group [OXPLAY] ZEUS138…" at bounding box center [233, 228] width 480 height 456
click at [215, 456] on html "Toggle navigation Home Bank Account List Load By Website Group [OXPLAY] ZEUS138…" at bounding box center [233, 228] width 480 height 456
click at [138, 439] on body "Toggle navigation Home Bank Account List Load By Website Group [OXPLAY] ZEUS138…" at bounding box center [233, 228] width 480 height 456
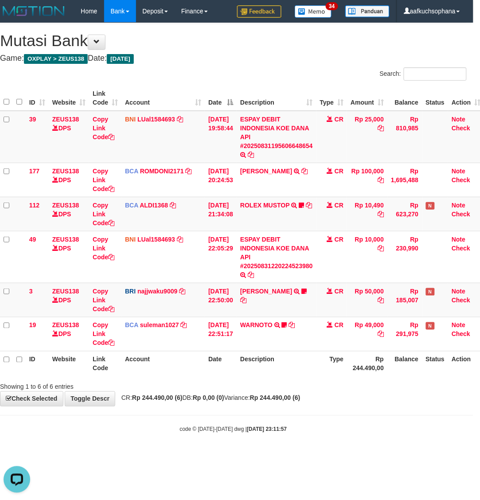
click at [140, 433] on div "code © 2012-2018 dwg | 2025/08/31 23:11:57" at bounding box center [233, 429] width 480 height 9
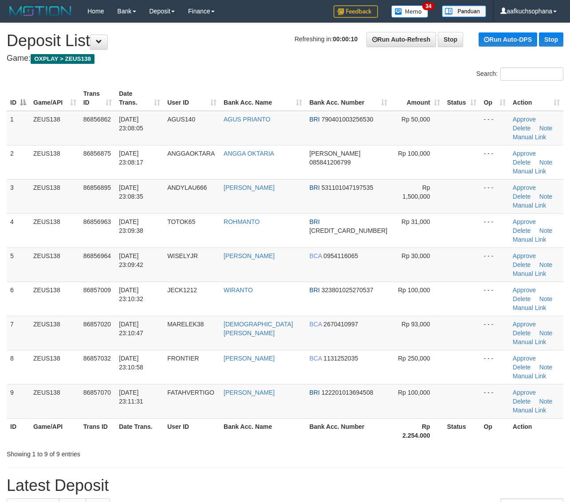
drag, startPoint x: 386, startPoint y: 369, endPoint x: 574, endPoint y: 381, distance: 188.4
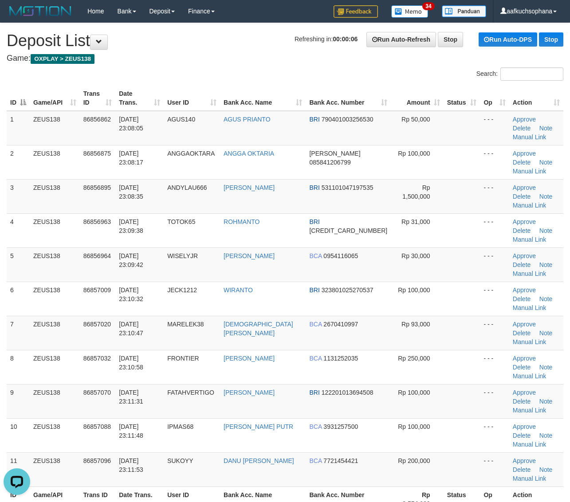
drag, startPoint x: 418, startPoint y: 415, endPoint x: 577, endPoint y: 410, distance: 159.3
drag, startPoint x: 462, startPoint y: 415, endPoint x: 578, endPoint y: 416, distance: 115.8
drag, startPoint x: 480, startPoint y: 426, endPoint x: 533, endPoint y: 419, distance: 53.6
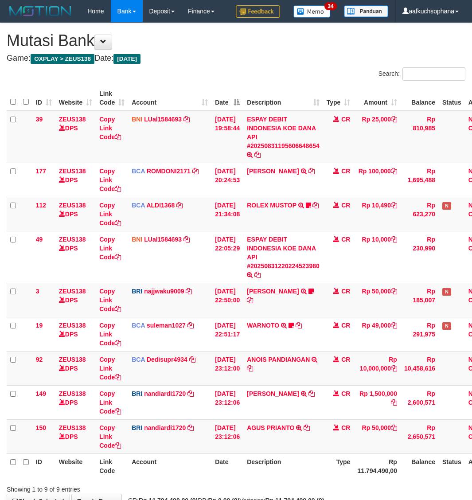
scroll to position [0, 7]
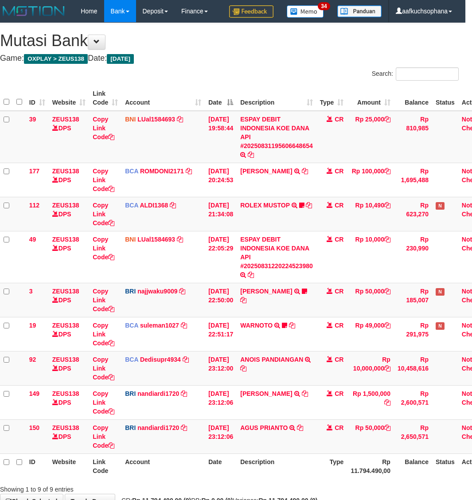
click at [265, 444] on td "AGUS PRIANTO TRANSFER NBMB AGUS PRIANTO TO NANDI ARDIANSYAH" at bounding box center [277, 437] width 80 height 34
click at [303, 425] on icon at bounding box center [300, 428] width 6 height 6
drag, startPoint x: 248, startPoint y: 370, endPoint x: 227, endPoint y: 373, distance: 21.4
click at [247, 370] on icon at bounding box center [243, 369] width 6 height 6
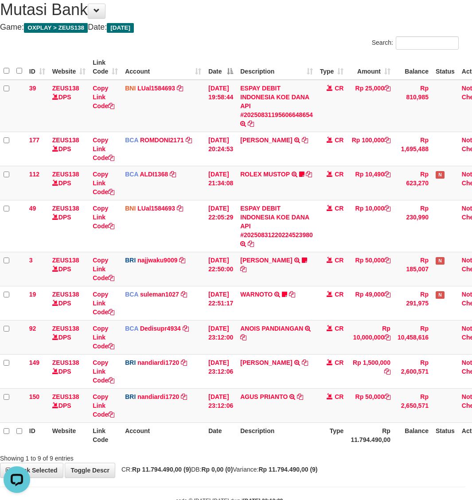
scroll to position [59, 7]
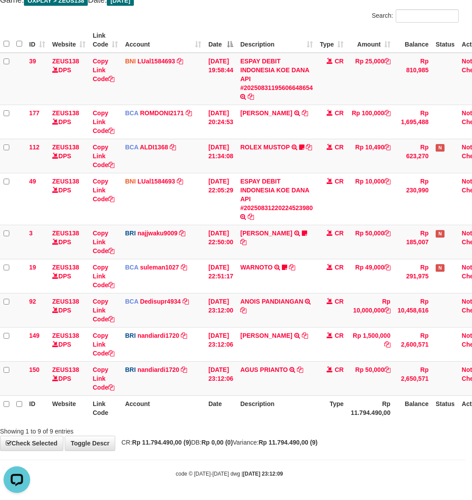
drag, startPoint x: 310, startPoint y: 435, endPoint x: 303, endPoint y: 437, distance: 7.3
click at [305, 437] on div "**********" at bounding box center [229, 208] width 472 height 486
click at [271, 464] on body "Toggle navigation Home Bank Account List Load By Website Group [OXPLAY] ZEUS138…" at bounding box center [229, 221] width 472 height 558
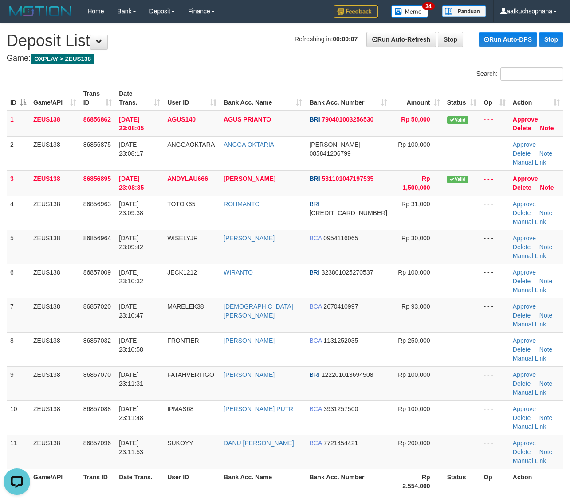
click at [495, 435] on tr "11 ZEUS138 86857096 31/08/2025 23:11:53 SUKOYY DANU ARI NUGRAHA BCA 7721454421 …" at bounding box center [285, 452] width 557 height 34
click at [495, 435] on td "- - -" at bounding box center [494, 452] width 29 height 34
click at [432, 497] on div "Showing 1 to 11 of 11 entries" at bounding box center [285, 503] width 570 height 12
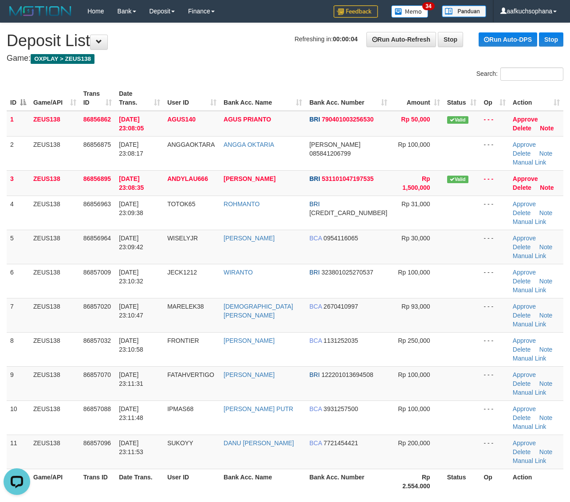
click at [433, 497] on div "Showing 1 to 11 of 11 entries" at bounding box center [285, 503] width 570 height 12
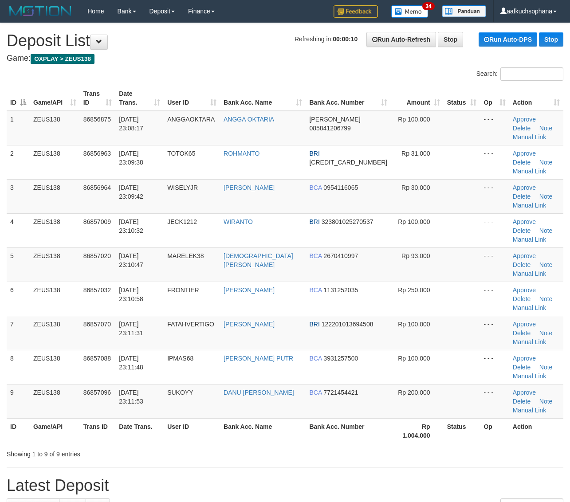
click at [451, 477] on h1 "Latest Deposit" at bounding box center [285, 486] width 557 height 18
click at [410, 446] on div "Showing 1 to 9 of 9 entries" at bounding box center [285, 452] width 570 height 12
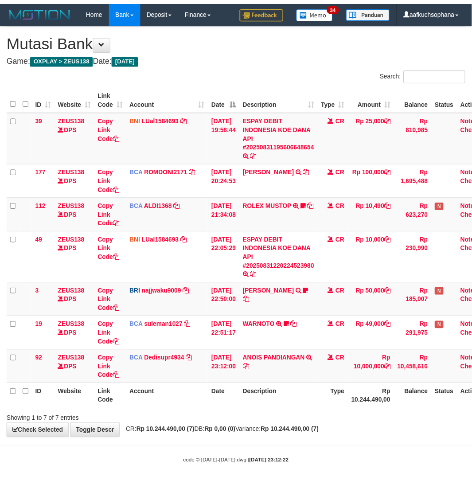
scroll to position [0, 7]
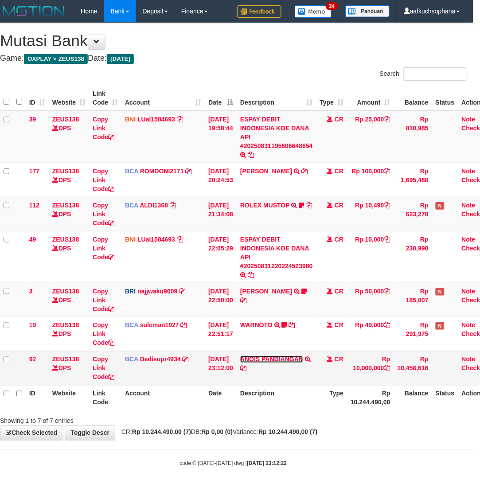
click at [277, 359] on link "ANOIS PANDIANGAN" at bounding box center [271, 359] width 63 height 7
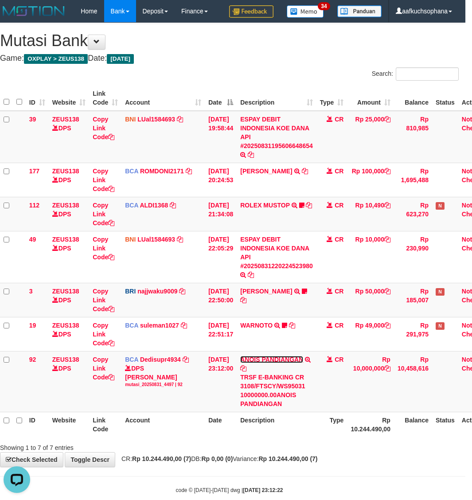
scroll to position [0, 0]
drag, startPoint x: 331, startPoint y: 458, endPoint x: 293, endPoint y: 454, distance: 37.9
click at [318, 458] on strong "Rp 10.244.490,00 (7)" at bounding box center [288, 459] width 59 height 7
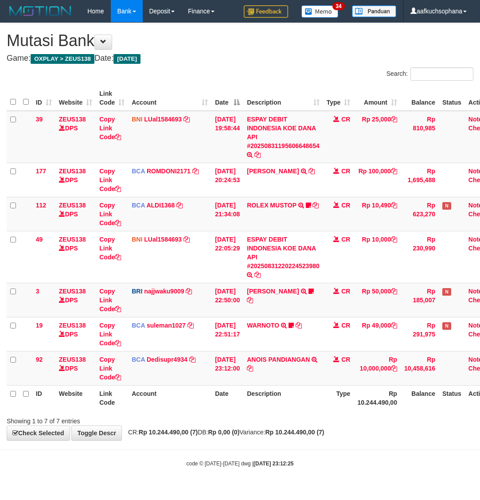
scroll to position [0, 7]
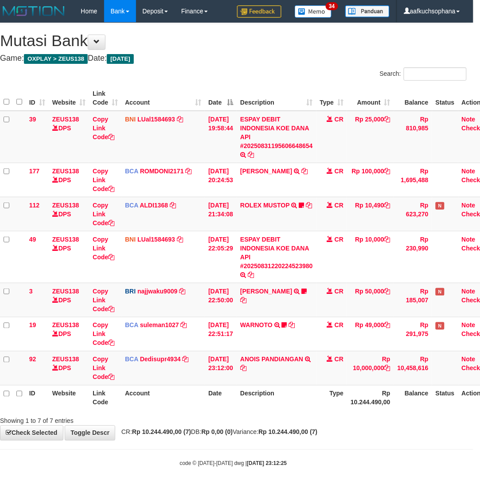
click at [196, 422] on div "Showing 1 to 7 of 7 entries" at bounding box center [233, 419] width 480 height 12
drag, startPoint x: 219, startPoint y: 447, endPoint x: 198, endPoint y: 442, distance: 21.1
click at [220, 447] on body "Toggle navigation Home Bank Account List Load By Website Group [OXPLAY] ZEUS138…" at bounding box center [233, 245] width 480 height 490
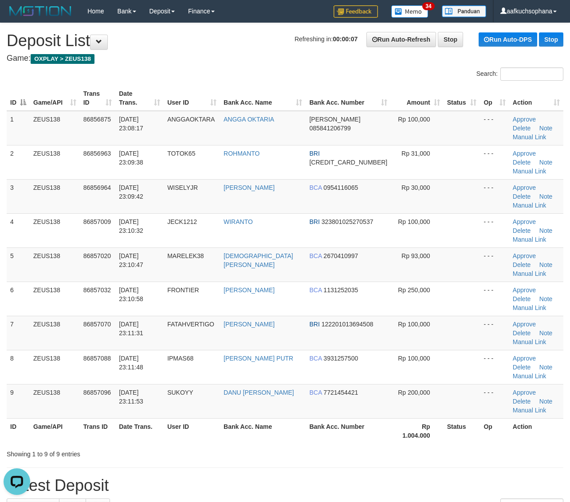
click at [421, 356] on div "ID Game/API Trans ID Date Trans. User ID Bank Acc. Name Bank Acc. Number Amount…" at bounding box center [285, 264] width 570 height 363
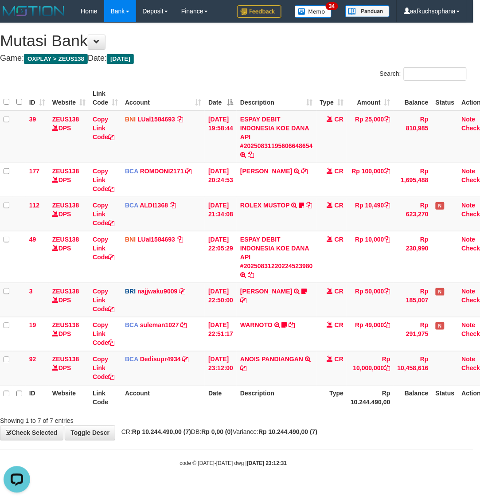
click at [212, 406] on th "Date" at bounding box center [221, 397] width 32 height 25
drag, startPoint x: 305, startPoint y: 431, endPoint x: 274, endPoint y: 423, distance: 32.5
click at [303, 429] on strong "Rp 10.244.490,00 (7)" at bounding box center [288, 432] width 59 height 7
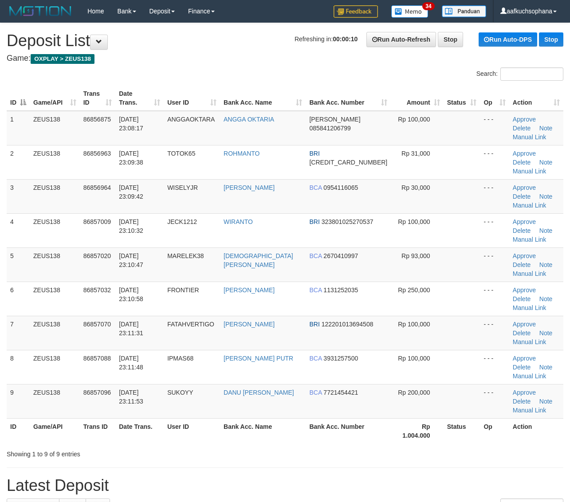
drag, startPoint x: 452, startPoint y: 380, endPoint x: 577, endPoint y: 373, distance: 124.8
drag, startPoint x: 503, startPoint y: 377, endPoint x: 578, endPoint y: 369, distance: 75.4
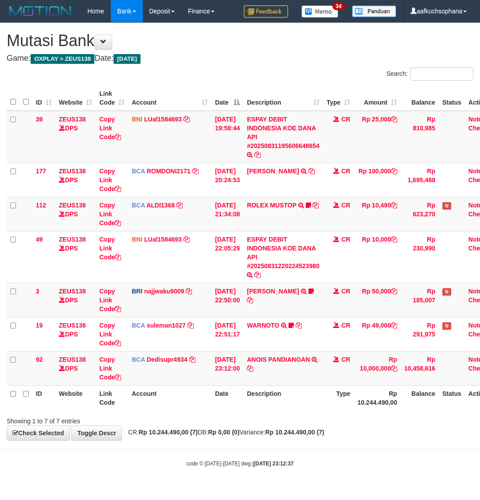
scroll to position [0, 7]
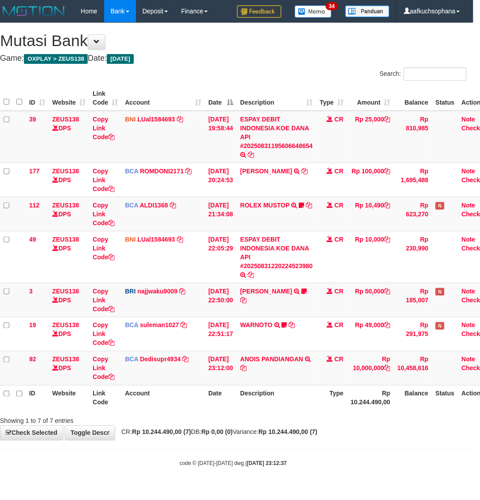
drag, startPoint x: 302, startPoint y: 438, endPoint x: 250, endPoint y: 430, distance: 52.9
click at [301, 438] on div "**********" at bounding box center [233, 231] width 480 height 417
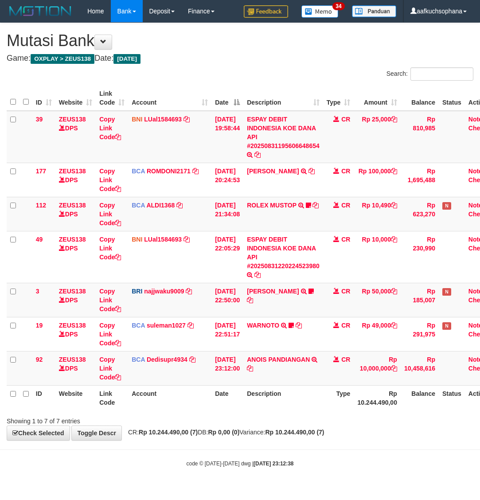
scroll to position [0, 7]
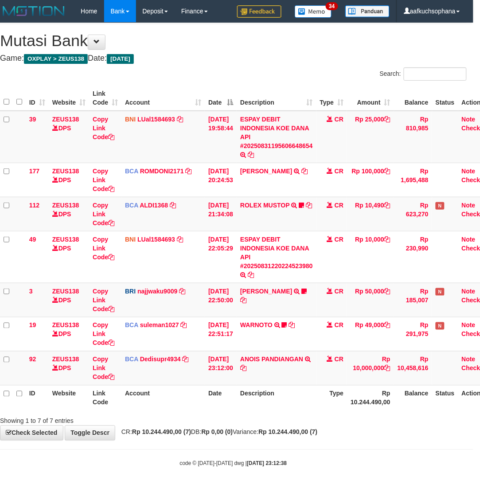
click at [256, 427] on div "**********" at bounding box center [233, 231] width 480 height 417
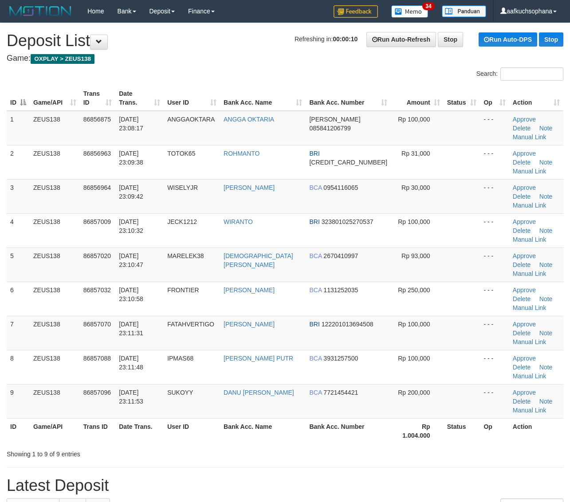
drag, startPoint x: 366, startPoint y: 366, endPoint x: 377, endPoint y: 364, distance: 11.7
click at [367, 446] on div "Showing 1 to 9 of 9 entries" at bounding box center [285, 452] width 570 height 12
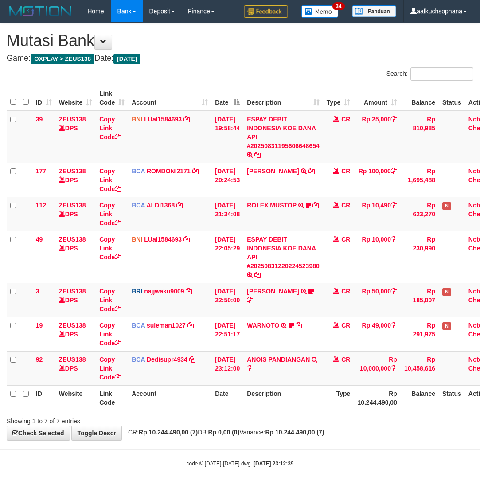
scroll to position [0, 7]
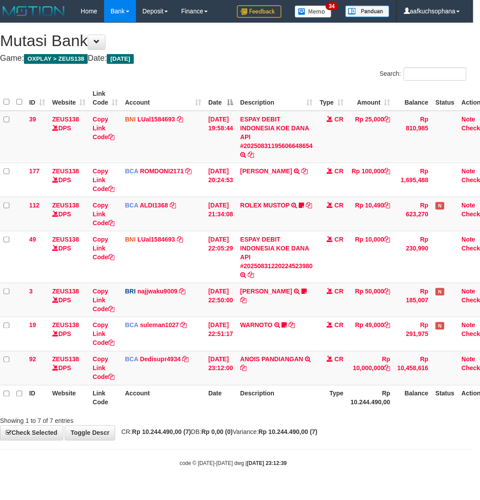
click at [297, 443] on body "Toggle navigation Home Bank Account List Load By Website Group [OXPLAY] ZEUS138…" at bounding box center [233, 245] width 480 height 490
drag, startPoint x: 181, startPoint y: 460, endPoint x: 2, endPoint y: 425, distance: 182.2
click at [178, 460] on div "code © [DATE]-[DATE] dwg | [DATE] 23:12:40" at bounding box center [233, 463] width 480 height 9
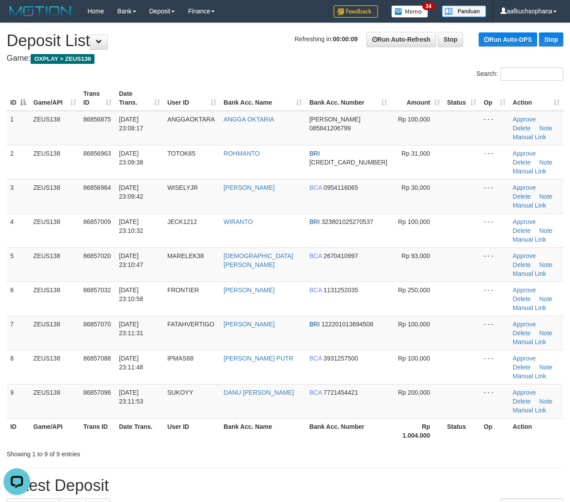
drag, startPoint x: 402, startPoint y: 385, endPoint x: 406, endPoint y: 378, distance: 7.4
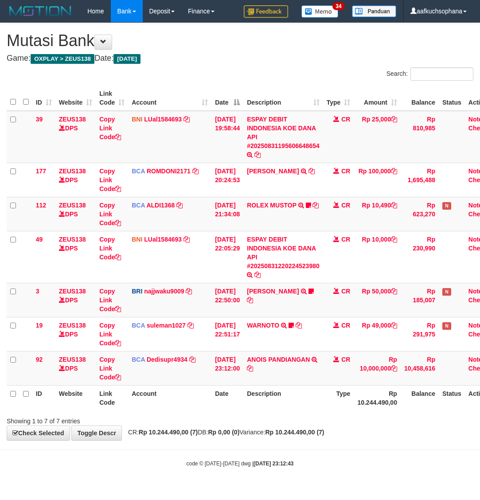
scroll to position [0, 7]
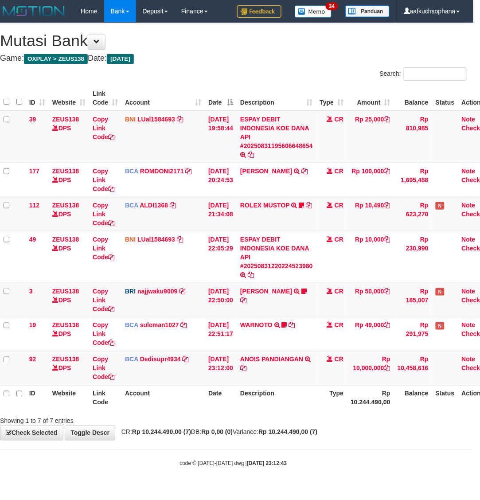
click at [316, 467] on div "code © [DATE]-[DATE] dwg | [DATE] 23:12:43" at bounding box center [233, 463] width 480 height 9
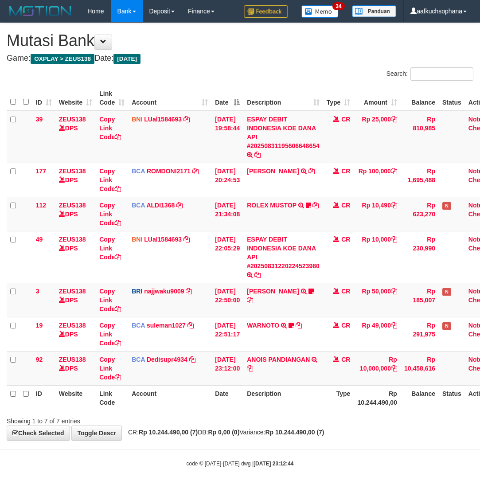
scroll to position [0, 7]
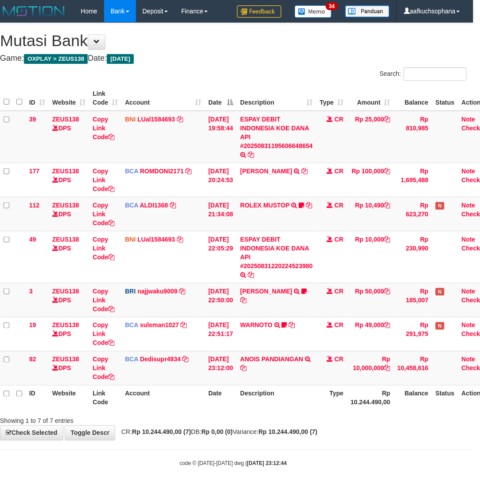
click at [307, 442] on body "Toggle navigation Home Bank Account List Load By Website Group [OXPLAY] ZEUS138…" at bounding box center [233, 245] width 480 height 490
drag, startPoint x: 184, startPoint y: 484, endPoint x: 101, endPoint y: 489, distance: 83.1
click at [179, 485] on body "Toggle navigation Home Bank Account List Load By Website Group [OXPLAY] ZEUS138…" at bounding box center [233, 245] width 480 height 490
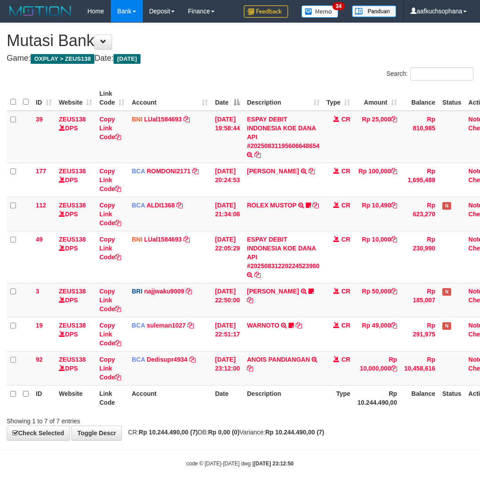
scroll to position [0, 7]
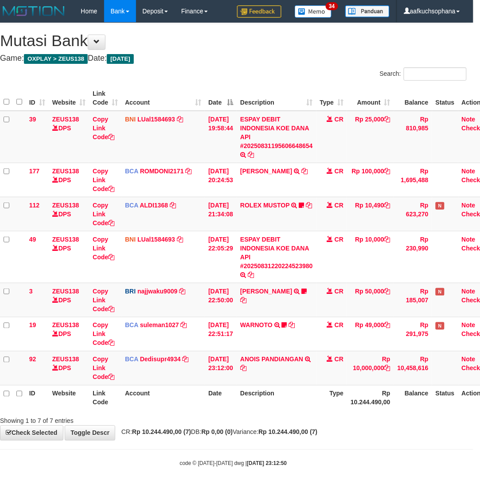
drag, startPoint x: 203, startPoint y: 449, endPoint x: 242, endPoint y: 438, distance: 40.5
click at [204, 449] on body "Toggle navigation Home Bank Account List Load By Website Group [OXPLAY] ZEUS138…" at bounding box center [233, 245] width 480 height 490
click at [391, 453] on body "Toggle navigation Home Bank Account List Load By Website Group [OXPLAY] ZEUS138…" at bounding box center [233, 245] width 480 height 490
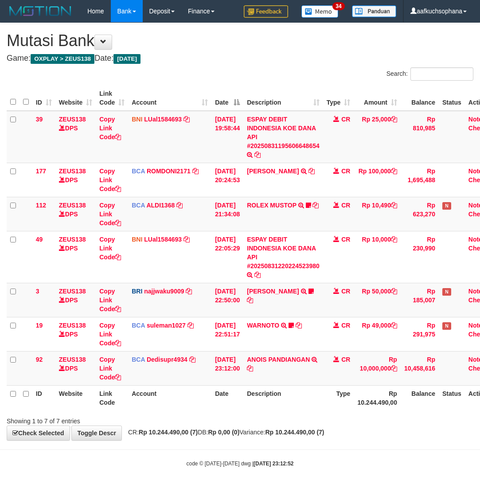
scroll to position [0, 7]
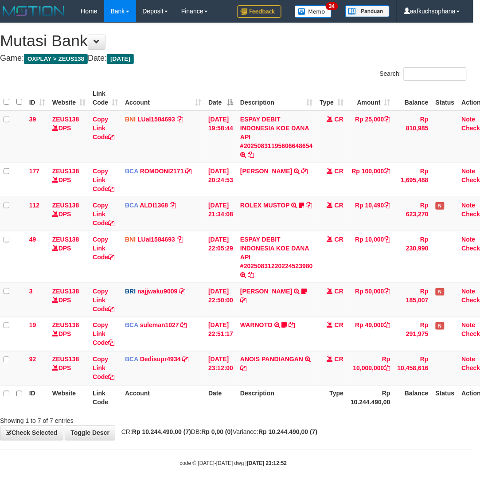
click at [299, 446] on body "Toggle navigation Home Bank Account List Load By Website Group [OXPLAY] ZEUS138…" at bounding box center [233, 245] width 480 height 490
click at [238, 421] on div "Showing 1 to 7 of 7 entries" at bounding box center [233, 419] width 480 height 12
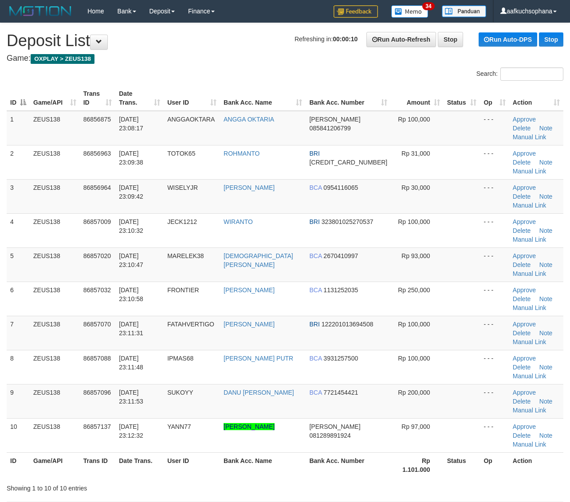
click at [387, 480] on div "Showing 1 to 10 of 10 entries" at bounding box center [285, 486] width 570 height 12
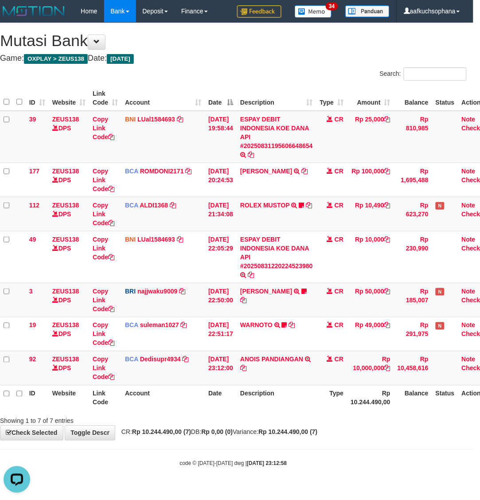
click at [142, 460] on div "code © 2012-2018 dwg | 2025/08/31 23:12:58" at bounding box center [233, 463] width 480 height 9
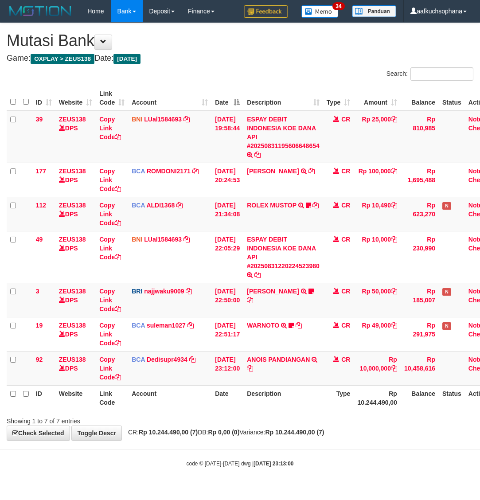
scroll to position [0, 7]
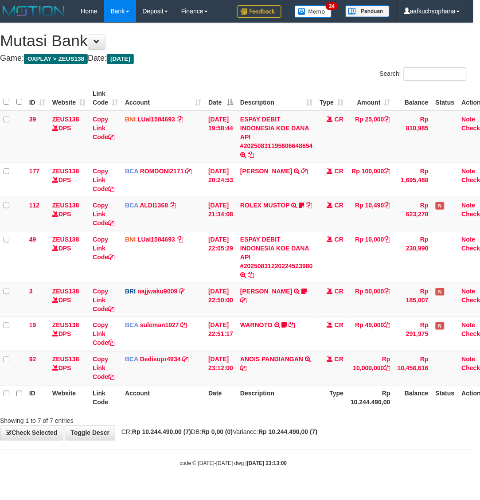
drag, startPoint x: 146, startPoint y: 480, endPoint x: 140, endPoint y: 482, distance: 6.6
click at [142, 482] on body "Toggle navigation Home Bank Account List Load By Website Group [OXPLAY] ZEUS138…" at bounding box center [233, 245] width 480 height 490
click at [161, 470] on body "Toggle navigation Home Bank Account List Load By Website Group [OXPLAY] ZEUS138…" at bounding box center [233, 245] width 480 height 490
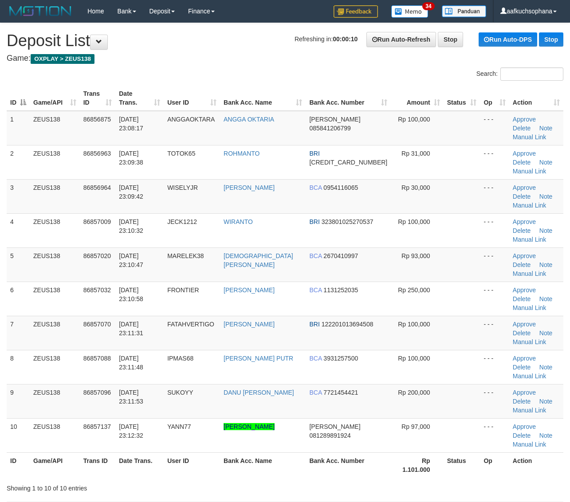
drag, startPoint x: 463, startPoint y: 416, endPoint x: 575, endPoint y: 406, distance: 113.1
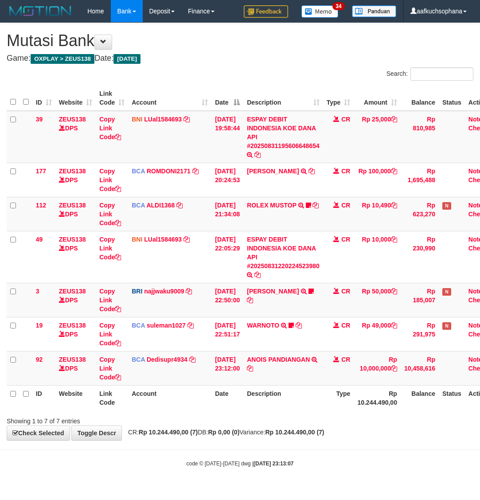
scroll to position [0, 7]
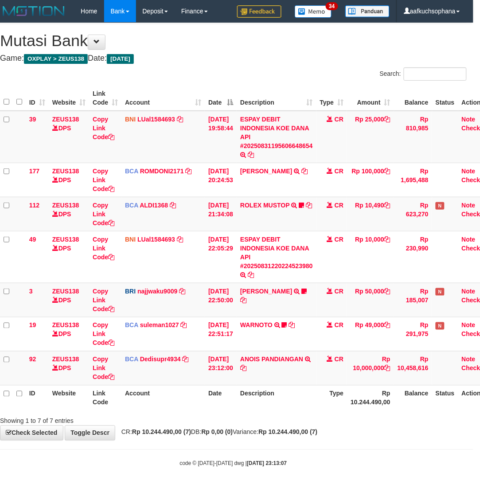
click at [377, 465] on div "code © [DATE]-[DATE] dwg | [DATE] 23:13:07" at bounding box center [233, 463] width 480 height 9
click at [192, 466] on small "code © [DATE]-[DATE] dwg | [DATE] 23:13:07" at bounding box center [233, 464] width 107 height 6
drag, startPoint x: 234, startPoint y: 473, endPoint x: 182, endPoint y: 464, distance: 52.7
click at [233, 473] on body "Toggle navigation Home Bank Account List Load By Website Group [OXPLAY] ZEUS138…" at bounding box center [233, 245] width 480 height 490
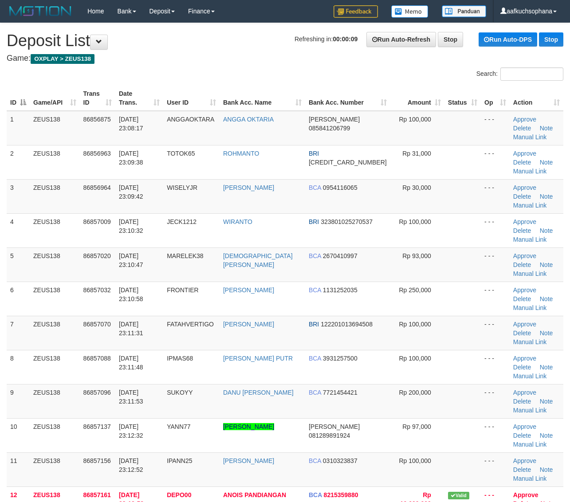
scroll to position [3, 0]
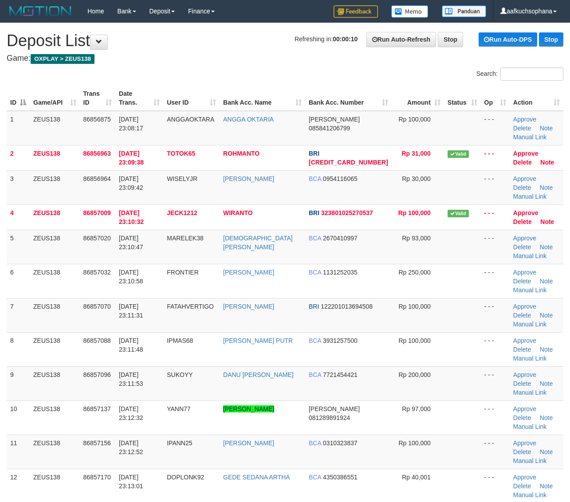
scroll to position [36, 0]
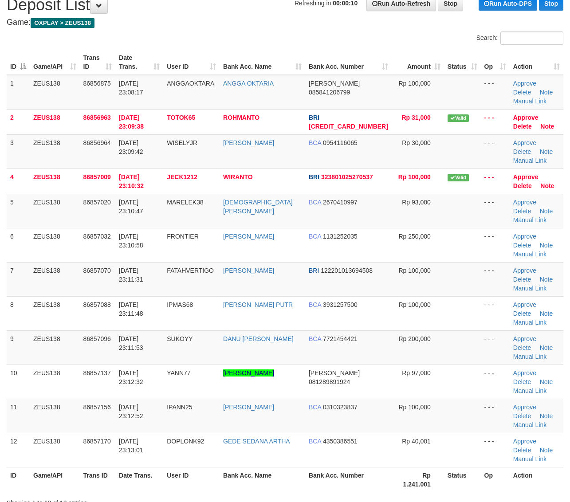
drag, startPoint x: 471, startPoint y: 426, endPoint x: 575, endPoint y: 430, distance: 104.8
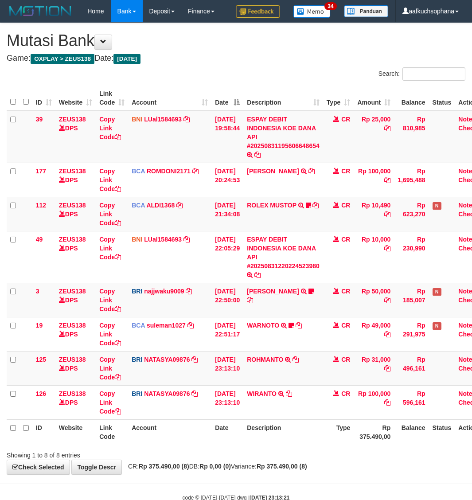
scroll to position [0, 7]
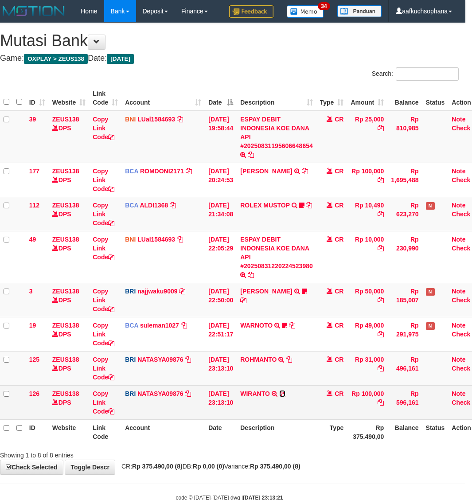
click at [286, 393] on icon at bounding box center [282, 394] width 6 height 6
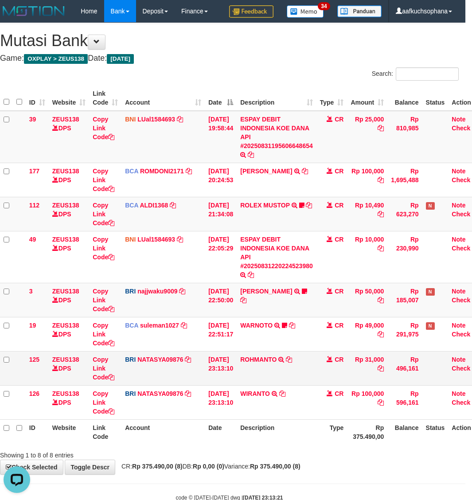
scroll to position [0, 0]
drag, startPoint x: 294, startPoint y: 358, endPoint x: 285, endPoint y: 361, distance: 9.1
click at [292, 358] on icon at bounding box center [289, 360] width 6 height 6
click at [198, 464] on span "CR: Rp 375.490,00 (8) DB: Rp 0,00 (0) Variance: Rp 375.490,00 (8)" at bounding box center [209, 466] width 184 height 7
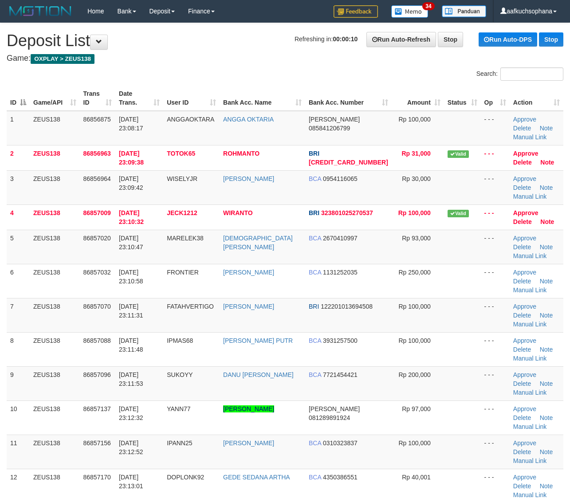
scroll to position [36, 0]
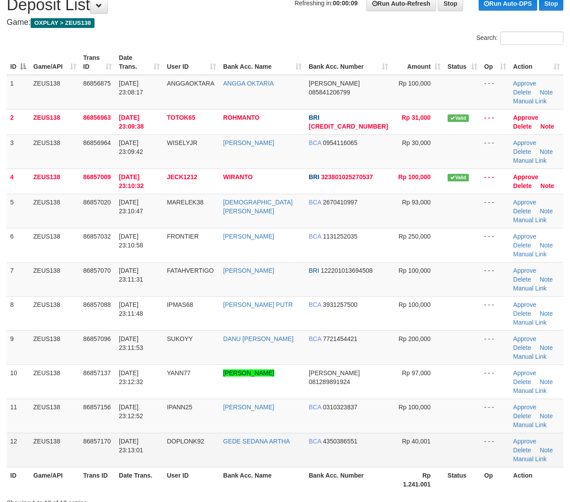
drag, startPoint x: 373, startPoint y: 378, endPoint x: 381, endPoint y: 374, distance: 9.9
click at [373, 433] on td "BCA 4350386551" at bounding box center [348, 450] width 86 height 34
click at [451, 433] on td at bounding box center [462, 450] width 37 height 34
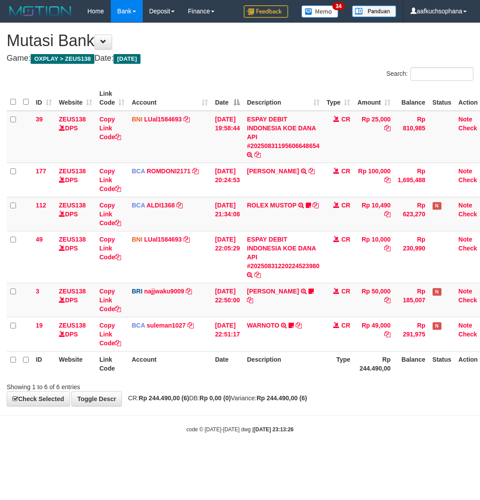
scroll to position [0, 7]
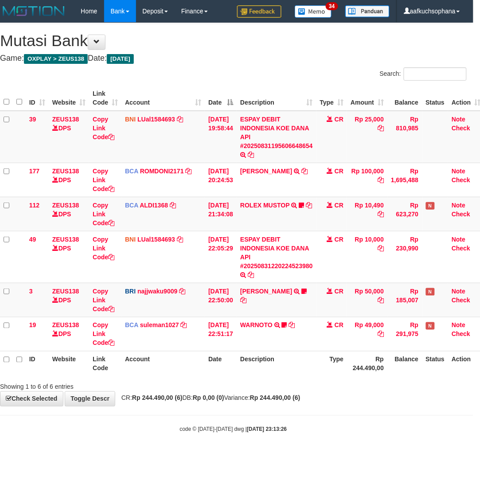
click at [277, 428] on strong "[DATE] 23:13:26" at bounding box center [267, 430] width 40 height 6
click at [90, 451] on body "Toggle navigation Home Bank Account List Load By Website Group [OXPLAY] ZEUS138…" at bounding box center [233, 228] width 480 height 456
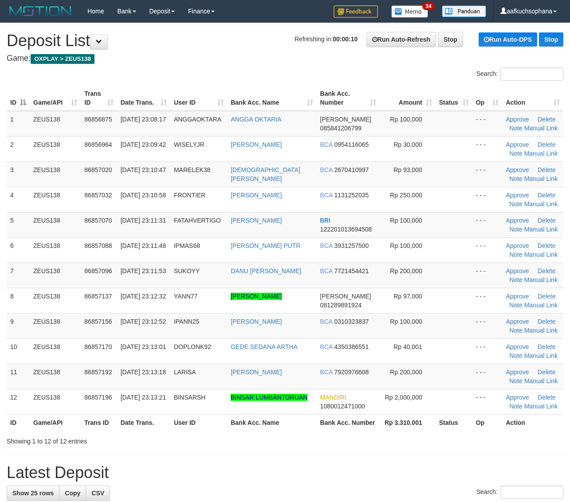
scroll to position [36, 0]
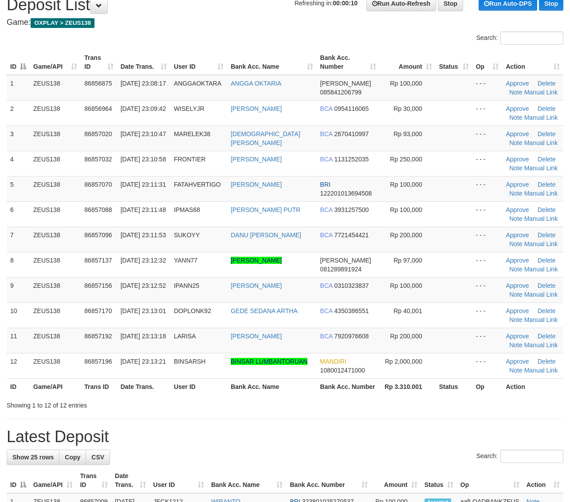
click at [461, 400] on div "Showing 1 to 12 of 12 entries" at bounding box center [285, 403] width 570 height 12
drag, startPoint x: 396, startPoint y: 409, endPoint x: 554, endPoint y: 385, distance: 160.7
click at [397, 409] on div "Showing 1 to 12 of 12 entries" at bounding box center [285, 403] width 570 height 12
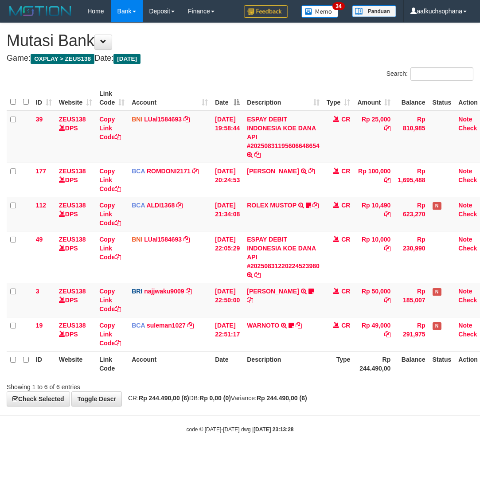
scroll to position [0, 7]
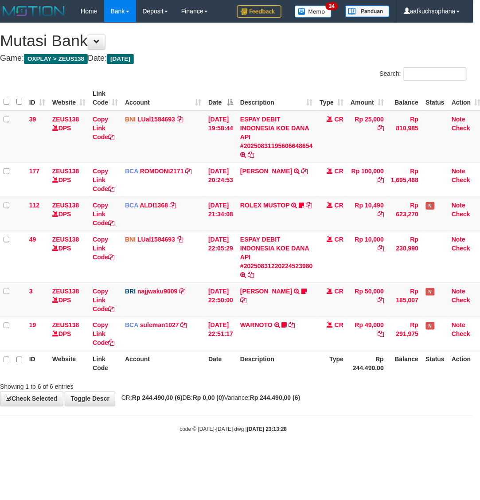
click at [120, 414] on body "Toggle navigation Home Bank Account List Load By Website Group [OXPLAY] ZEUS138…" at bounding box center [233, 228] width 480 height 456
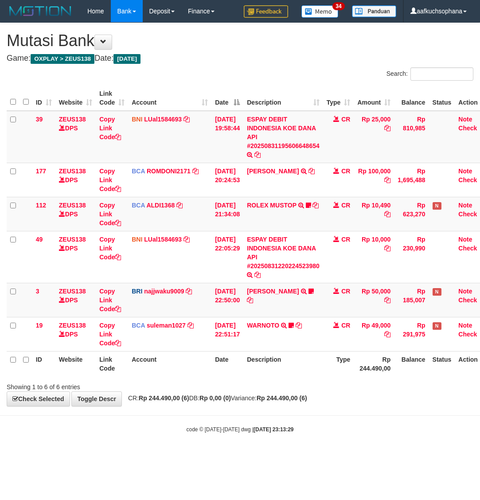
click at [346, 418] on body "Toggle navigation Home Bank Account List Load By Website Group [OXPLAY] ZEUS138…" at bounding box center [240, 228] width 480 height 456
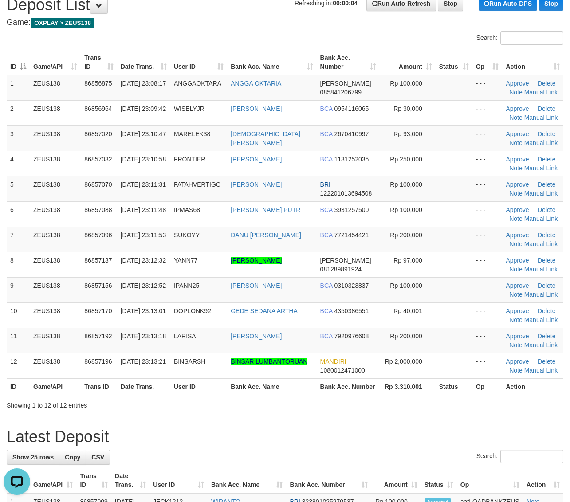
drag, startPoint x: 444, startPoint y: 413, endPoint x: 576, endPoint y: 403, distance: 131.7
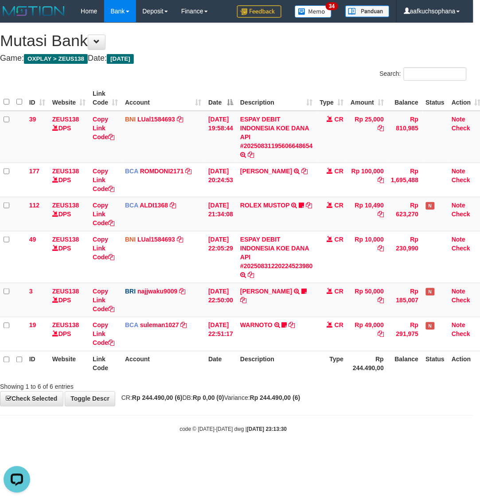
click at [385, 414] on body "Toggle navigation Home Bank Account List Load By Website Group [OXPLAY] ZEUS138…" at bounding box center [233, 228] width 480 height 456
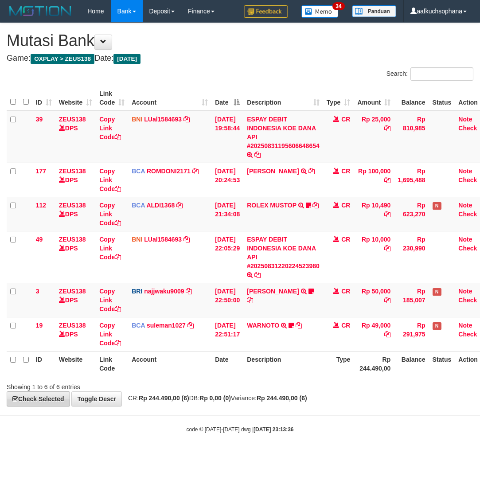
scroll to position [0, 7]
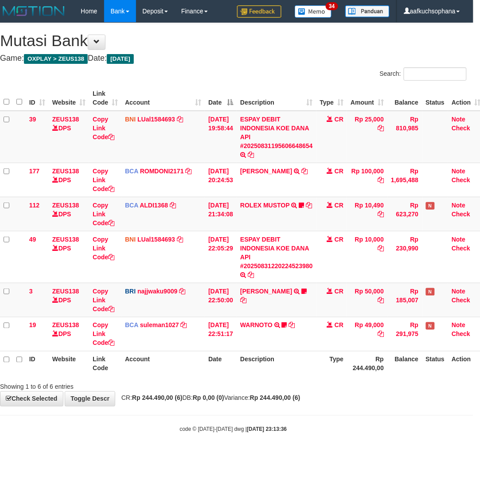
drag, startPoint x: 233, startPoint y: 440, endPoint x: 229, endPoint y: 439, distance: 4.5
click at [232, 440] on body "Toggle navigation Home Bank Account List Load By Website Group [OXPLAY] ZEUS138…" at bounding box center [233, 228] width 480 height 456
click at [195, 443] on body "Toggle navigation Home Bank Account List Load By Website Group [OXPLAY] ZEUS138…" at bounding box center [233, 228] width 480 height 456
click at [286, 436] on body "Toggle navigation Home Bank Account List Load By Website Group [OXPLAY] ZEUS138…" at bounding box center [233, 228] width 480 height 456
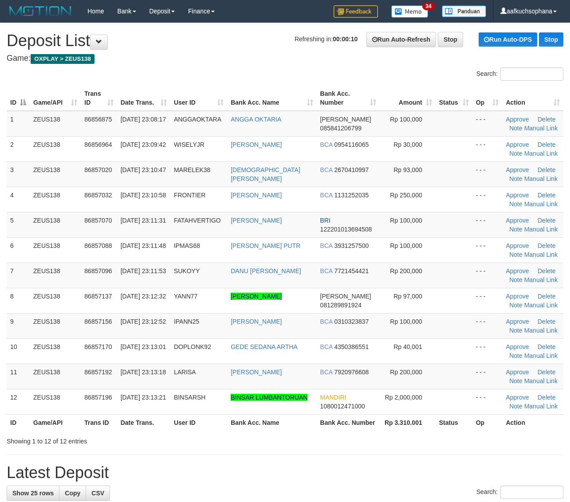
scroll to position [36, 0]
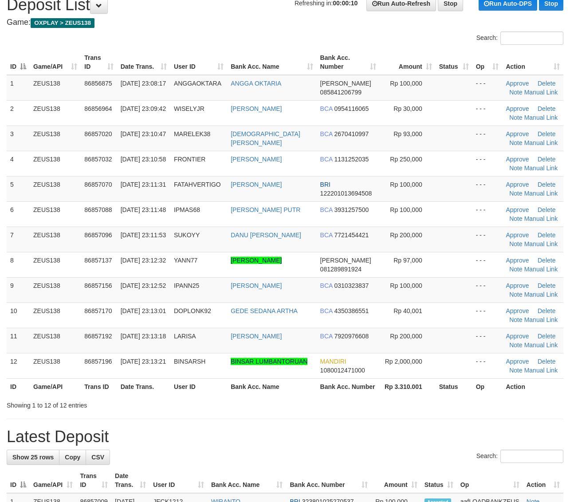
drag, startPoint x: 441, startPoint y: 430, endPoint x: 576, endPoint y: 417, distance: 135.0
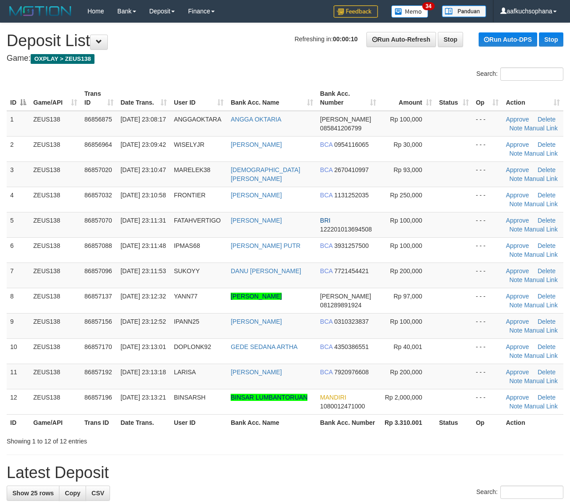
scroll to position [36, 0]
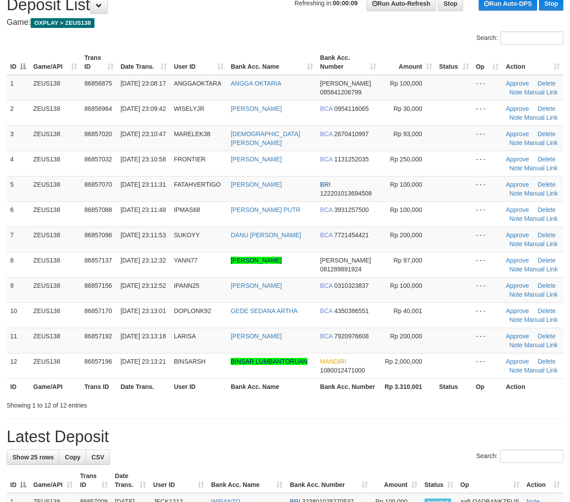
drag, startPoint x: 478, startPoint y: 426, endPoint x: 501, endPoint y: 424, distance: 23.2
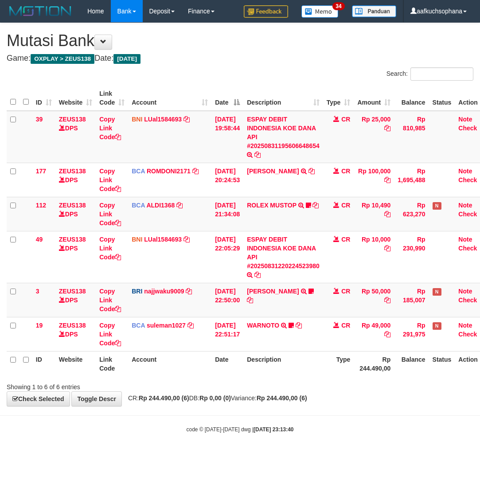
scroll to position [0, 7]
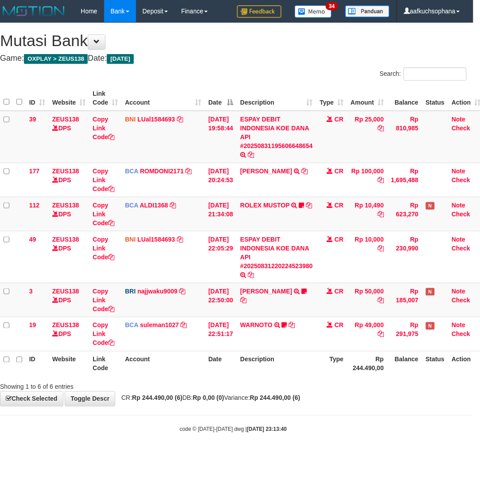
click at [134, 431] on div "code © 2012-2018 dwg | 2025/08/31 23:13:40" at bounding box center [233, 429] width 480 height 9
drag, startPoint x: 160, startPoint y: 464, endPoint x: 156, endPoint y: 461, distance: 5.2
click at [160, 456] on html "Toggle navigation Home Bank Account List Load By Website Group [OXPLAY] ZEUS138…" at bounding box center [233, 228] width 480 height 456
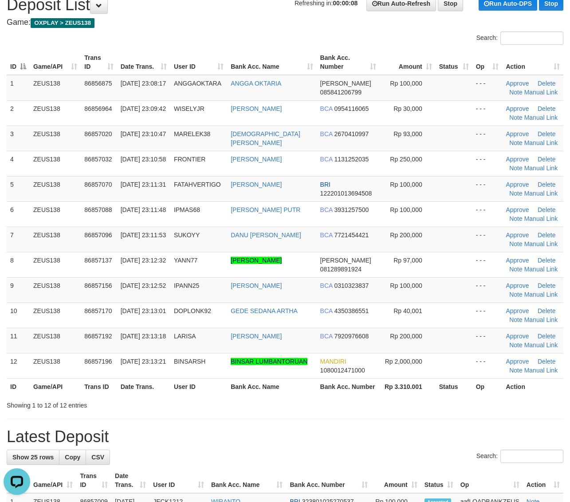
click at [499, 440] on h1 "Latest Deposit" at bounding box center [285, 437] width 557 height 18
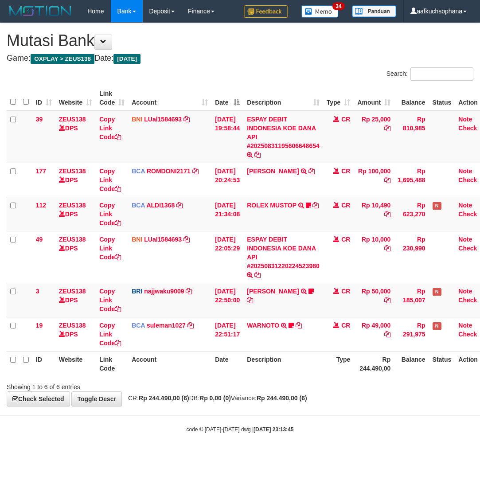
scroll to position [0, 7]
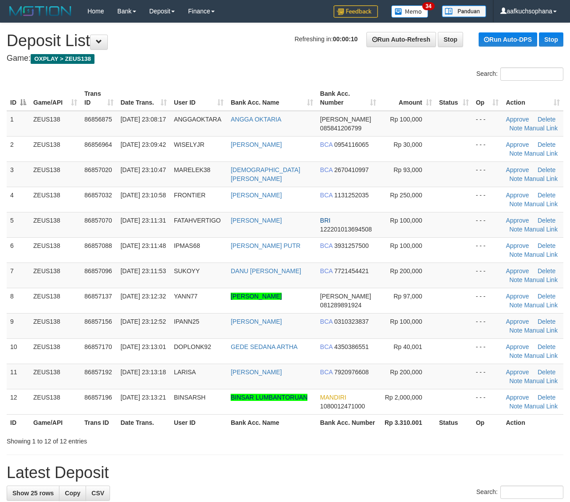
scroll to position [36, 0]
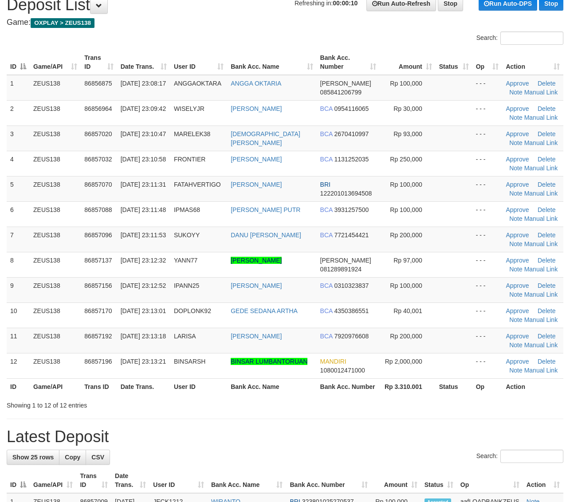
drag, startPoint x: 444, startPoint y: 404, endPoint x: 575, endPoint y: 409, distance: 131.4
click at [447, 404] on div "Showing 1 to 12 of 12 entries" at bounding box center [285, 403] width 570 height 12
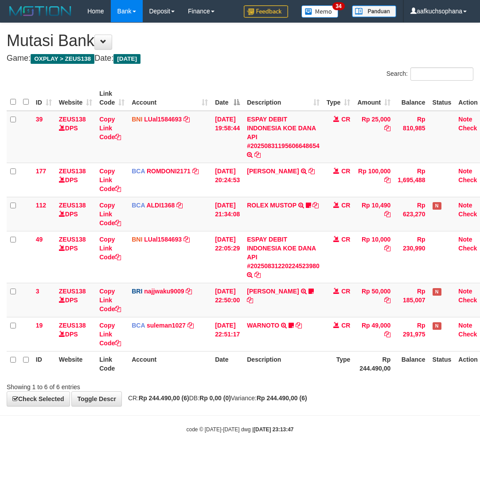
scroll to position [0, 7]
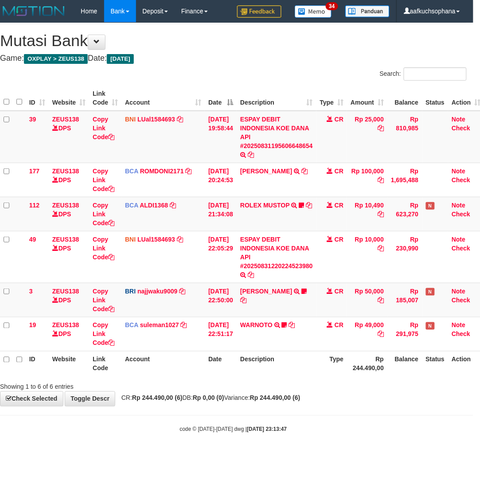
click at [163, 434] on div "code © [DATE]-[DATE] dwg | [DATE] 23:13:47" at bounding box center [233, 429] width 480 height 9
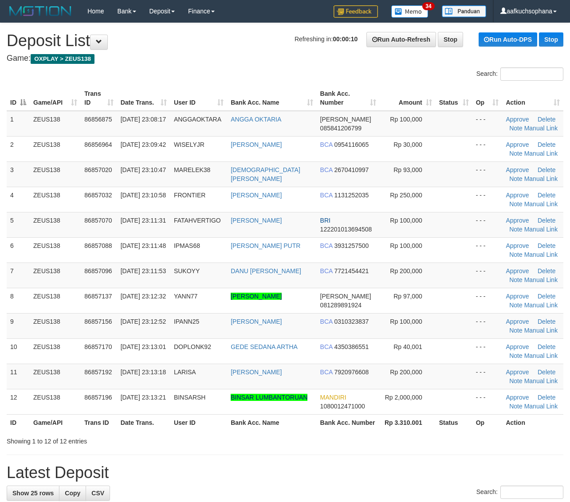
scroll to position [36, 0]
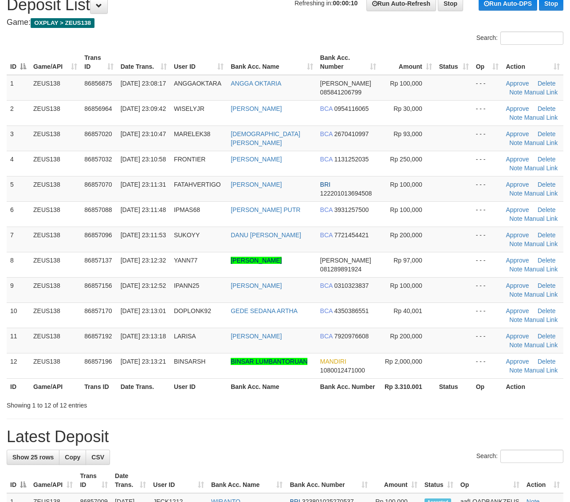
drag, startPoint x: 410, startPoint y: 411, endPoint x: 577, endPoint y: 401, distance: 167.0
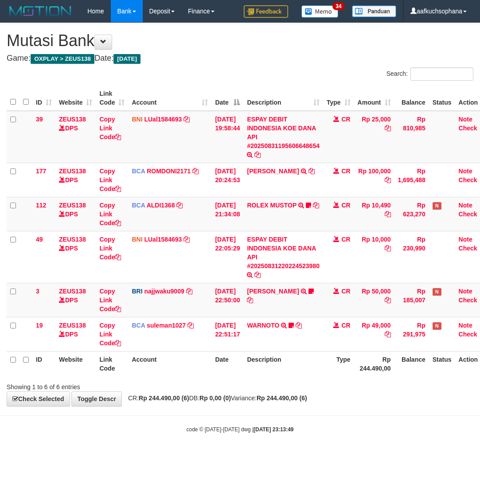
click at [109, 418] on body "Toggle navigation Home Bank Account List Load By Website Group [OXPLAY] ZEUS138…" at bounding box center [240, 228] width 480 height 456
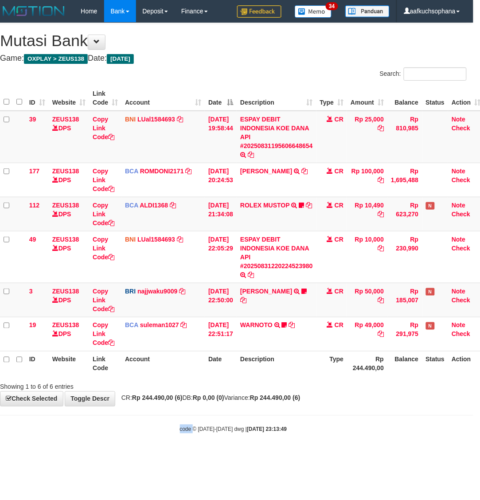
click at [109, 417] on body "Toggle navigation Home Bank Account List Load By Website Group [OXPLAY] ZEUS138…" at bounding box center [233, 228] width 480 height 456
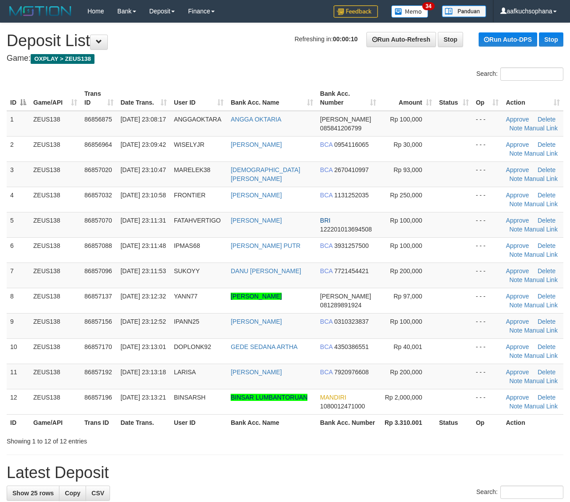
scroll to position [36, 0]
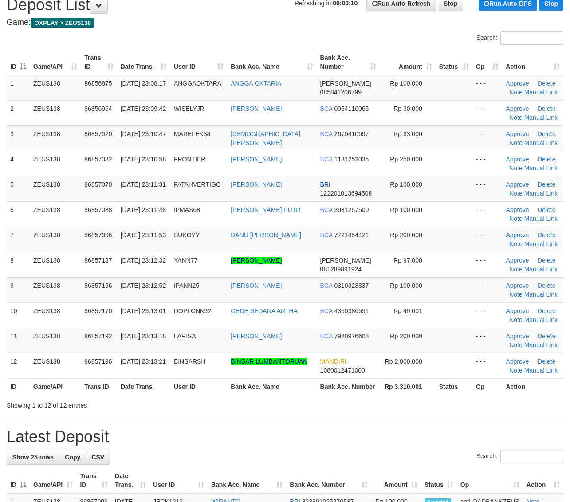
drag, startPoint x: 391, startPoint y: 409, endPoint x: 577, endPoint y: 407, distance: 185.9
click at [397, 406] on div "Showing 1 to 12 of 12 entries" at bounding box center [285, 403] width 570 height 12
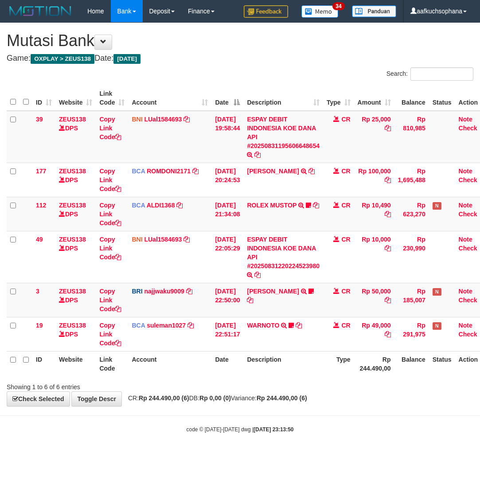
scroll to position [0, 7]
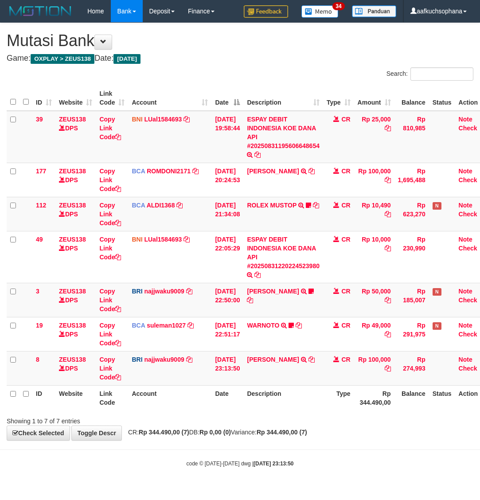
click at [187, 444] on body "Toggle navigation Home Bank Account List Load By Website Group [OXPLAY] ZEUS138…" at bounding box center [240, 245] width 480 height 490
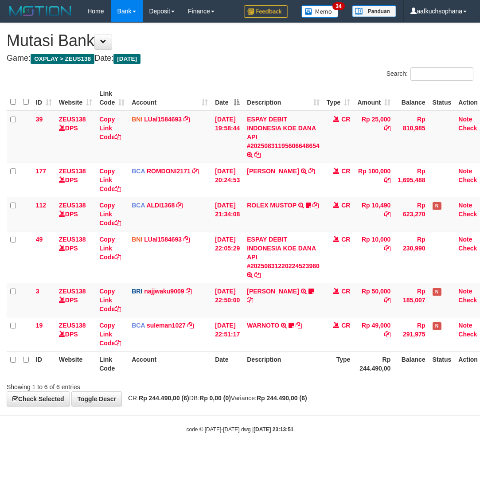
scroll to position [0, 7]
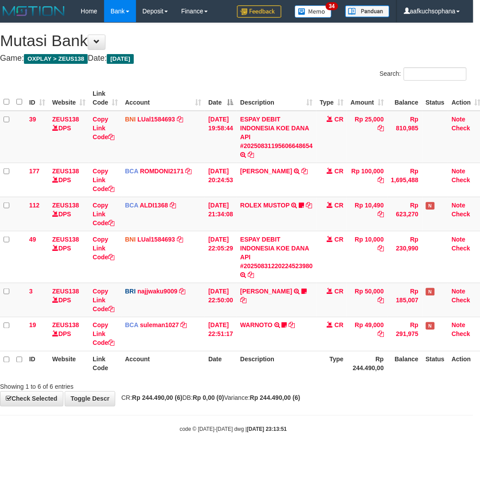
click at [127, 434] on div "code © [DATE]-[DATE] dwg | [DATE] 23:13:51" at bounding box center [233, 429] width 480 height 9
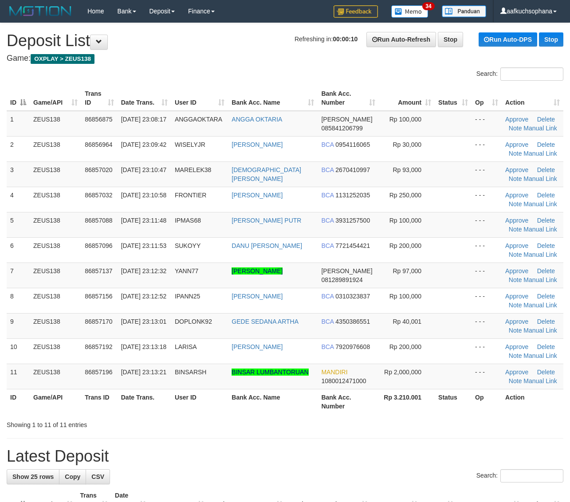
scroll to position [36, 0]
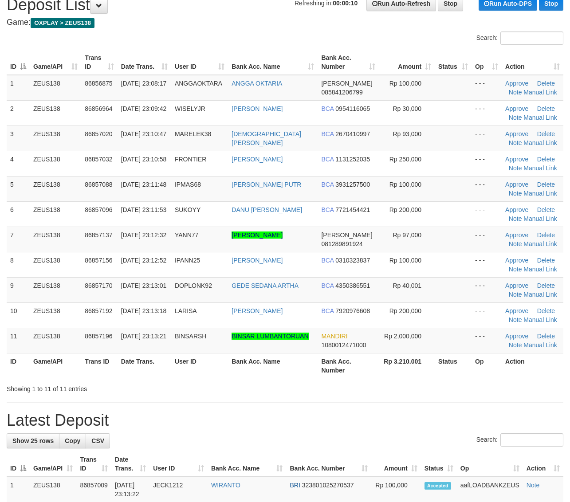
drag, startPoint x: 416, startPoint y: 376, endPoint x: 575, endPoint y: 381, distance: 159.3
click at [418, 375] on th "Rp 3.210.001" at bounding box center [407, 365] width 56 height 25
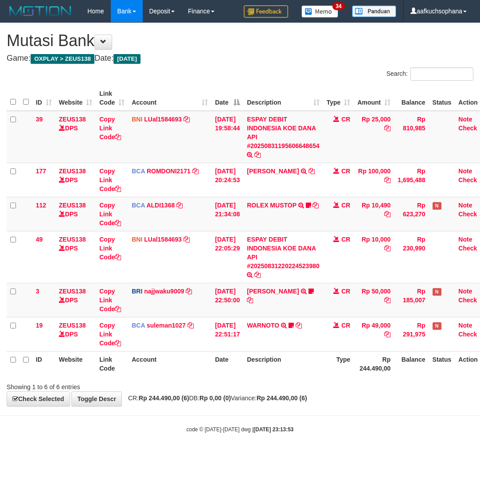
scroll to position [0, 7]
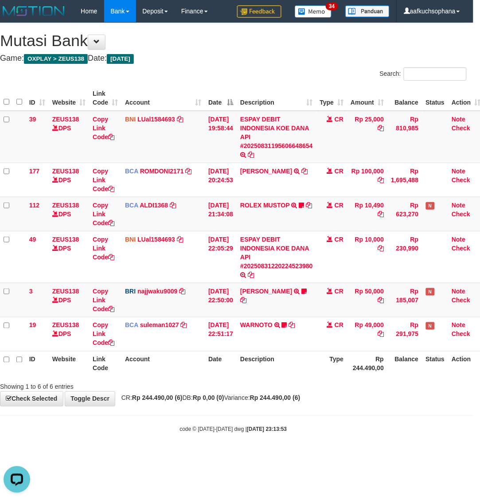
click at [138, 456] on body "Toggle navigation Home Bank Account List Load By Website Group [OXPLAY] ZEUS138…" at bounding box center [233, 228] width 480 height 456
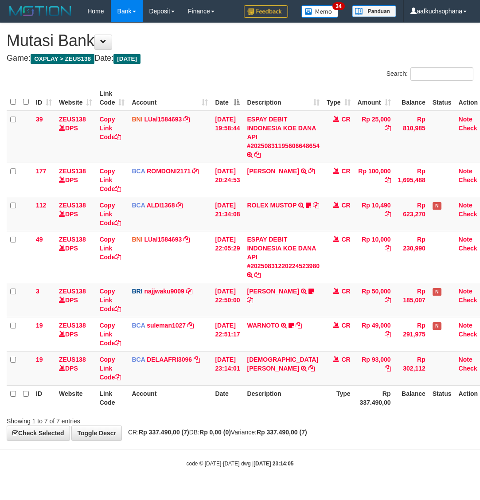
scroll to position [0, 7]
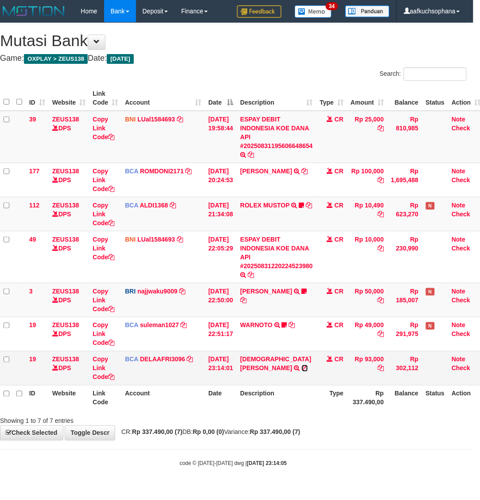
click at [302, 368] on icon at bounding box center [305, 369] width 6 height 6
drag, startPoint x: 258, startPoint y: 431, endPoint x: 253, endPoint y: 431, distance: 5.3
click at [260, 431] on span "CR: Rp 337.490,00 (7) DB: Rp 0,00 (0) Variance: Rp 337.490,00 (7)" at bounding box center [209, 432] width 184 height 7
drag, startPoint x: 143, startPoint y: 471, endPoint x: 167, endPoint y: 456, distance: 28.5
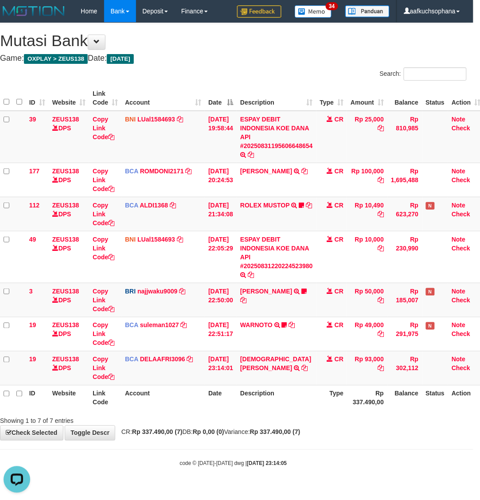
click at [145, 471] on body "Toggle navigation Home Bank Account List Load By Website Group [OXPLAY] ZEUS138…" at bounding box center [233, 245] width 480 height 490
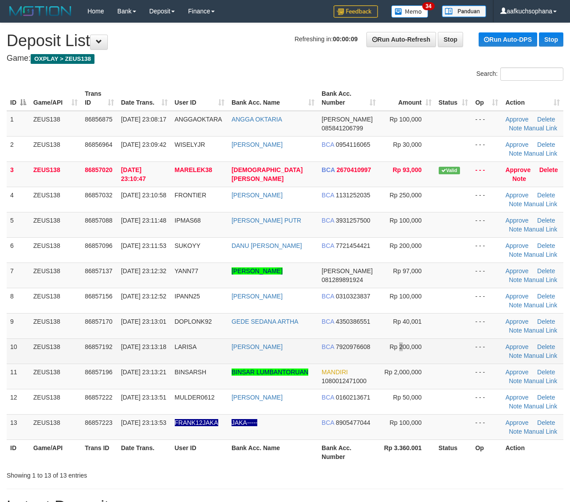
drag, startPoint x: 397, startPoint y: 342, endPoint x: 428, endPoint y: 347, distance: 31.1
click at [402, 343] on td "Rp 200,000" at bounding box center [407, 350] width 56 height 25
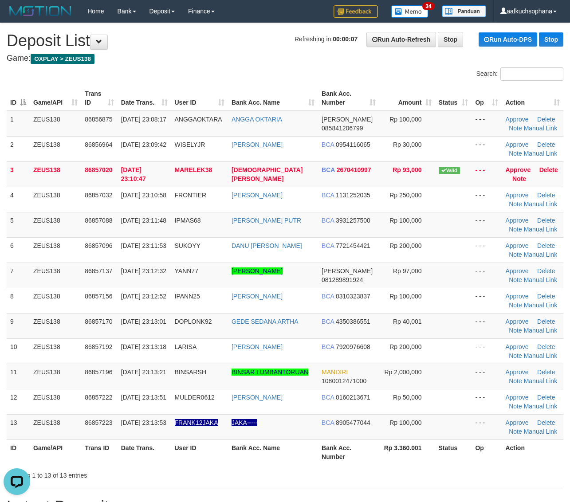
drag, startPoint x: 371, startPoint y: 476, endPoint x: 519, endPoint y: 451, distance: 149.7
click at [388, 475] on div "Showing 1 to 13 of 13 entries" at bounding box center [285, 474] width 570 height 12
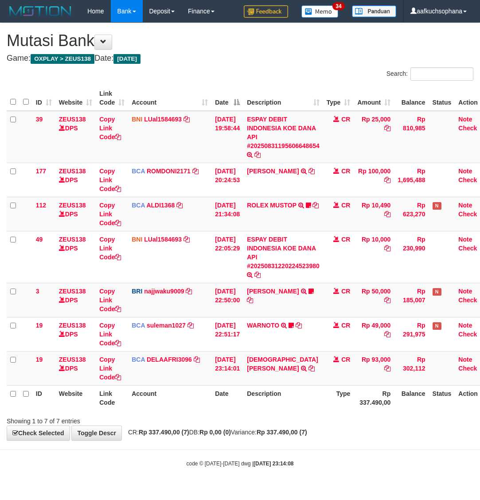
scroll to position [0, 7]
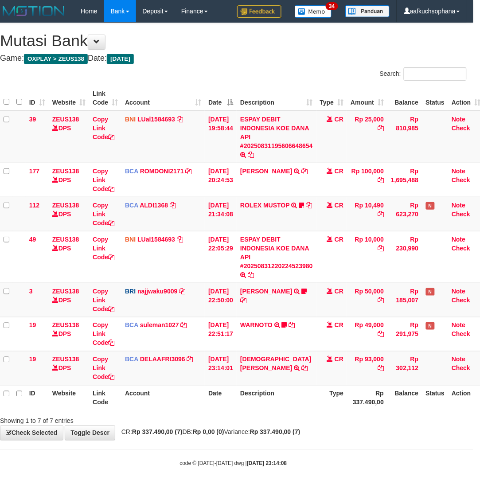
click at [220, 437] on div "**********" at bounding box center [233, 231] width 480 height 417
click at [147, 464] on div "code © 2012-2018 dwg | 2025/08/31 23:14:08" at bounding box center [233, 463] width 480 height 9
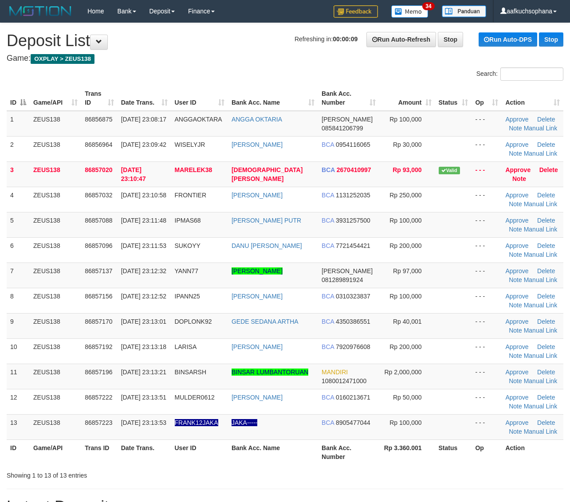
drag, startPoint x: 415, startPoint y: 469, endPoint x: 467, endPoint y: 448, distance: 56.3
click at [417, 467] on div "Search: ID Game/API Trans ID Date Trans. User ID Bank Acc. Name Bank Acc. Numbe…" at bounding box center [285, 273] width 557 height 413
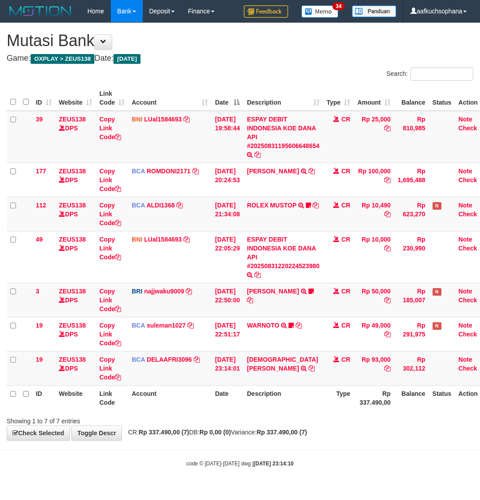
scroll to position [0, 7]
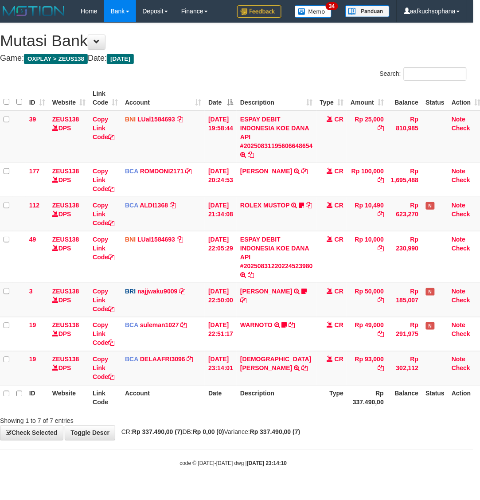
drag, startPoint x: 0, startPoint y: 0, endPoint x: 160, endPoint y: 475, distance: 500.8
click at [160, 475] on body "Toggle navigation Home Bank Account List Load By Website Group [OXPLAY] ZEUS138…" at bounding box center [233, 245] width 480 height 490
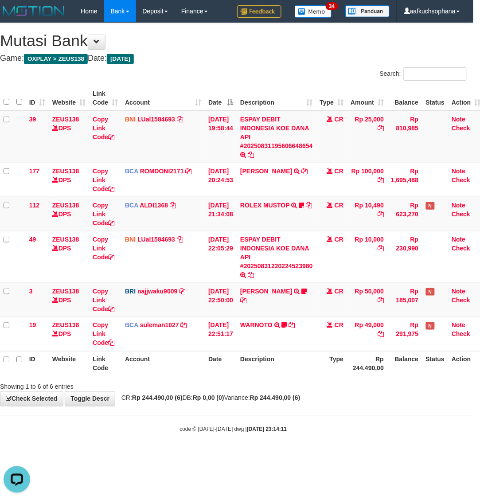
click at [122, 447] on body "Toggle navigation Home Bank Account List Load By Website Group [OXPLAY] ZEUS138…" at bounding box center [233, 228] width 480 height 456
click at [236, 447] on body "Toggle navigation Home Bank Account List Load By Website Group [OXPLAY] ZEUS138…" at bounding box center [233, 228] width 480 height 456
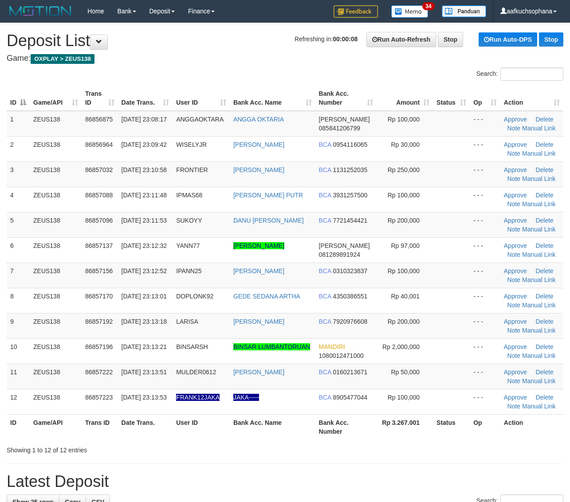
drag, startPoint x: 509, startPoint y: 437, endPoint x: 578, endPoint y: 429, distance: 68.8
click at [512, 436] on th "Action" at bounding box center [531, 426] width 63 height 25
drag, startPoint x: 469, startPoint y: 373, endPoint x: 578, endPoint y: 384, distance: 108.8
click at [471, 373] on td "- - -" at bounding box center [485, 376] width 31 height 25
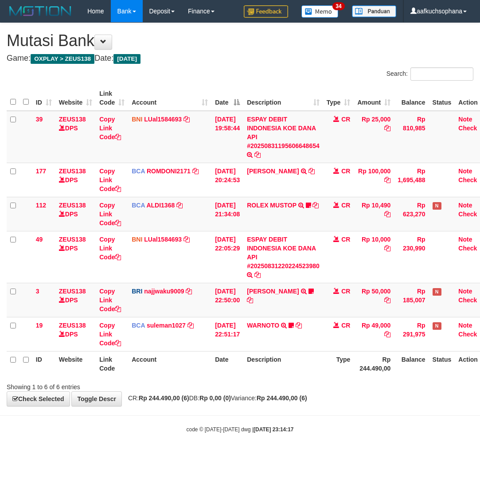
scroll to position [0, 7]
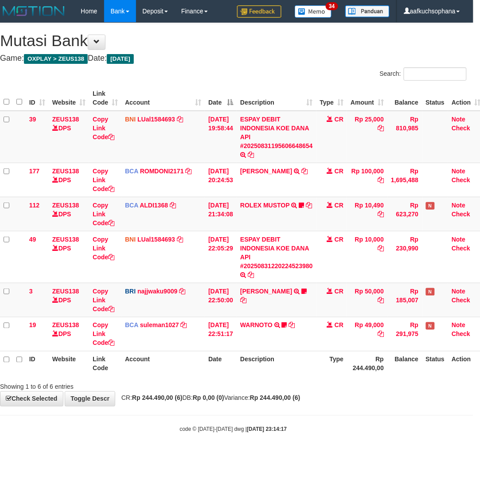
click at [174, 420] on body "Toggle navigation Home Bank Account List Load By Website Group [OXPLAY] ZEUS138…" at bounding box center [233, 228] width 480 height 456
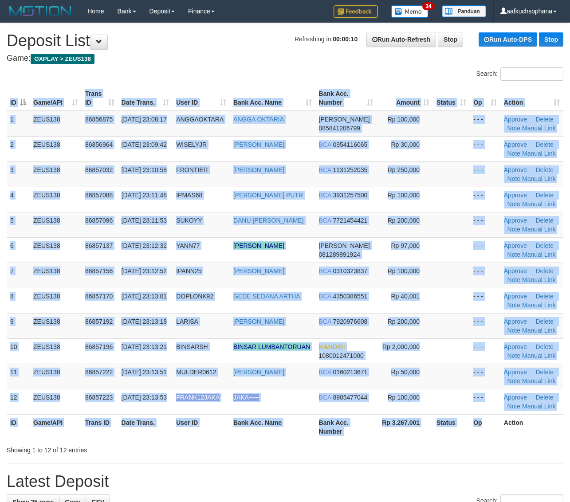
click at [487, 440] on div "ID Game/API Trans ID Date Trans. User ID Bank Acc. Name Bank Acc. Number Amount…" at bounding box center [285, 262] width 570 height 359
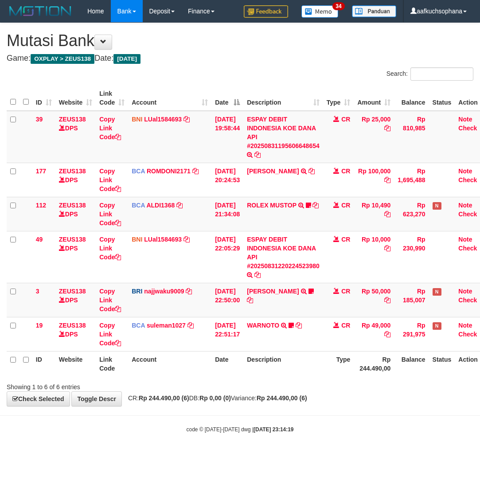
scroll to position [0, 7]
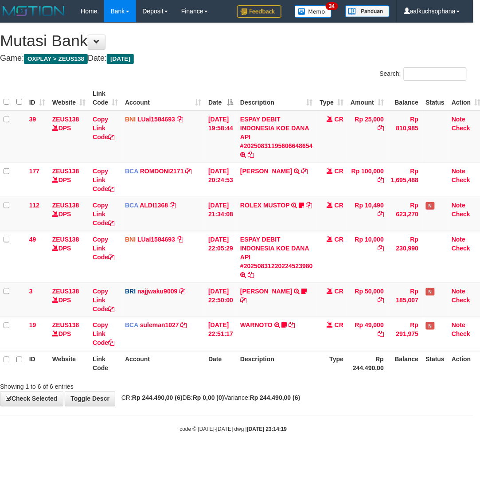
click at [48, 440] on body "Toggle navigation Home Bank Account List Load By Website Group [OXPLAY] ZEUS138…" at bounding box center [233, 228] width 480 height 456
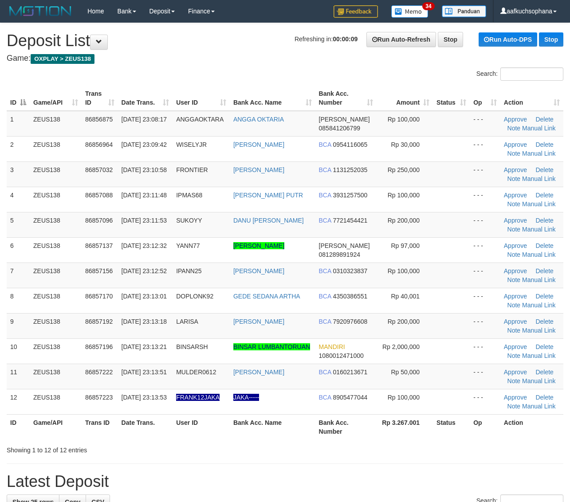
drag, startPoint x: 468, startPoint y: 453, endPoint x: 483, endPoint y: 447, distance: 15.3
click at [473, 450] on div "Showing 1 to 12 of 12 entries" at bounding box center [285, 448] width 570 height 12
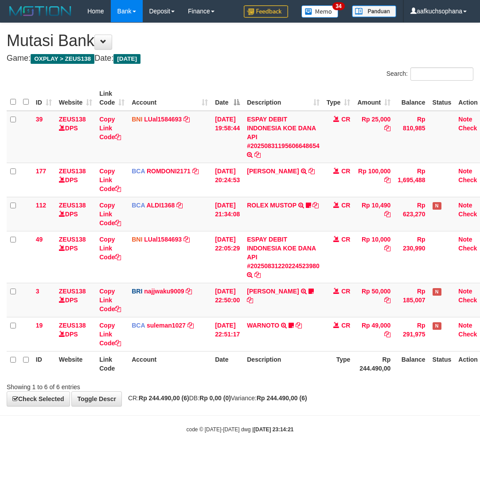
scroll to position [0, 7]
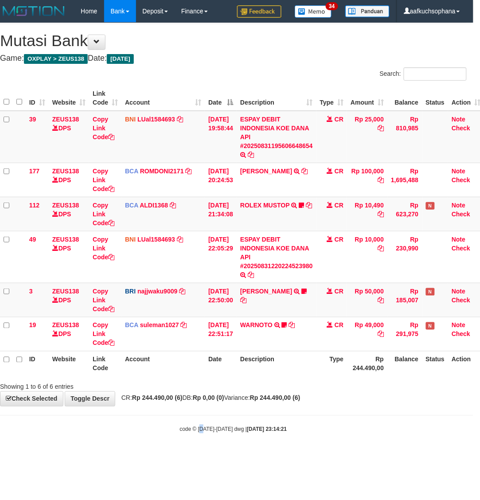
click at [202, 436] on body "Toggle navigation Home Bank Account List Load By Website Group [OXPLAY] ZEUS138…" at bounding box center [233, 228] width 480 height 456
click at [125, 444] on body "Toggle navigation Home Bank Account List Load By Website Group [OXPLAY] ZEUS138…" at bounding box center [233, 228] width 480 height 456
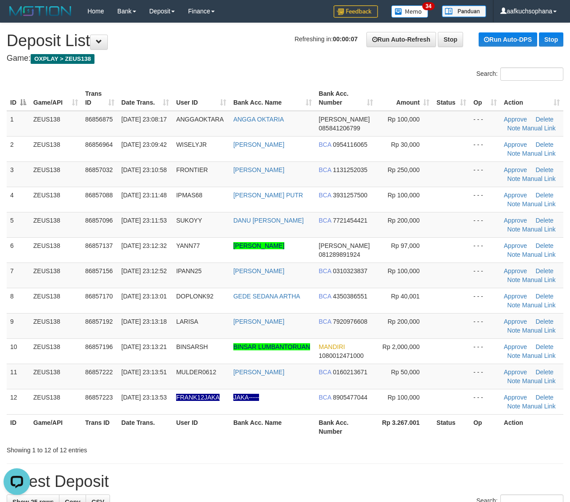
click at [429, 437] on th "Rp 3.267.001" at bounding box center [405, 426] width 56 height 25
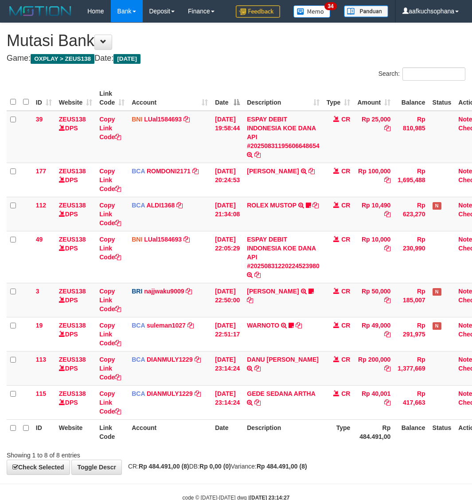
scroll to position [0, 7]
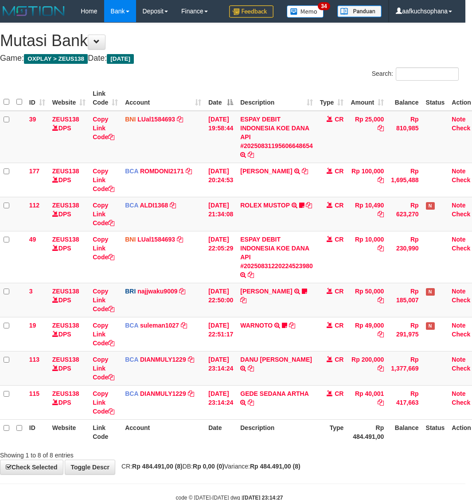
drag, startPoint x: 0, startPoint y: 0, endPoint x: 177, endPoint y: 446, distance: 479.9
click at [176, 446] on div "ID Website Link Code Account Date Description Type Amount Balance Status Action…" at bounding box center [229, 265] width 472 height 365
click at [113, 376] on icon at bounding box center [111, 377] width 6 height 6
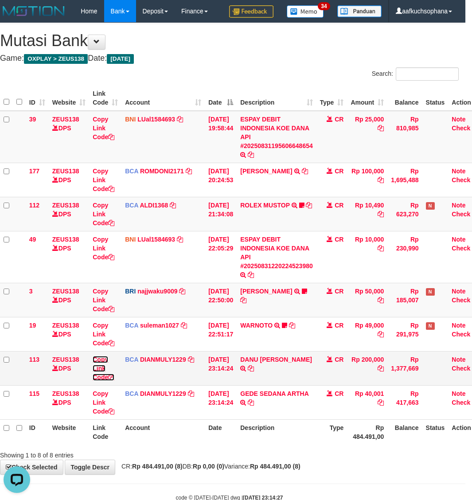
click at [114, 376] on icon at bounding box center [111, 377] width 6 height 6
click at [296, 432] on th "Description" at bounding box center [277, 432] width 80 height 25
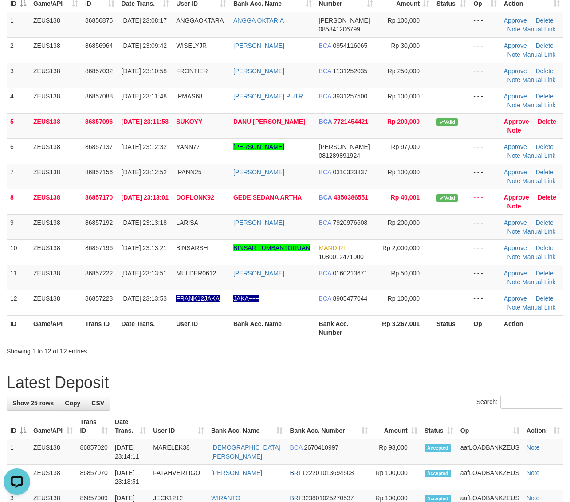
scroll to position [277, 0]
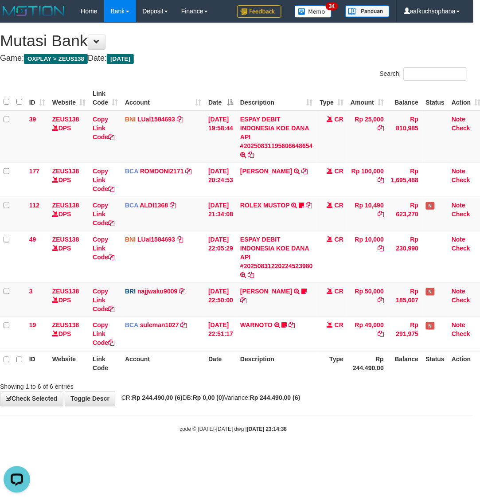
click at [253, 428] on strong "[DATE] 23:14:38" at bounding box center [267, 430] width 40 height 6
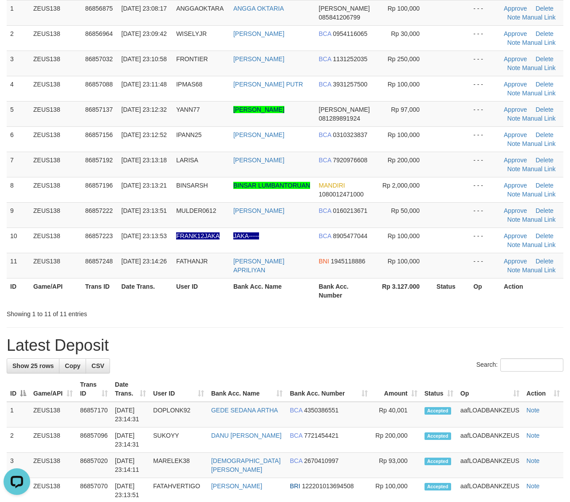
click at [448, 304] on div "ID Game/API Trans ID Date Trans. User ID Bank Acc. Name Bank Acc. Number Amount…" at bounding box center [285, 139] width 570 height 334
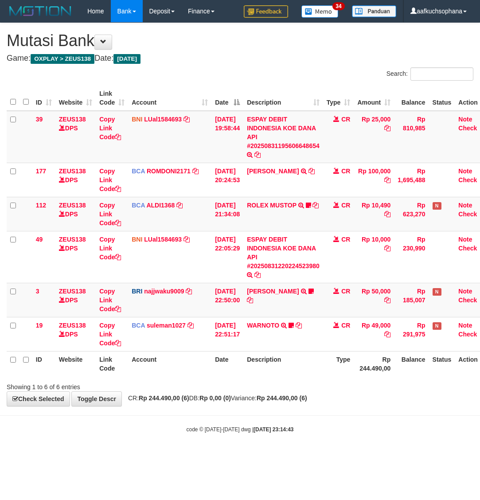
scroll to position [0, 7]
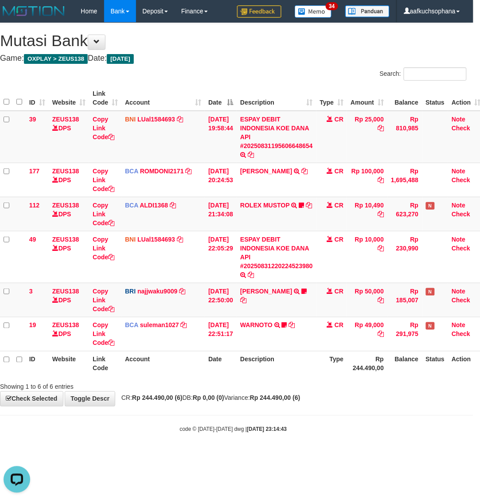
click at [307, 415] on body "Toggle navigation Home Bank Account List Load By Website Group [OXPLAY] ZEUS138…" at bounding box center [233, 228] width 480 height 456
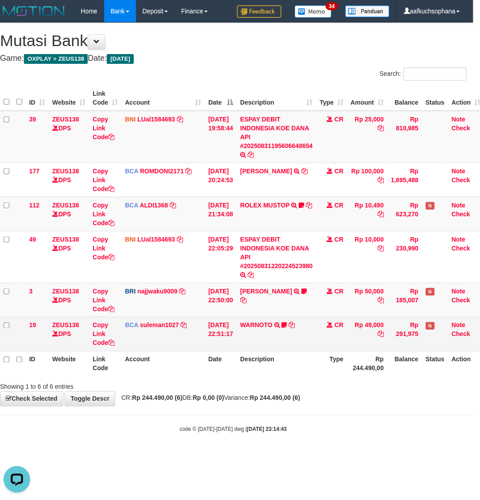
scroll to position [0, 0]
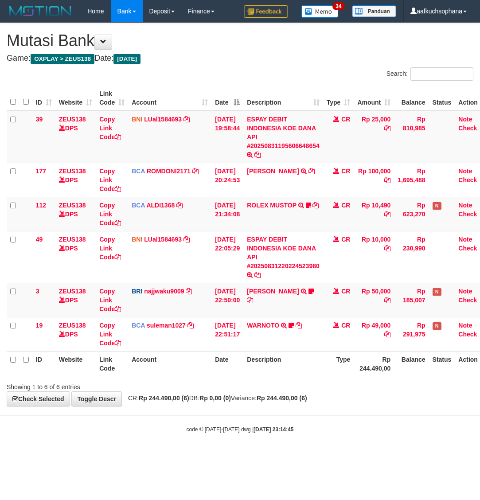
scroll to position [0, 7]
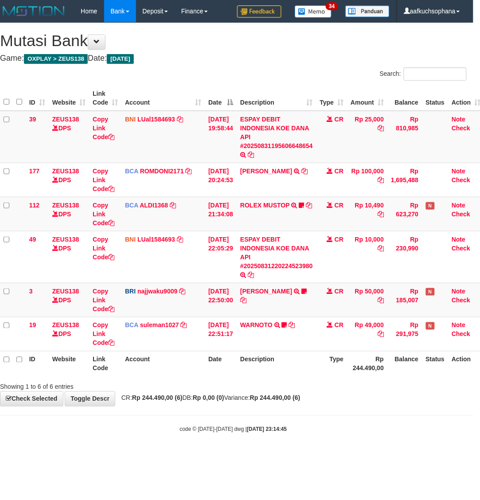
click at [292, 409] on body "Toggle navigation Home Bank Account List Load By Website Group [OXPLAY] ZEUS138…" at bounding box center [233, 228] width 480 height 456
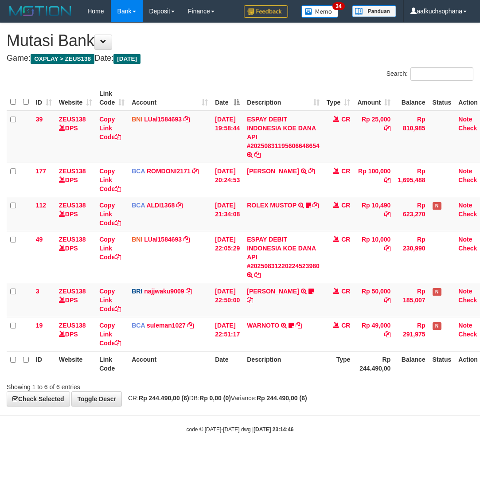
scroll to position [0, 7]
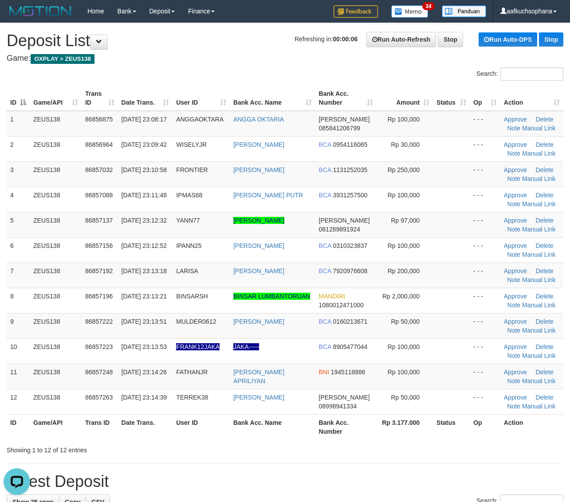
click at [461, 453] on div "Showing 1 to 12 of 12 entries" at bounding box center [285, 448] width 570 height 12
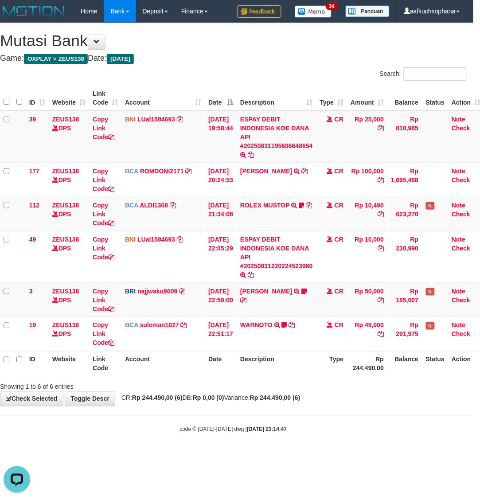
click at [251, 421] on body "Toggle navigation Home Bank Account List Load By Website Group [OXPLAY] ZEUS138…" at bounding box center [233, 228] width 480 height 456
click at [249, 421] on body "Toggle navigation Home Bank Account List Load By Website Group [OXPLAY] ZEUS138…" at bounding box center [233, 228] width 480 height 456
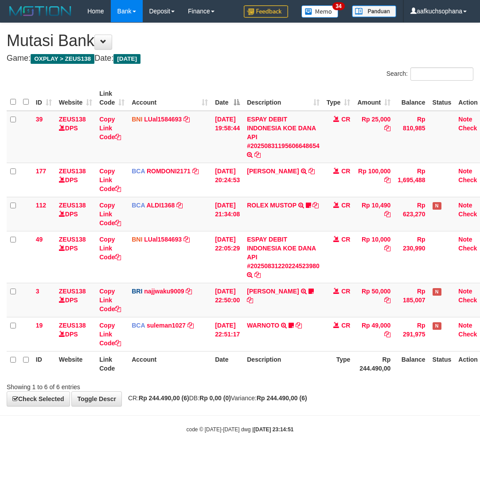
scroll to position [0, 7]
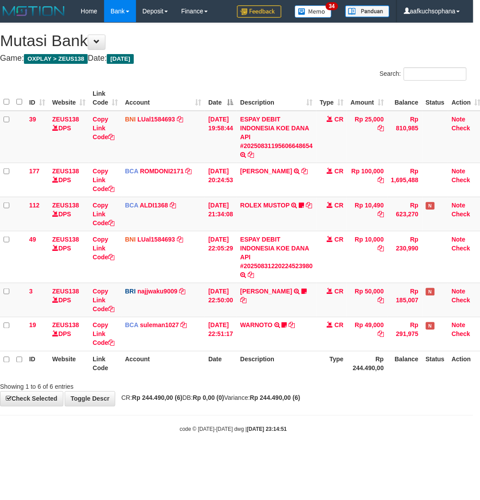
click at [181, 436] on body "Toggle navigation Home Bank Account List Load By Website Group [OXPLAY] ZEUS138…" at bounding box center [233, 228] width 480 height 456
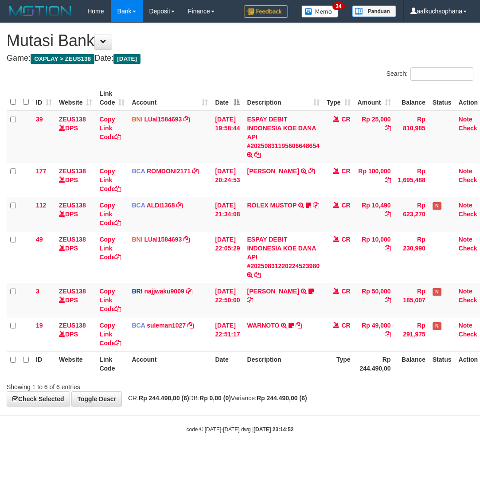
scroll to position [0, 7]
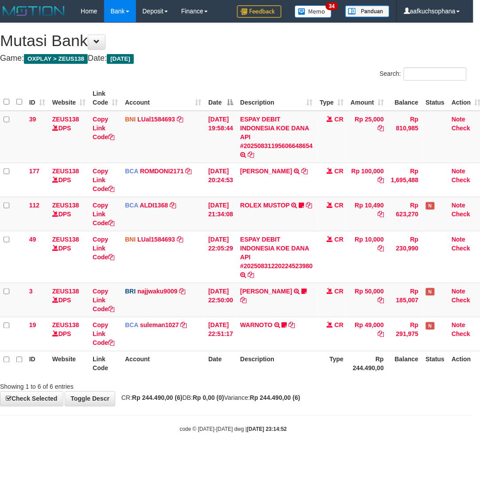
click at [258, 442] on body "Toggle navigation Home Bank Account List Load By Website Group [OXPLAY] ZEUS138…" at bounding box center [233, 228] width 480 height 456
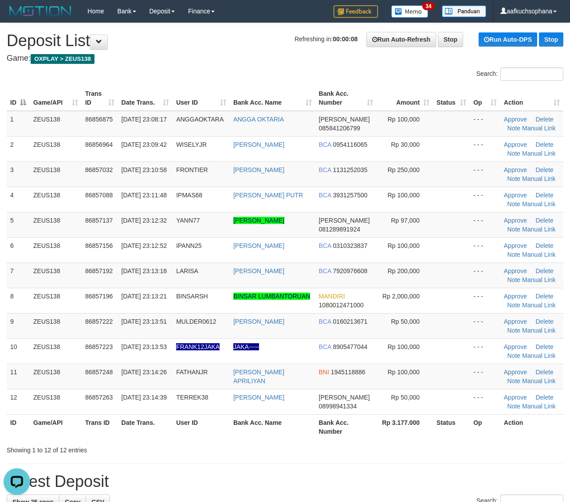
drag, startPoint x: 484, startPoint y: 447, endPoint x: 575, endPoint y: 437, distance: 91.8
click at [491, 447] on div "Showing 1 to 12 of 12 entries" at bounding box center [285, 448] width 570 height 12
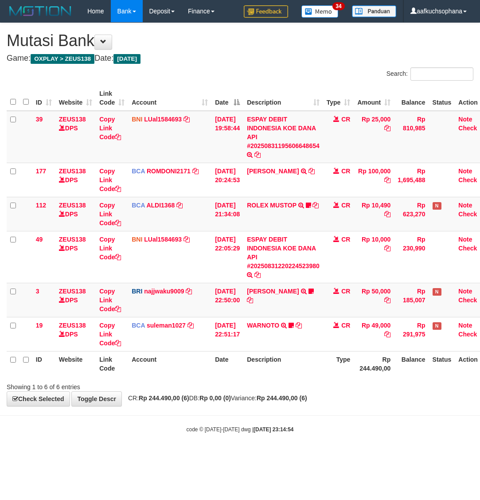
scroll to position [0, 7]
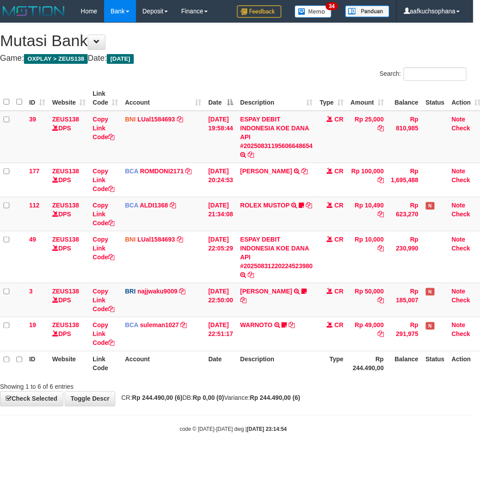
click at [192, 420] on body "Toggle navigation Home Bank Account List Load By Website Group [OXPLAY] ZEUS138…" at bounding box center [233, 228] width 480 height 456
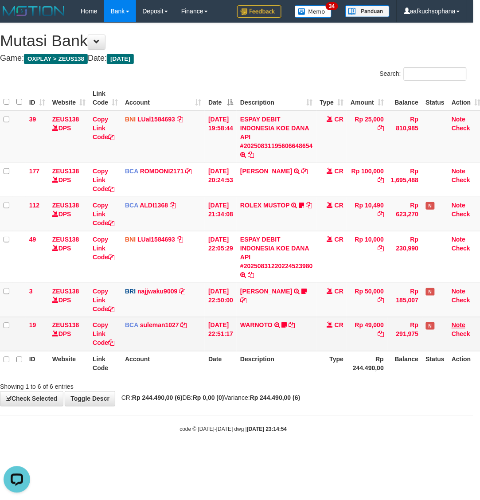
scroll to position [0, 0]
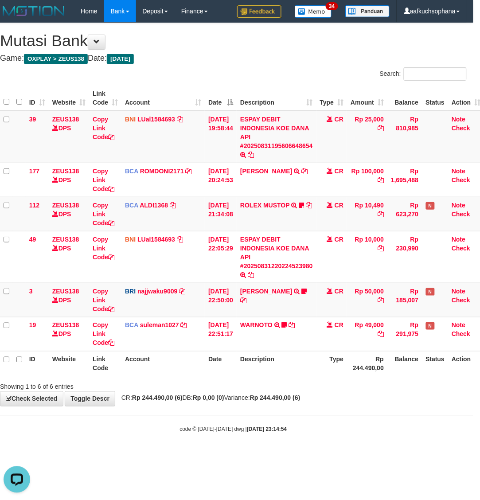
click at [196, 401] on span "CR: Rp 244.490,00 (6) DB: Rp 0,00 (0) Variance: Rp 244.490,00 (6)" at bounding box center [209, 398] width 184 height 7
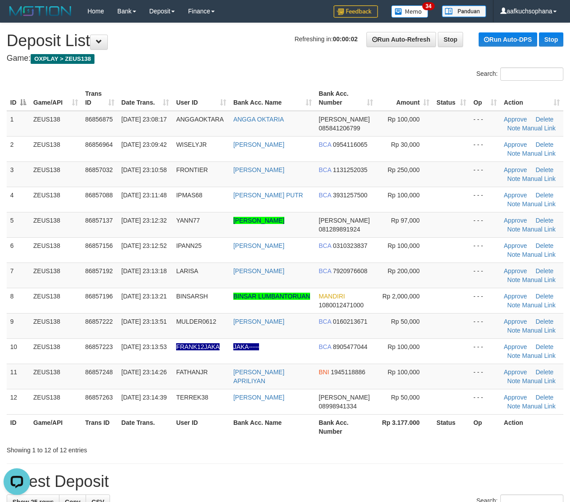
click at [503, 440] on tr "ID Game/API Trans ID Date Trans. User ID Bank Acc. Name Bank Acc. Number Rp 3.1…" at bounding box center [285, 426] width 557 height 25
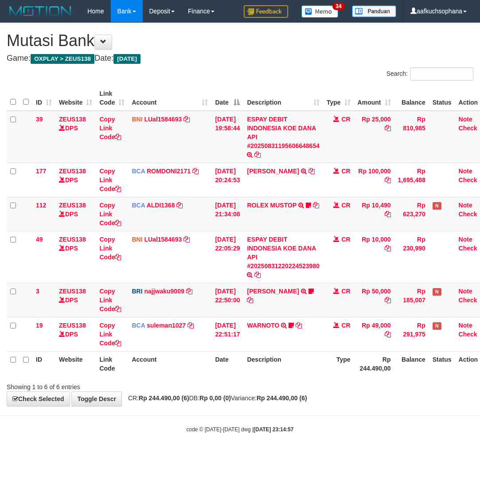
click at [271, 420] on body "Toggle navigation Home Bank Account List Load By Website Group [OXPLAY] ZEUS138…" at bounding box center [240, 228] width 480 height 456
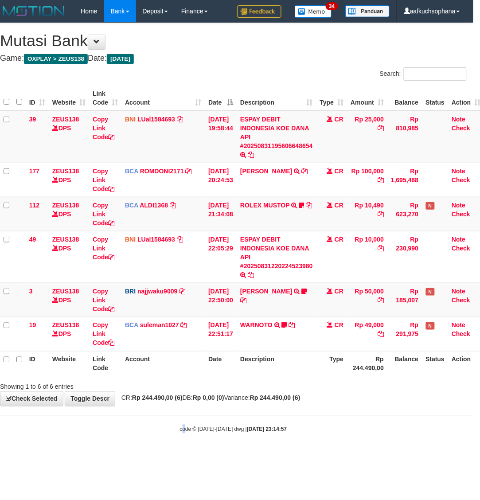
click at [183, 420] on body "Toggle navigation Home Bank Account List Load By Website Group [OXPLAY] ZEUS138…" at bounding box center [233, 228] width 480 height 456
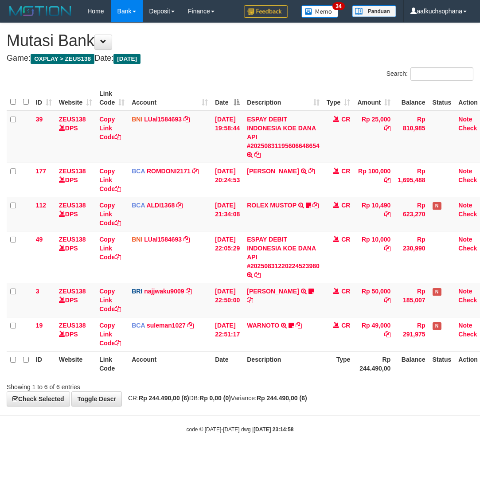
scroll to position [0, 7]
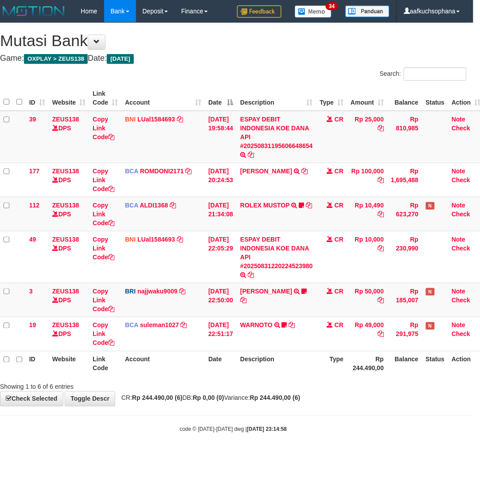
click at [87, 423] on body "Toggle navigation Home Bank Account List Load By Website Group [OXPLAY] ZEUS138…" at bounding box center [233, 228] width 480 height 456
click at [102, 417] on body "Toggle navigation Home Bank Account List Load By Website Group [OXPLAY] ZEUS138…" at bounding box center [233, 228] width 480 height 456
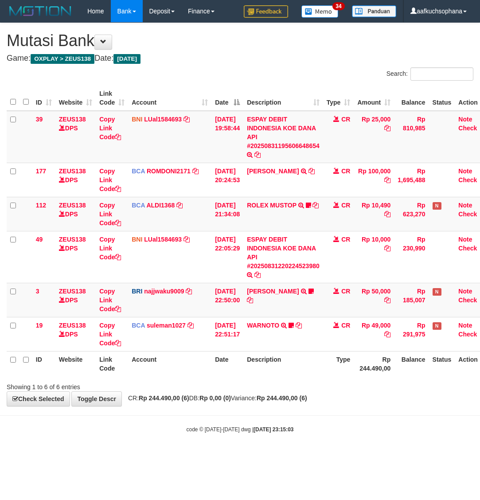
scroll to position [0, 7]
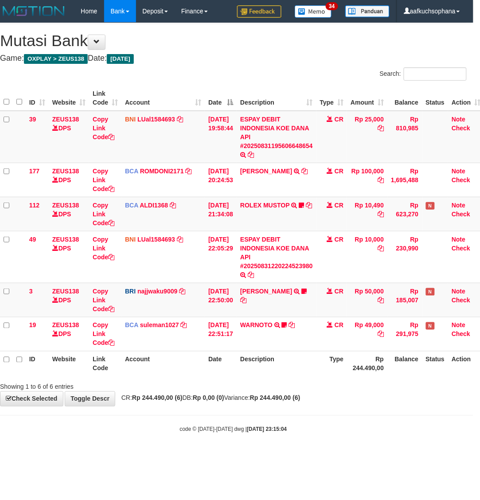
click at [201, 449] on body "Toggle navigation Home Bank Account List Load By Website Group [OXPLAY] ZEUS138…" at bounding box center [233, 228] width 480 height 456
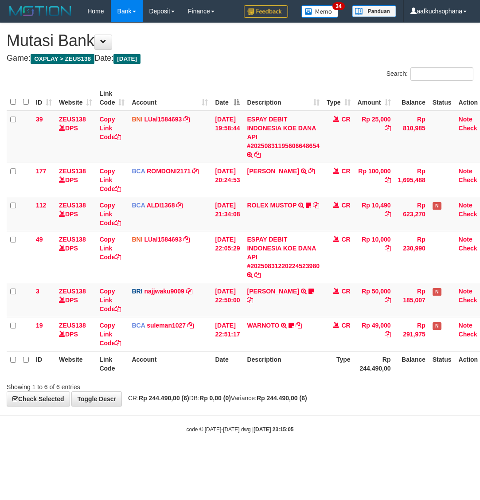
click at [157, 439] on body "Toggle navigation Home Bank Account List Load By Website Group [OXPLAY] ZEUS138…" at bounding box center [240, 228] width 480 height 456
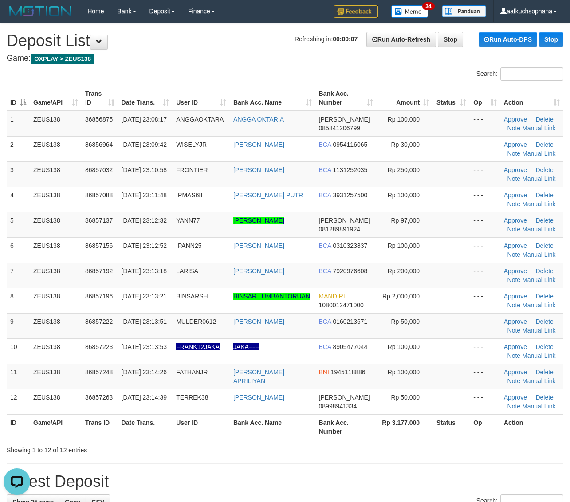
drag, startPoint x: 451, startPoint y: 302, endPoint x: 571, endPoint y: 304, distance: 120.2
click at [464, 300] on td at bounding box center [451, 300] width 37 height 25
drag, startPoint x: 440, startPoint y: 280, endPoint x: 448, endPoint y: 278, distance: 8.2
click at [444, 279] on td at bounding box center [451, 275] width 37 height 25
drag, startPoint x: 409, startPoint y: 281, endPoint x: 433, endPoint y: 279, distance: 23.5
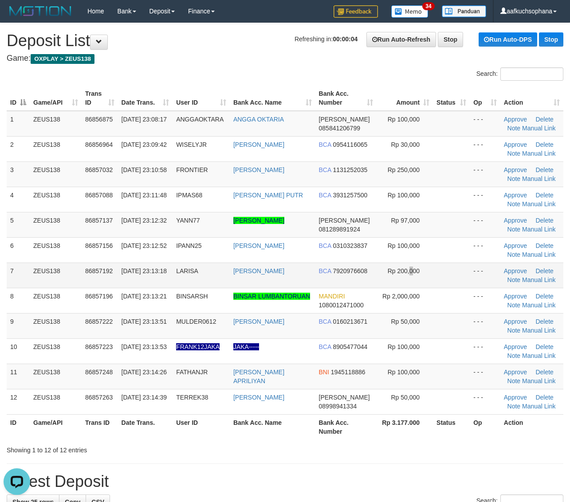
click at [410, 281] on td "Rp 200,000" at bounding box center [405, 275] width 56 height 25
click at [416, 279] on td "Rp 200,000" at bounding box center [405, 275] width 56 height 25
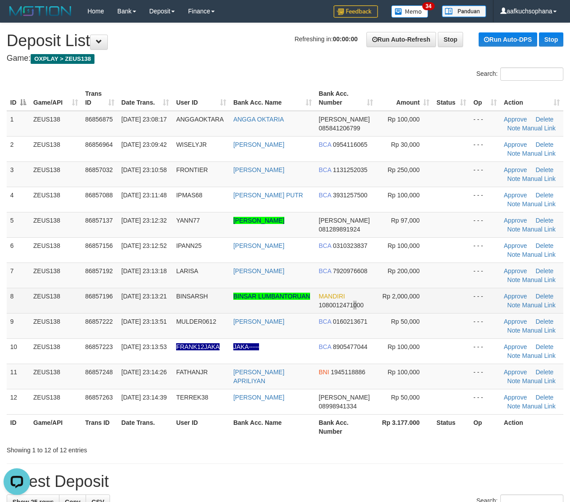
drag, startPoint x: 355, startPoint y: 305, endPoint x: 369, endPoint y: 304, distance: 14.6
click at [357, 307] on span "1080012471000" at bounding box center [341, 305] width 45 height 7
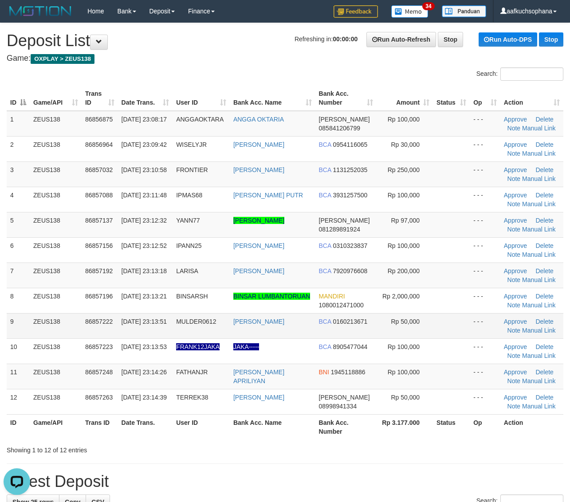
click at [493, 317] on td "- - -" at bounding box center [485, 325] width 31 height 25
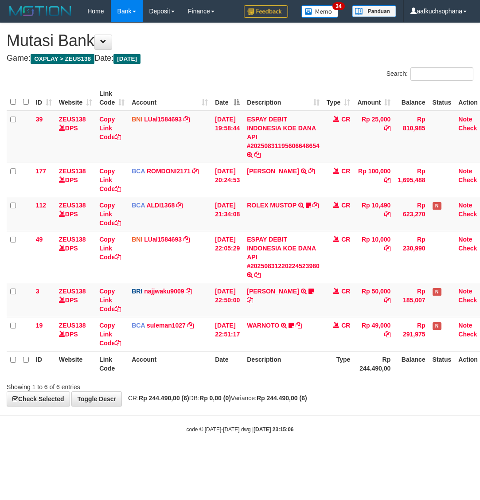
scroll to position [0, 7]
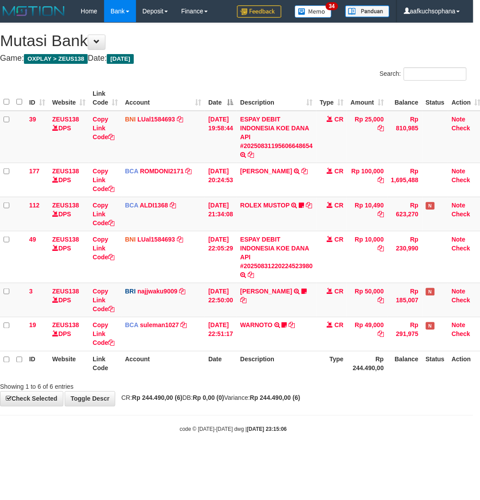
click at [194, 448] on body "Toggle navigation Home Bank Account List Load By Website Group [OXPLAY] ZEUS138…" at bounding box center [233, 228] width 480 height 456
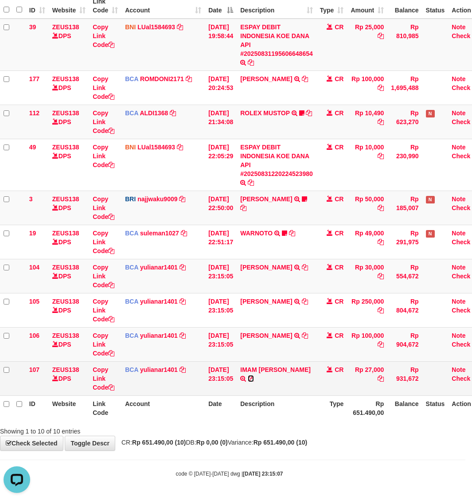
click at [254, 376] on icon at bounding box center [251, 379] width 6 height 6
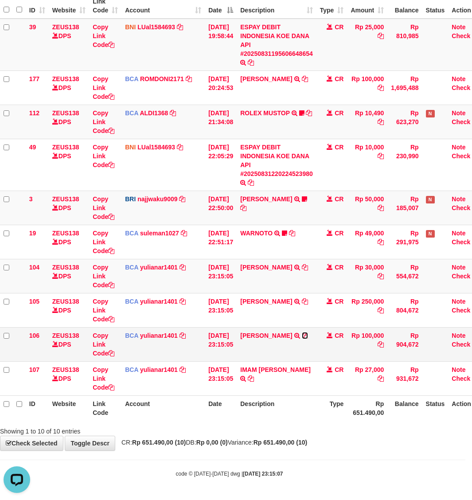
drag, startPoint x: 263, startPoint y: 342, endPoint x: 215, endPoint y: 334, distance: 48.6
click at [302, 339] on icon at bounding box center [305, 336] width 6 height 6
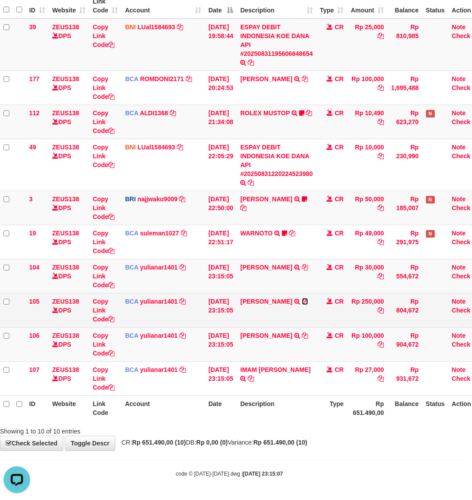
drag, startPoint x: 249, startPoint y: 309, endPoint x: 232, endPoint y: 309, distance: 17.7
click at [302, 305] on icon at bounding box center [305, 302] width 6 height 6
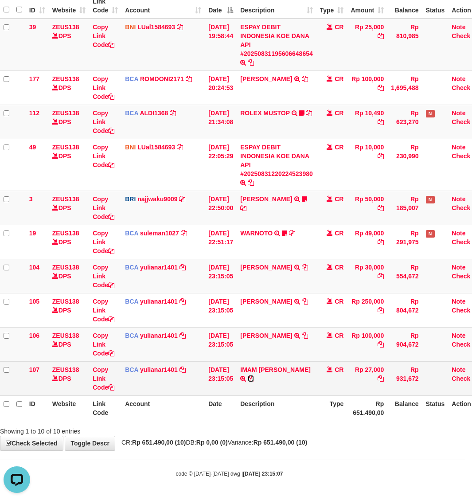
drag, startPoint x: 303, startPoint y: 369, endPoint x: 272, endPoint y: 362, distance: 32.0
click at [254, 376] on icon at bounding box center [251, 379] width 6 height 6
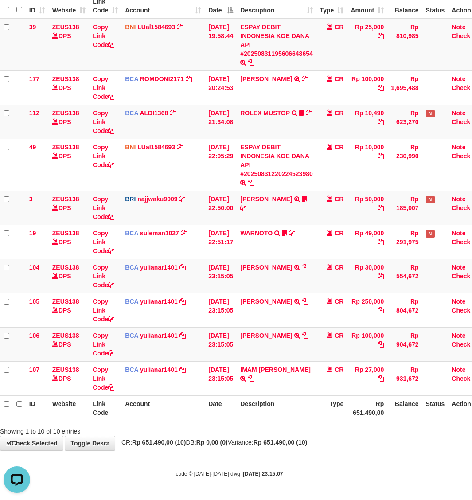
drag, startPoint x: 197, startPoint y: 429, endPoint x: 90, endPoint y: 396, distance: 112.3
click at [192, 427] on div "Showing 1 to 10 of 10 entries" at bounding box center [229, 430] width 472 height 12
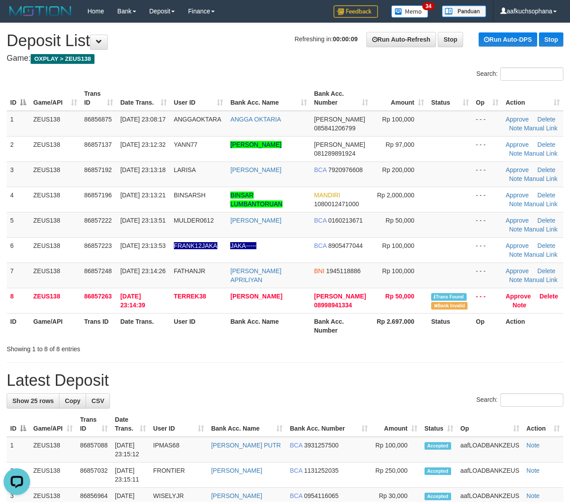
click at [380, 377] on h1 "Latest Deposit" at bounding box center [285, 381] width 557 height 18
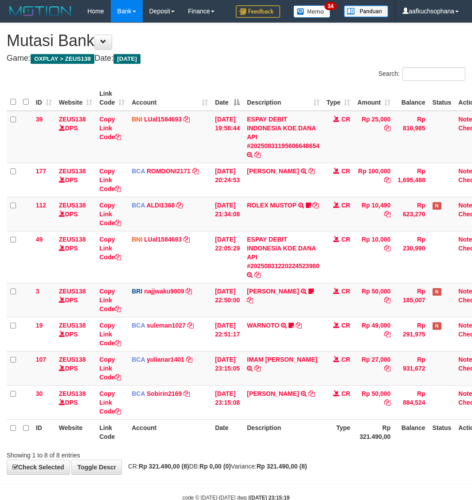
scroll to position [24, 7]
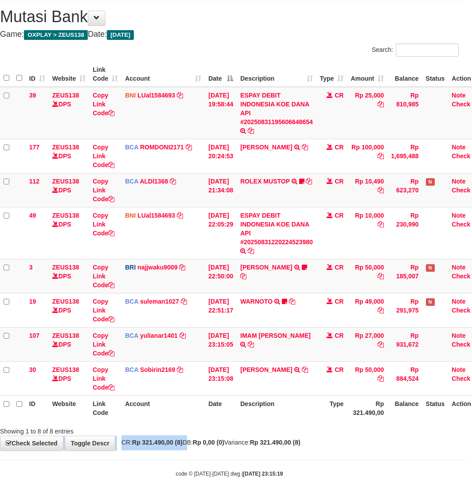
drag, startPoint x: 192, startPoint y: 438, endPoint x: 189, endPoint y: 442, distance: 5.7
click at [189, 442] on div "**********" at bounding box center [229, 225] width 472 height 452
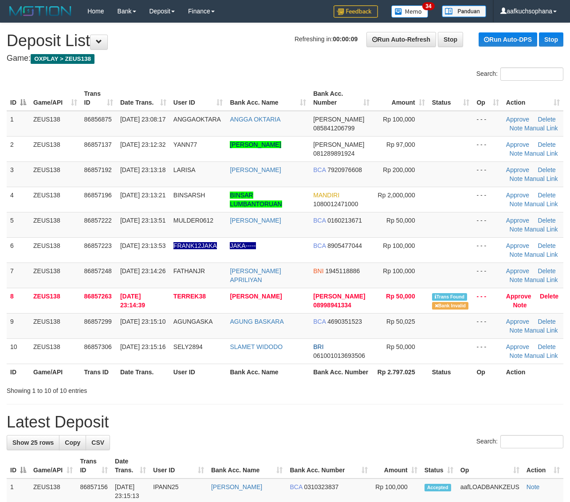
click at [456, 391] on div "Showing 1 to 10 of 10 entries" at bounding box center [285, 389] width 570 height 12
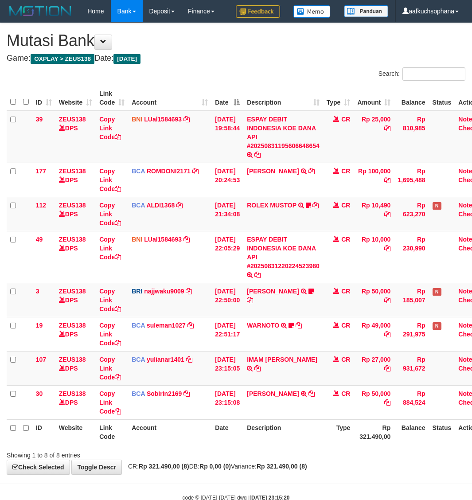
scroll to position [24, 10]
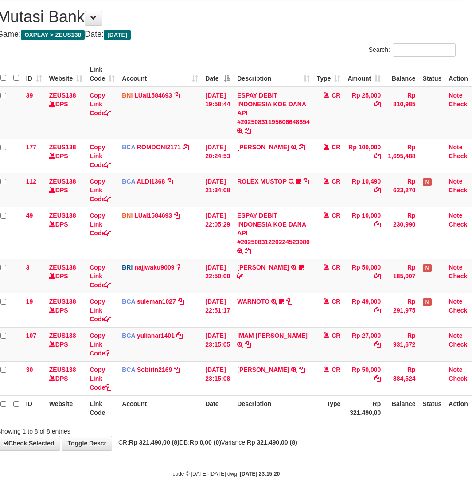
click at [430, 460] on body "Toggle navigation Home Bank Account List Load By Website Group [OXPLAY] ZEUS138…" at bounding box center [226, 238] width 472 height 524
click at [424, 457] on body "Toggle navigation Home Bank Account List Load By Website Group [OXPLAY] ZEUS138…" at bounding box center [226, 238] width 472 height 524
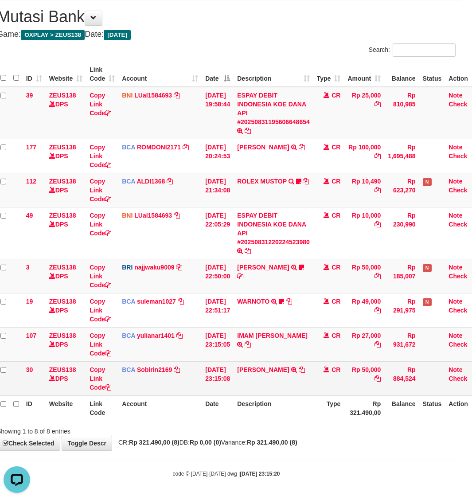
scroll to position [0, 0]
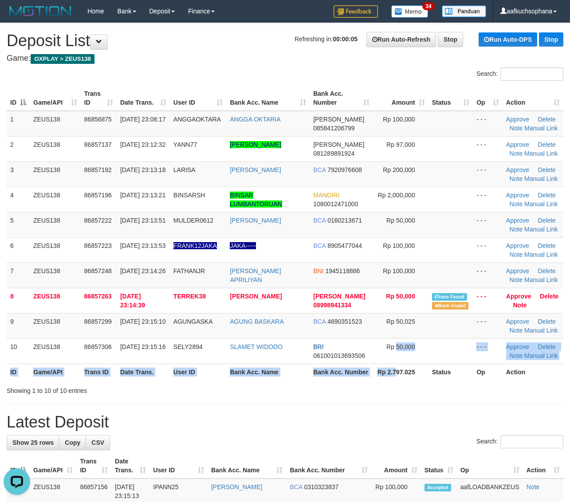
click at [397, 367] on table "ID Game/API Trans ID Date Trans. User ID Bank Acc. Name Bank Acc. Number Amount…" at bounding box center [285, 233] width 557 height 295
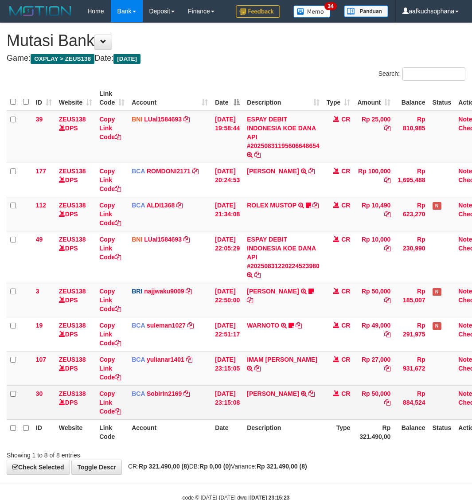
scroll to position [24, 13]
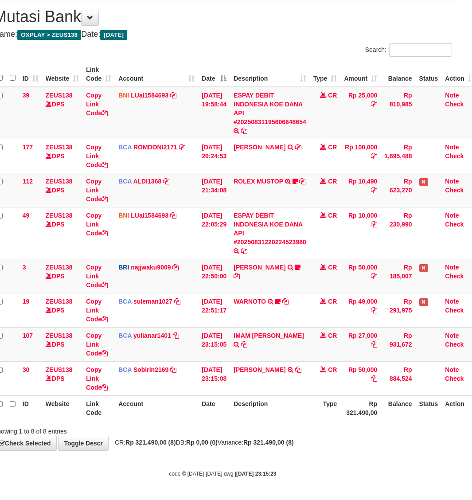
click at [344, 431] on div "Showing 1 to 8 of 8 entries" at bounding box center [223, 430] width 472 height 12
click at [124, 464] on body "Toggle navigation Home Bank Account List Load By Website Group [OXPLAY] ZEUS138…" at bounding box center [223, 238] width 472 height 524
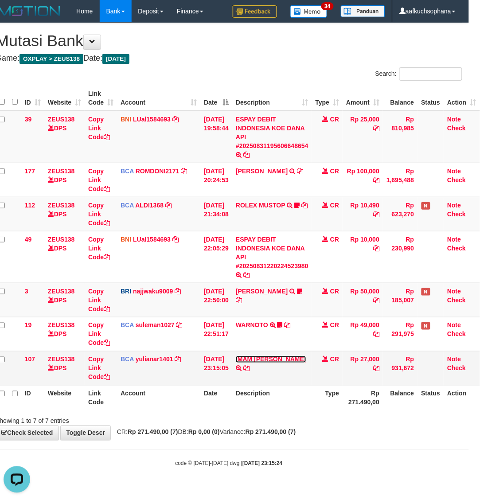
click at [263, 358] on link "IMAM [PERSON_NAME]" at bounding box center [271, 359] width 71 height 7
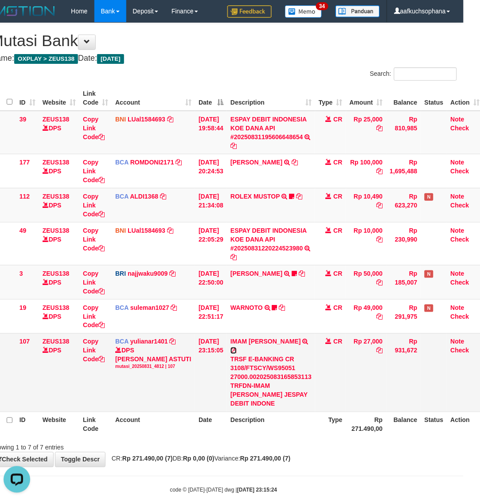
click at [237, 348] on icon at bounding box center [234, 351] width 6 height 6
drag, startPoint x: 293, startPoint y: 342, endPoint x: 0, endPoint y: 344, distance: 293.2
click at [237, 348] on icon at bounding box center [234, 351] width 6 height 6
drag, startPoint x: 284, startPoint y: 440, endPoint x: 265, endPoint y: 435, distance: 19.7
click at [283, 456] on strong "Rp 271.490,00 (7)" at bounding box center [265, 459] width 51 height 7
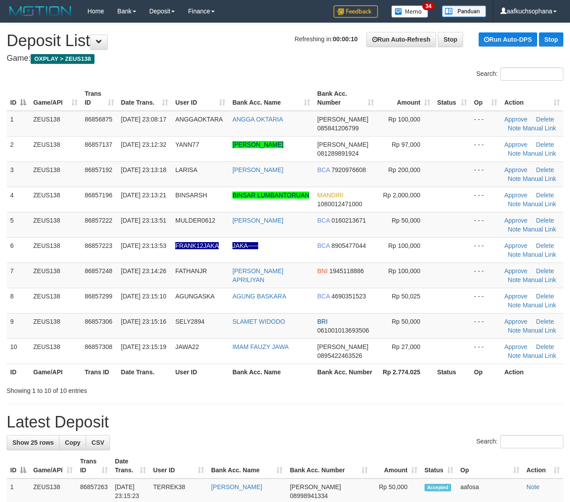
drag, startPoint x: 385, startPoint y: 416, endPoint x: 440, endPoint y: 407, distance: 55.3
click at [389, 415] on h1 "Latest Deposit" at bounding box center [285, 422] width 557 height 18
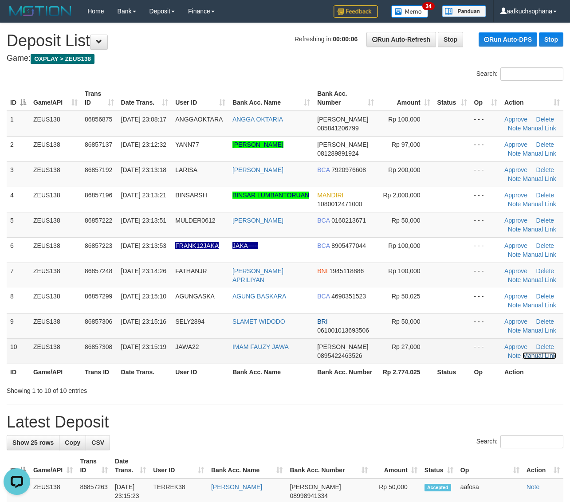
click at [535, 353] on link "Manual Link" at bounding box center [540, 355] width 34 height 7
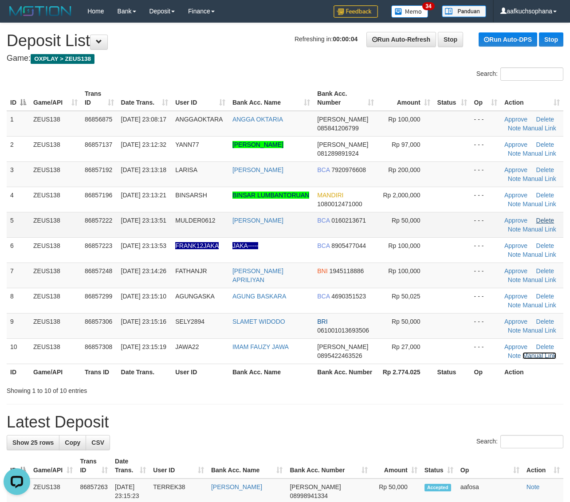
click at [523, 352] on link "Manual Link" at bounding box center [540, 355] width 34 height 7
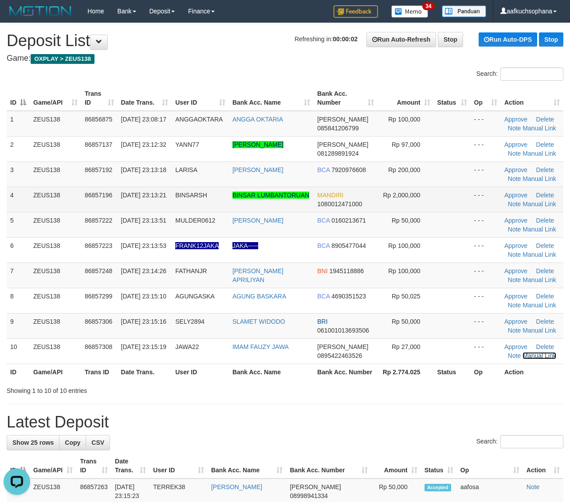
click at [523, 352] on link "Manual Link" at bounding box center [540, 355] width 34 height 7
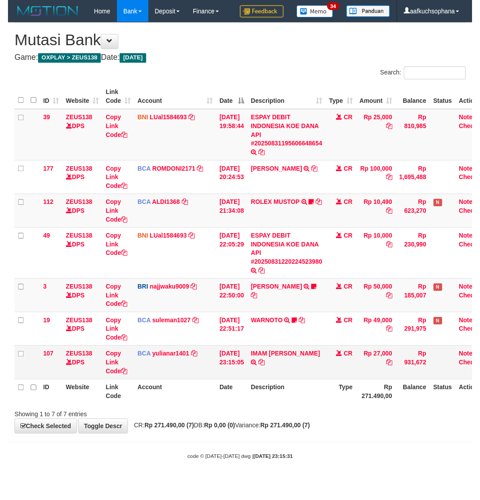
scroll to position [0, 16]
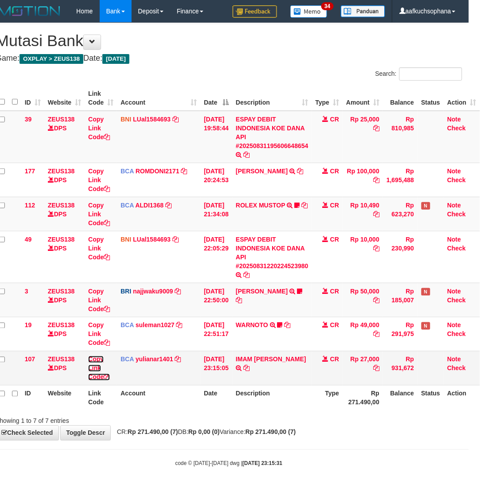
click at [104, 376] on icon at bounding box center [107, 377] width 6 height 6
click at [104, 377] on icon at bounding box center [107, 377] width 6 height 6
drag, startPoint x: 284, startPoint y: 396, endPoint x: 1, endPoint y: 360, distance: 284.8
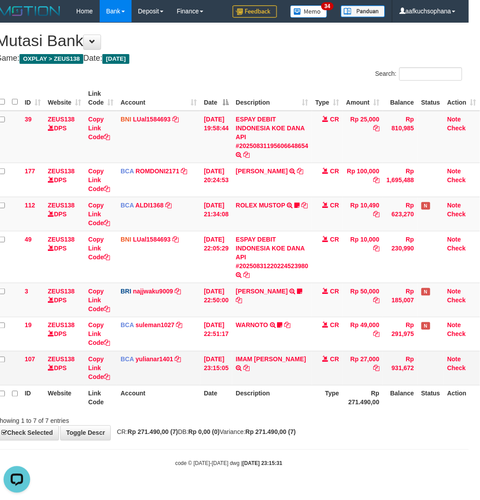
click at [283, 396] on th "Description" at bounding box center [272, 397] width 80 height 25
click at [397, 442] on body "Toggle navigation Home Bank Account List Load By Website Group [OXPLAY] ZEUS138…" at bounding box center [229, 245] width 480 height 490
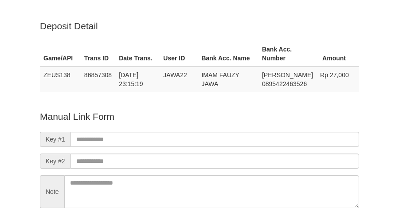
scroll to position [78, 0]
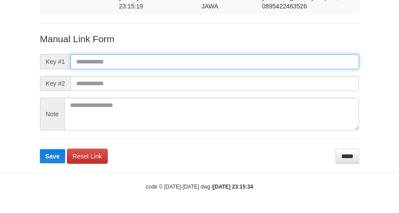
drag, startPoint x: 0, startPoint y: 0, endPoint x: 200, endPoint y: 54, distance: 207.2
click at [200, 54] on input "text" at bounding box center [215, 61] width 289 height 15
paste input "**********"
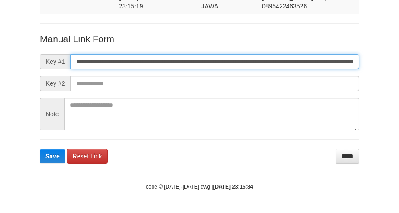
click at [207, 67] on input "**********" at bounding box center [215, 61] width 289 height 15
type input "**********"
click at [40, 149] on button "Save" at bounding box center [52, 156] width 25 height 14
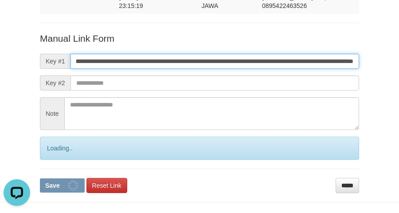
scroll to position [0, 0]
click at [40, 178] on button "Save" at bounding box center [62, 185] width 45 height 14
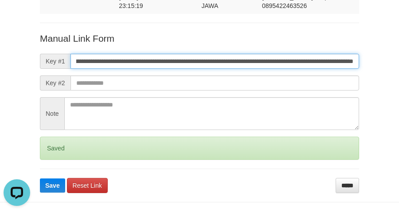
click at [40, 178] on button "Save" at bounding box center [52, 185] width 25 height 14
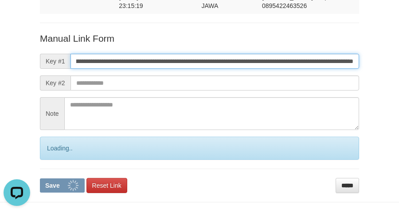
click at [40, 178] on button "Save" at bounding box center [62, 185] width 45 height 14
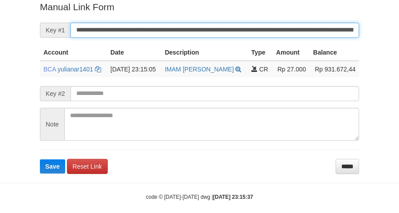
click at [40, 159] on button "Save" at bounding box center [52, 166] width 25 height 14
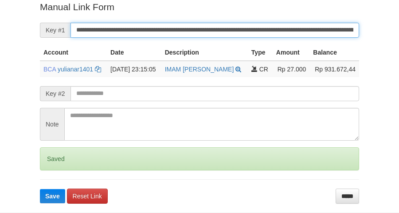
click at [40, 189] on button "Save" at bounding box center [52, 196] width 25 height 14
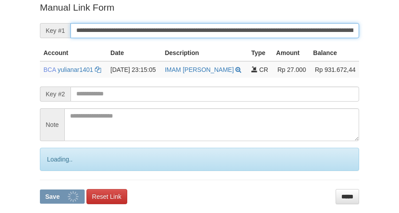
click at [40, 189] on button "Save" at bounding box center [62, 196] width 45 height 14
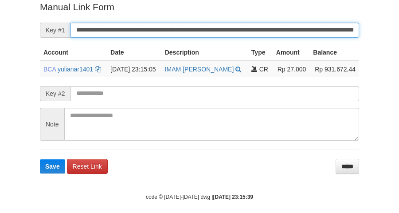
click at [40, 159] on button "Save" at bounding box center [52, 166] width 25 height 14
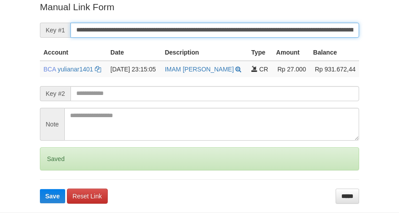
click at [40, 189] on button "Save" at bounding box center [52, 196] width 25 height 14
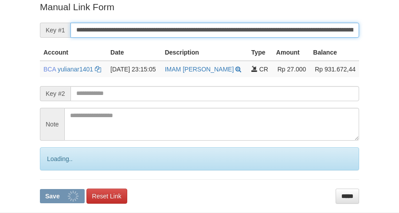
scroll to position [182, 0]
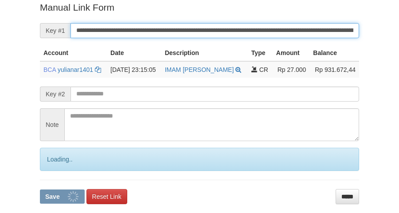
click at [40, 189] on button "Save" at bounding box center [62, 196] width 45 height 14
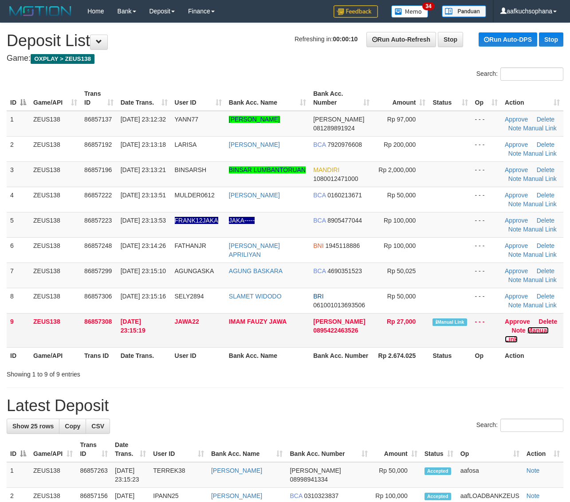
click at [531, 331] on link "Manual Link" at bounding box center [527, 335] width 44 height 16
drag, startPoint x: 444, startPoint y: 358, endPoint x: 575, endPoint y: 367, distance: 132.0
click at [446, 358] on th "Status" at bounding box center [450, 355] width 42 height 16
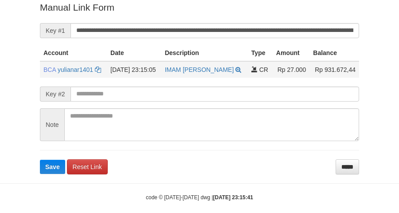
scroll to position [182, 0]
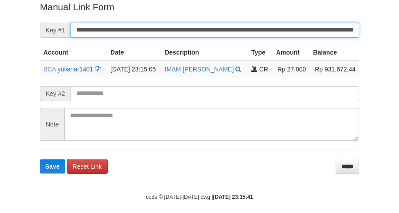
click at [40, 159] on button "Save" at bounding box center [52, 166] width 25 height 14
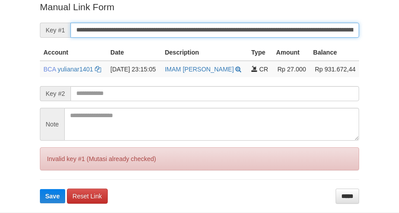
click at [40, 189] on button "Save" at bounding box center [52, 196] width 25 height 14
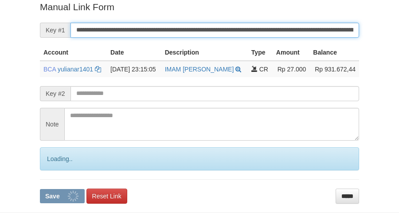
drag, startPoint x: 215, startPoint y: 35, endPoint x: 212, endPoint y: 32, distance: 5.0
click at [212, 32] on input "**********" at bounding box center [215, 30] width 289 height 15
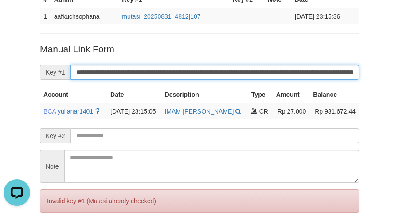
scroll to position [71, 0]
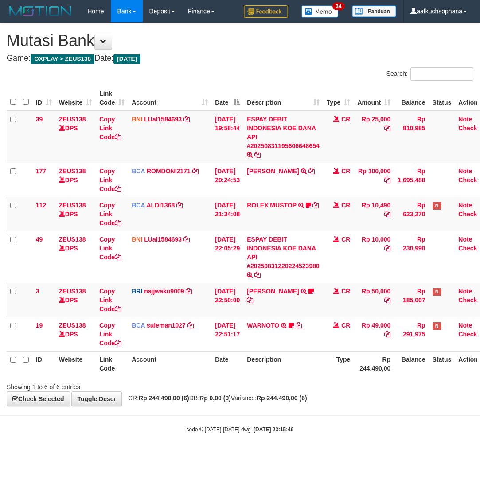
scroll to position [0, 16]
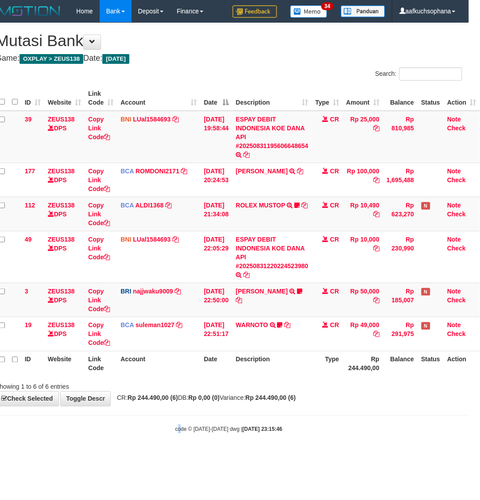
drag, startPoint x: 174, startPoint y: 438, endPoint x: 3, endPoint y: 385, distance: 179.6
click at [166, 436] on body "Toggle navigation Home Bank Account List Load By Website Group [OXPLAY] ZEUS138…" at bounding box center [229, 228] width 480 height 456
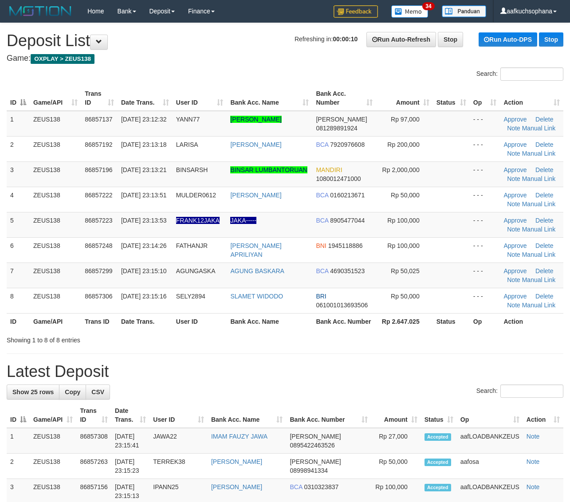
drag, startPoint x: 393, startPoint y: 339, endPoint x: 573, endPoint y: 355, distance: 180.8
click at [406, 338] on div "Showing 1 to 8 of 8 entries" at bounding box center [285, 338] width 570 height 12
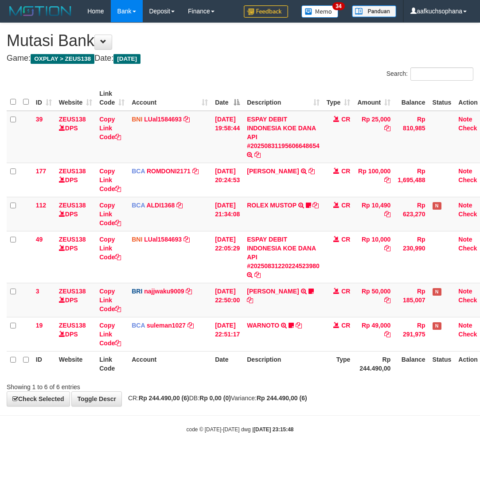
scroll to position [0, 16]
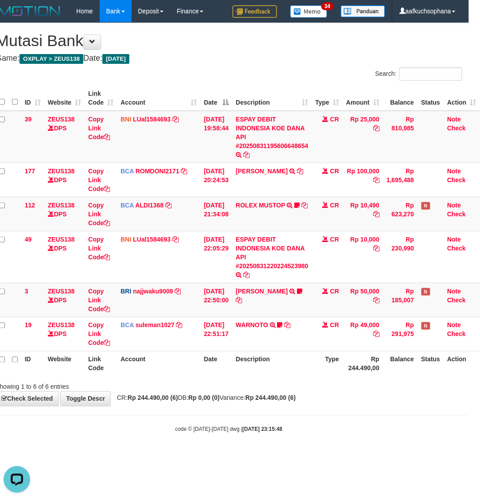
click at [129, 440] on body "Toggle navigation Home Bank Account List Load By Website Group [OXPLAY] ZEUS138…" at bounding box center [229, 228] width 480 height 456
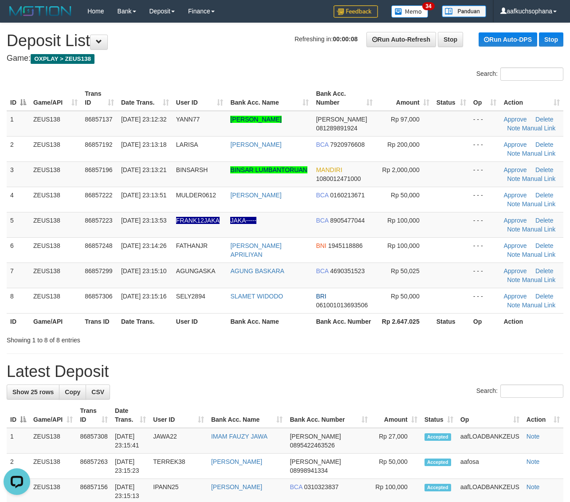
drag, startPoint x: 442, startPoint y: 381, endPoint x: 574, endPoint y: 366, distance: 133.0
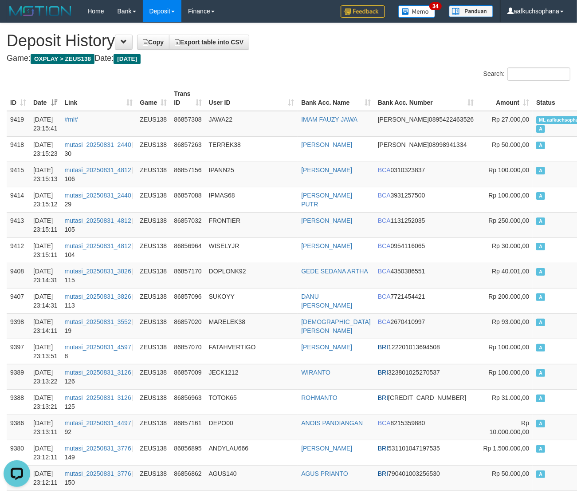
click at [375, 74] on div "Search:" at bounding box center [432, 75] width 275 height 16
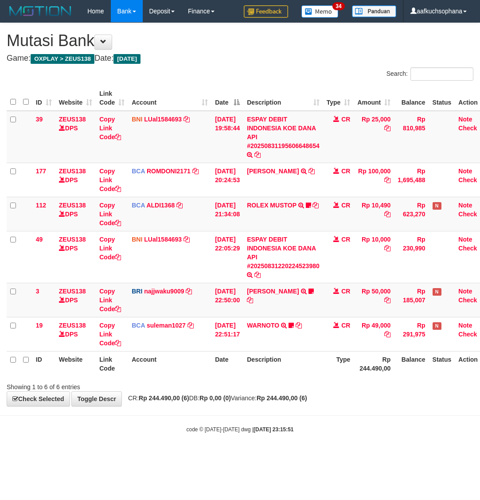
scroll to position [0, 16]
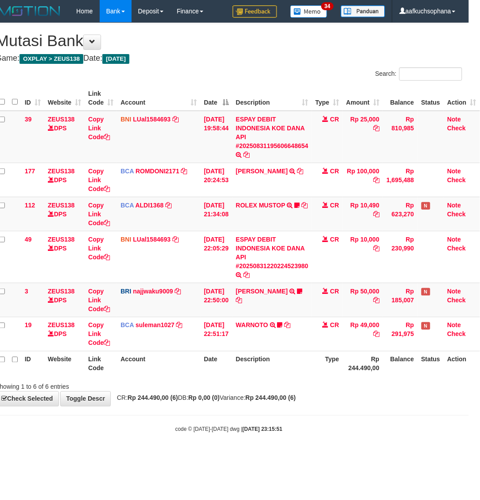
drag, startPoint x: 282, startPoint y: 455, endPoint x: 306, endPoint y: 444, distance: 26.2
click at [283, 455] on body "Toggle navigation Home Bank Account List Load By Website Group [OXPLAY] ZEUS138…" at bounding box center [229, 228] width 480 height 456
click at [123, 424] on body "Toggle navigation Home Bank Account List Load By Website Group [OXPLAY] ZEUS138…" at bounding box center [229, 228] width 480 height 456
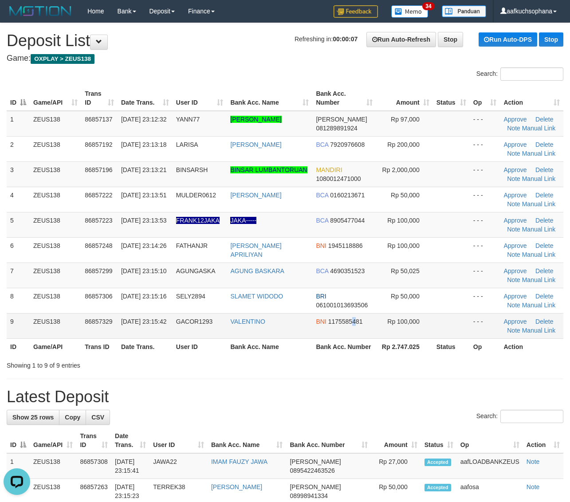
click at [358, 335] on td "BNI 1175585481" at bounding box center [344, 325] width 64 height 25
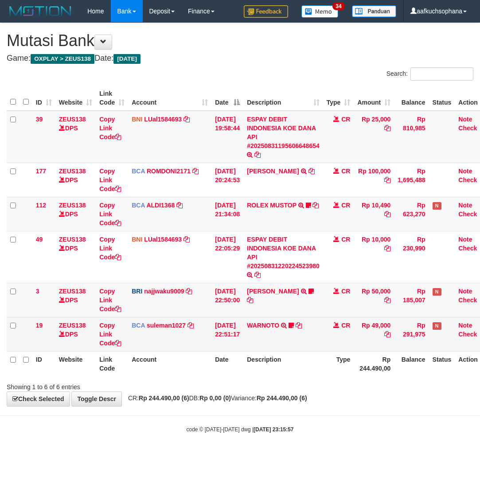
scroll to position [0, 16]
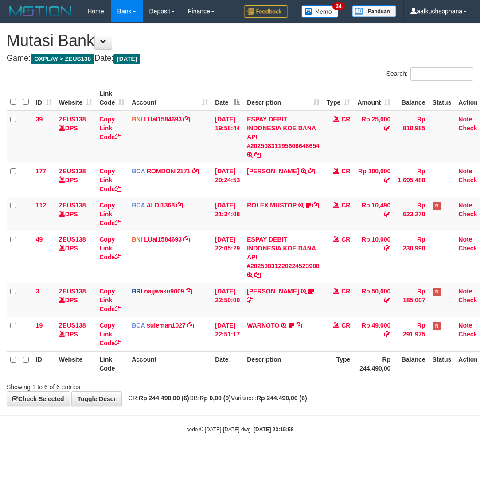
scroll to position [0, 16]
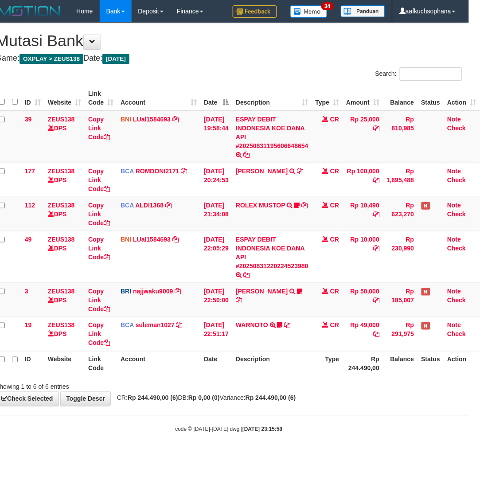
click at [97, 440] on body "Toggle navigation Home Bank Account List Load By Website Group [OXPLAY] ZEUS138…" at bounding box center [229, 228] width 480 height 456
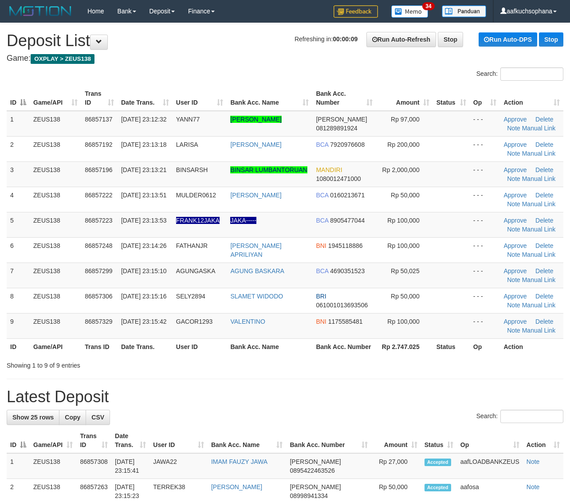
drag, startPoint x: 425, startPoint y: 376, endPoint x: 437, endPoint y: 372, distance: 13.0
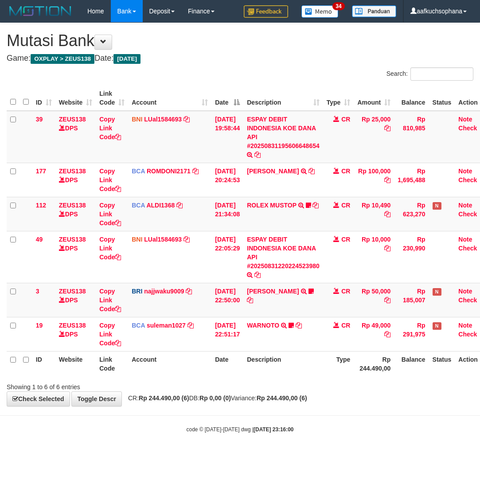
scroll to position [0, 16]
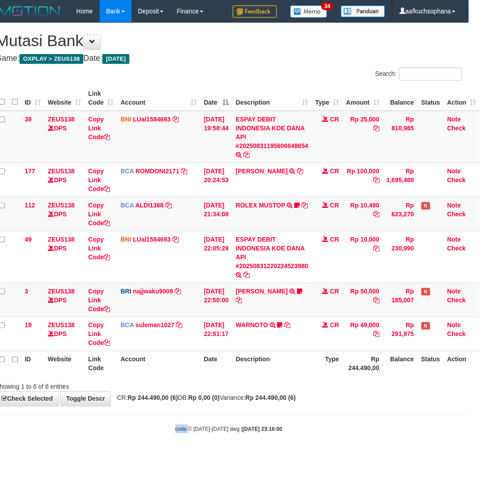
click at [168, 446] on body "Toggle navigation Home Bank Account List Load By Website Group [OXPLAY] ZEUS138…" at bounding box center [229, 228] width 480 height 456
